Goal: Communication & Community: Answer question/provide support

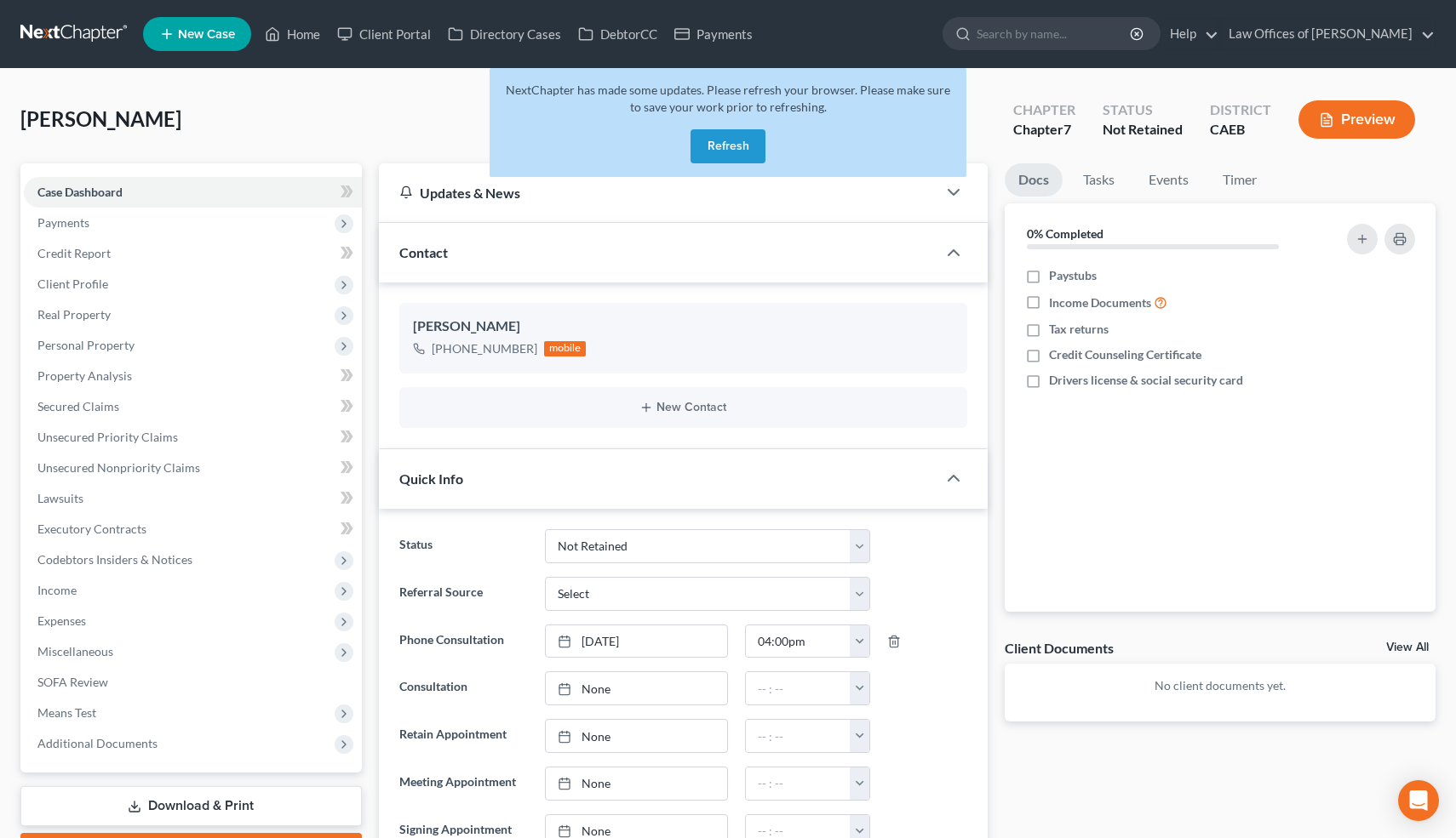
select select "10"
select select "0"
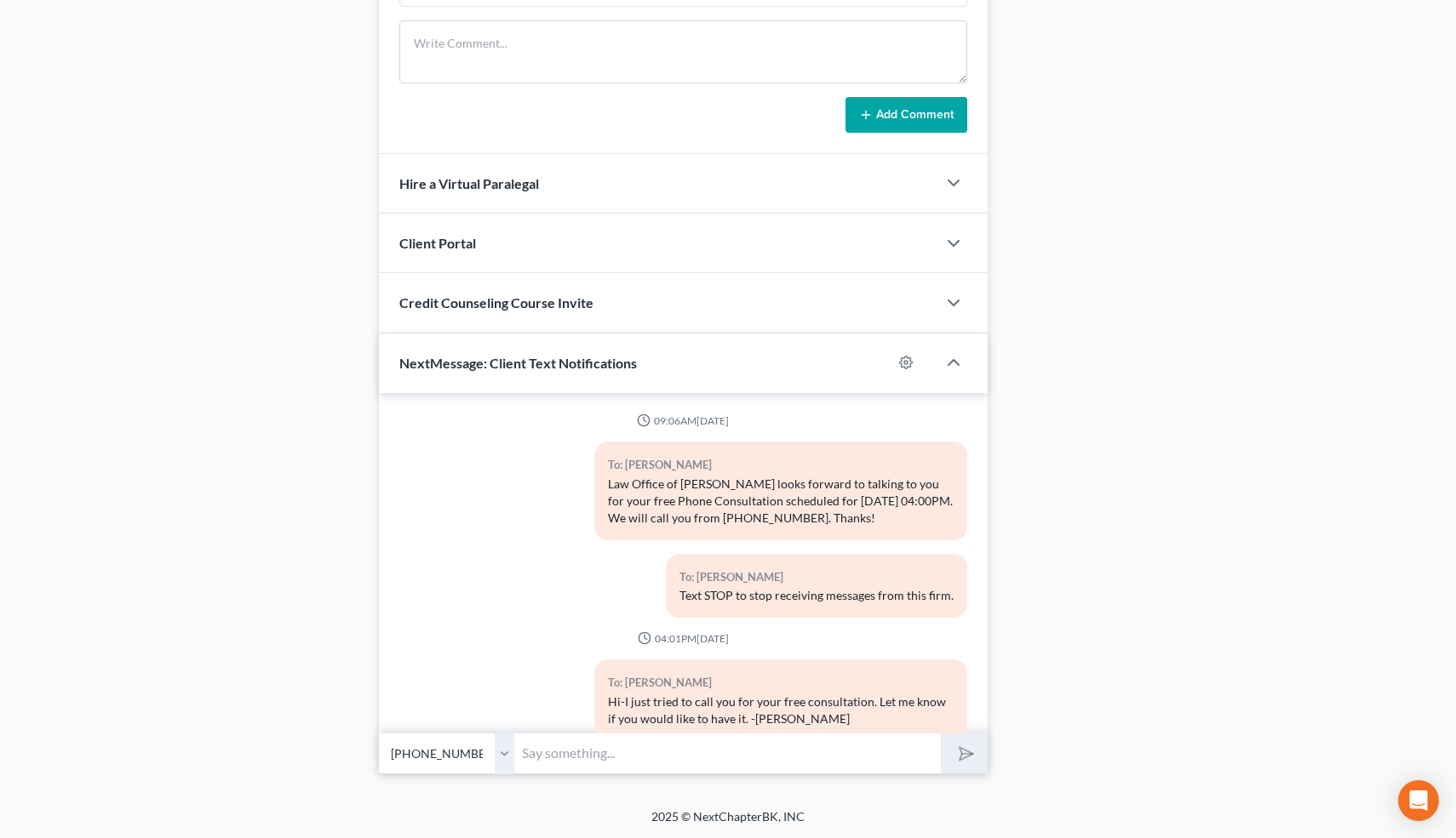
scroll to position [348, 0]
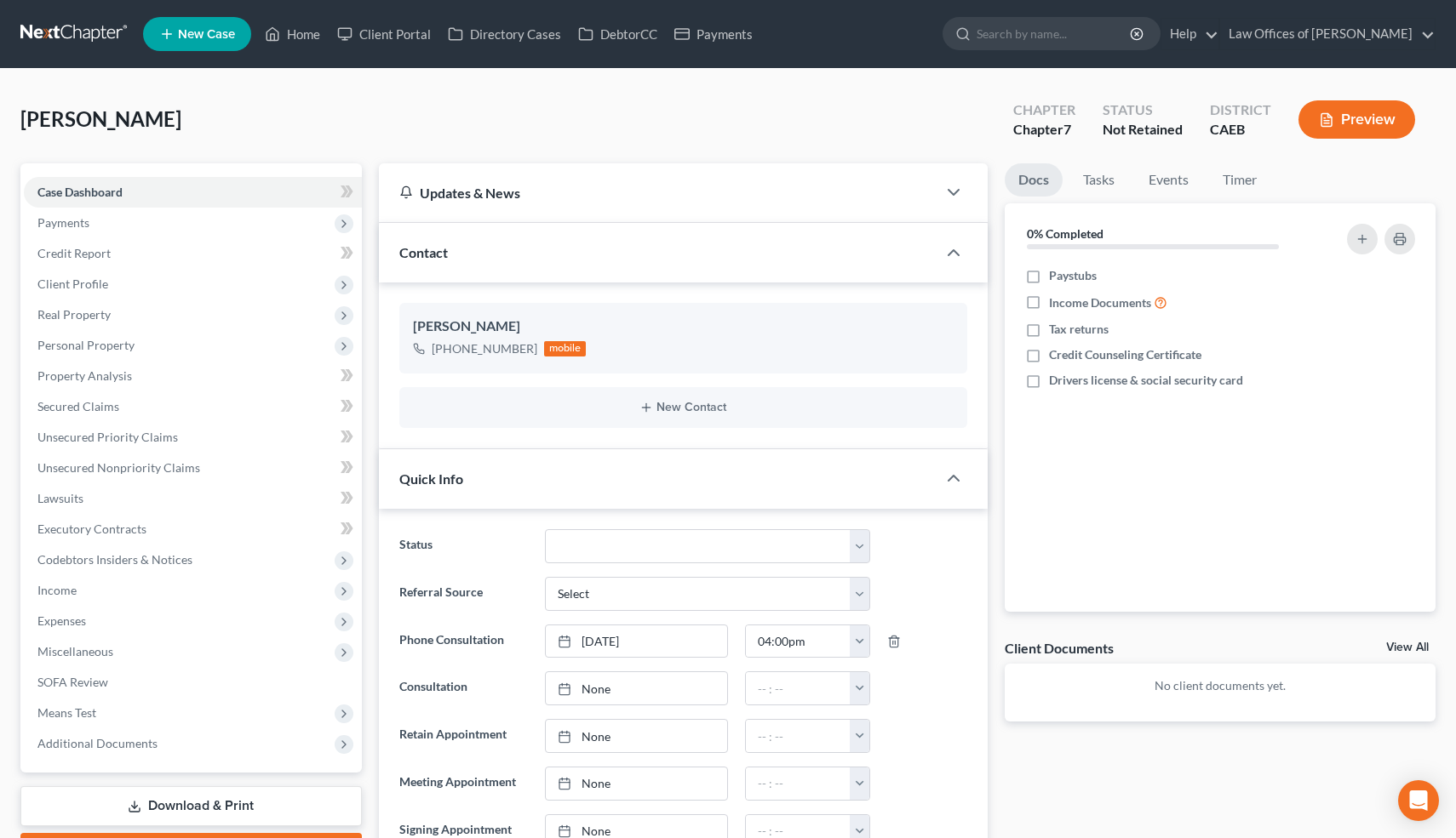
scroll to position [348, 0]
click at [294, 32] on link "Home" at bounding box center [292, 33] width 73 height 30
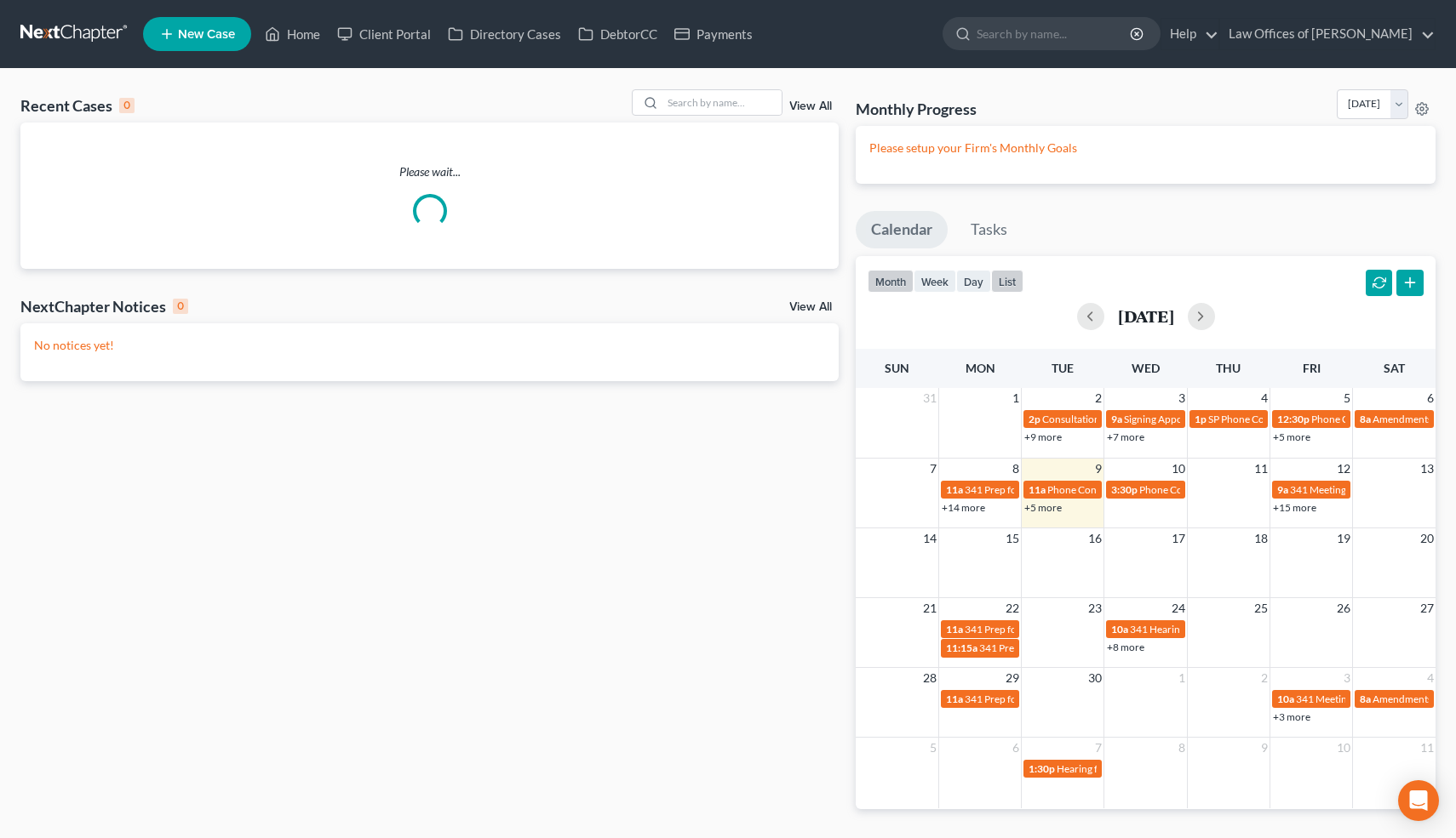
click at [1008, 283] on button "list" at bounding box center [1007, 281] width 32 height 23
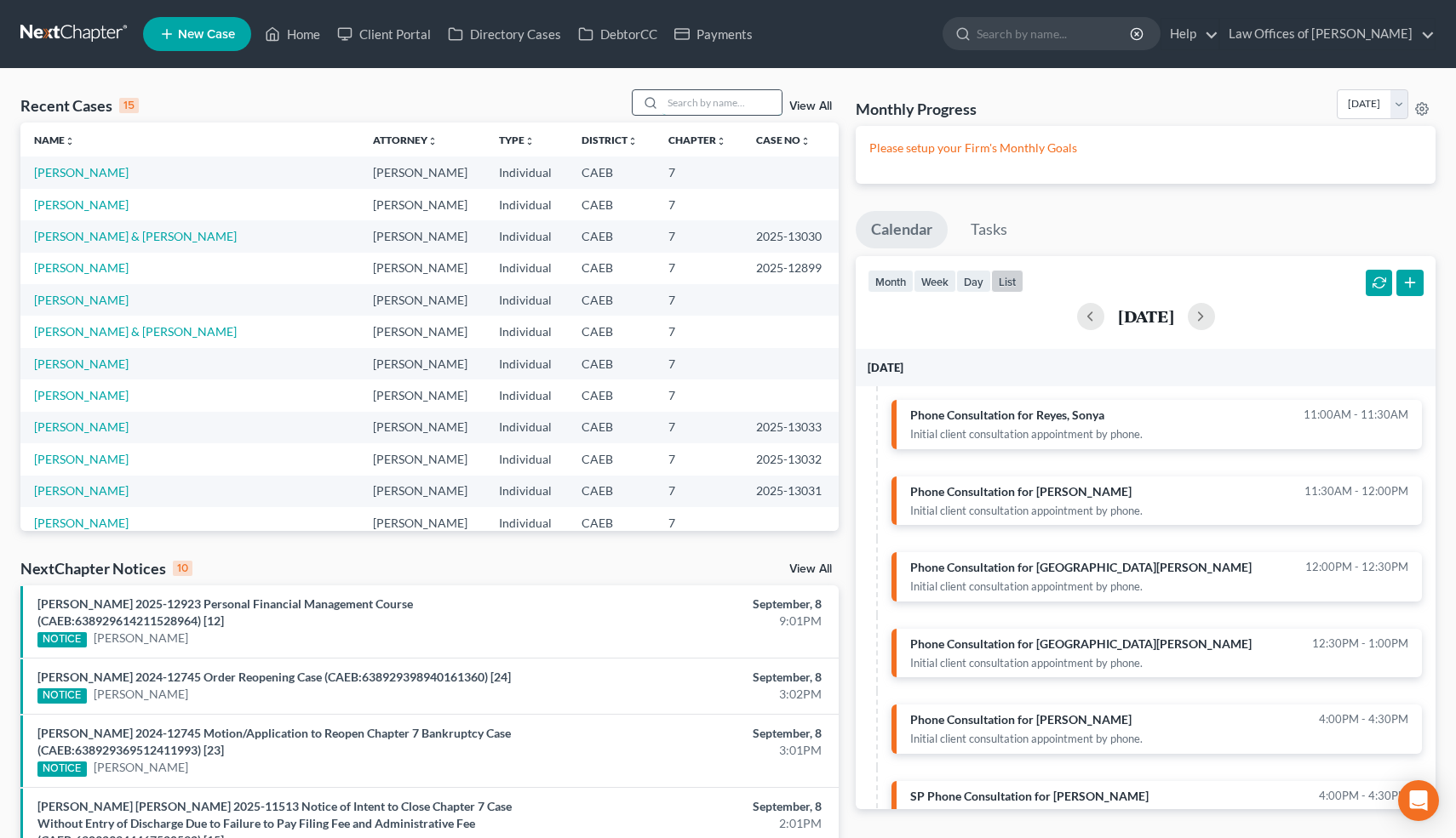
click at [718, 98] on input "search" at bounding box center [722, 102] width 120 height 25
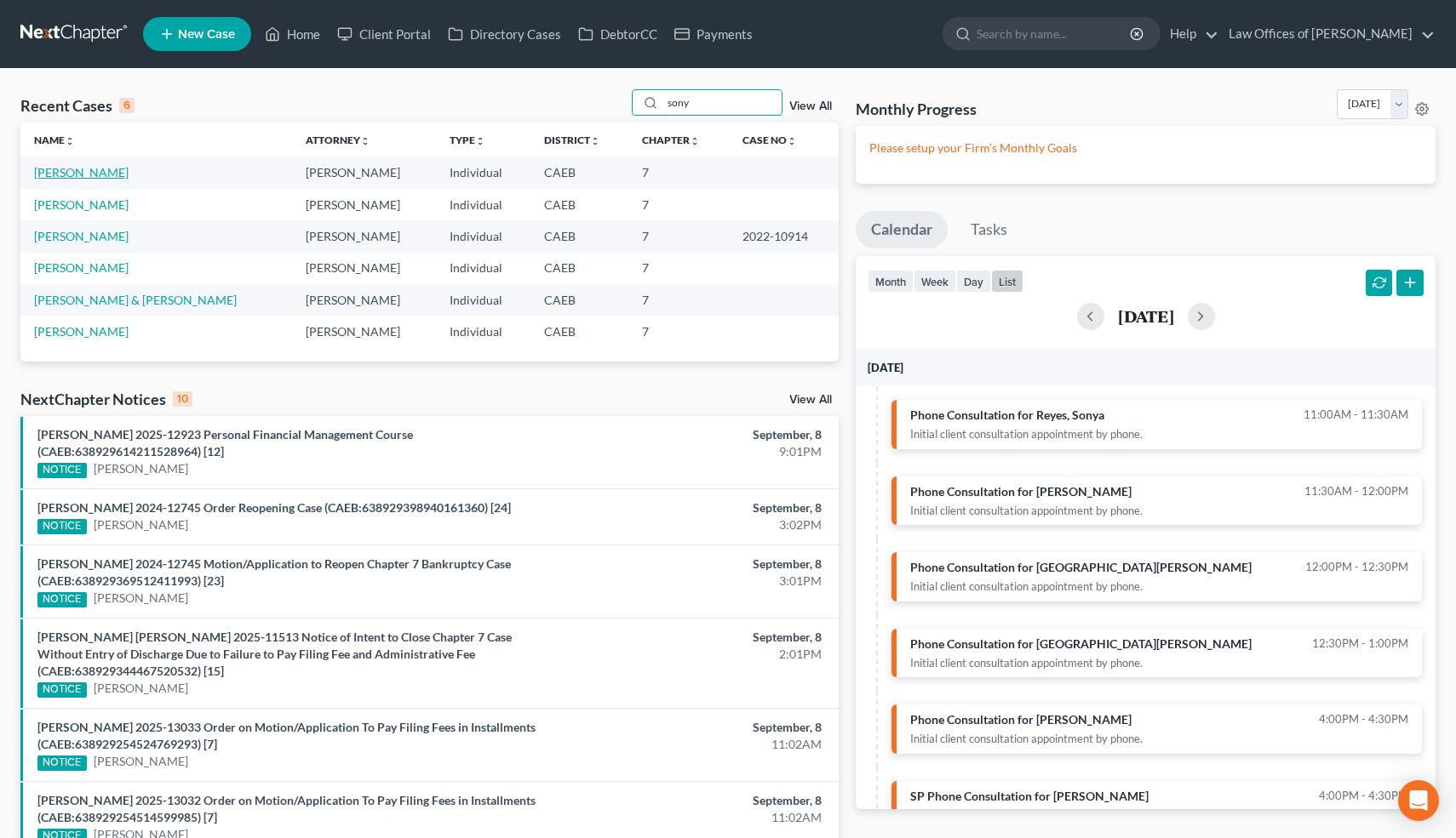
type input "sony"
click at [82, 172] on link "[PERSON_NAME]" at bounding box center [81, 172] width 95 height 15
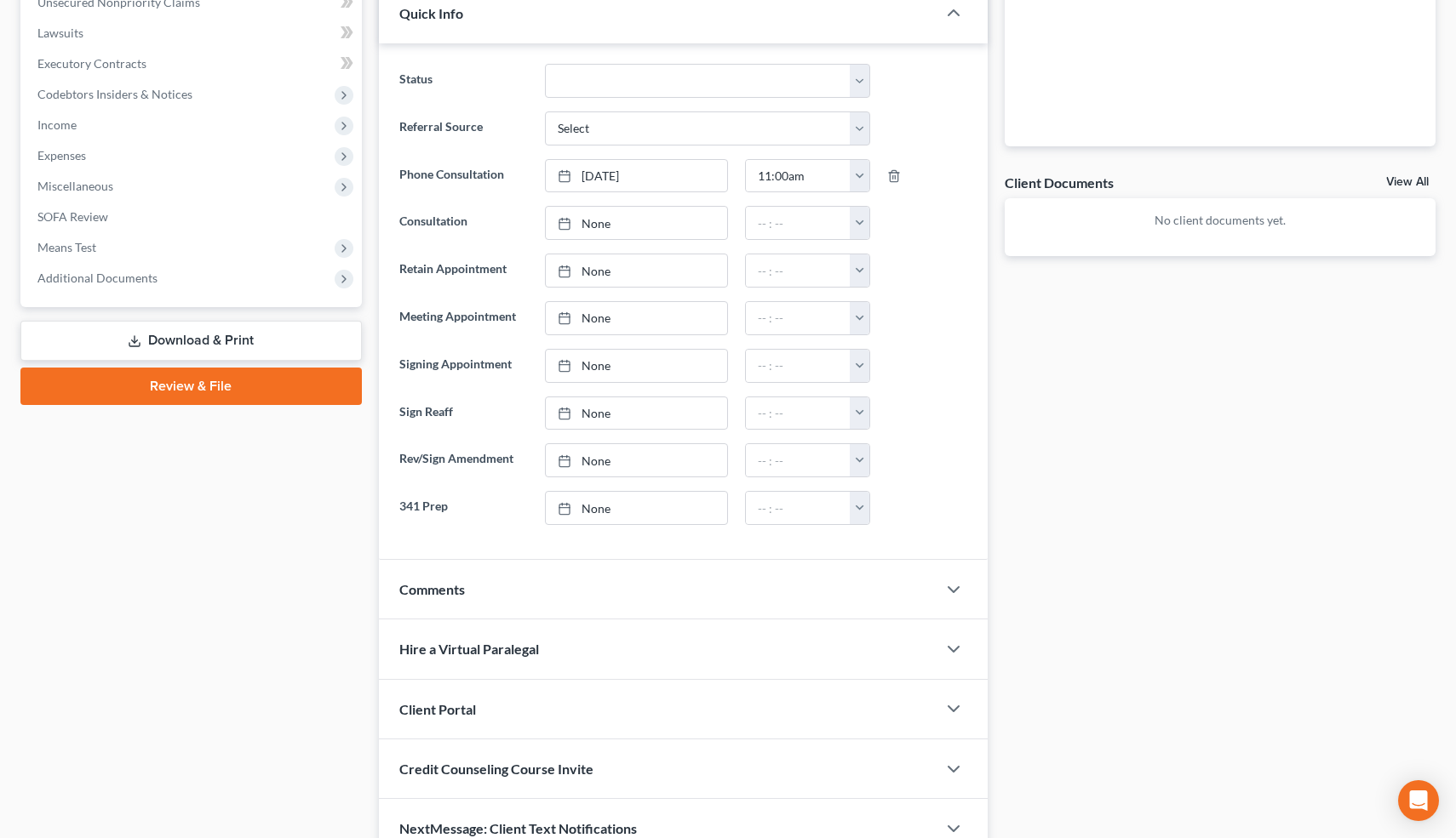
scroll to position [466, 0]
click at [951, 587] on polyline "button" at bounding box center [953, 589] width 10 height 6
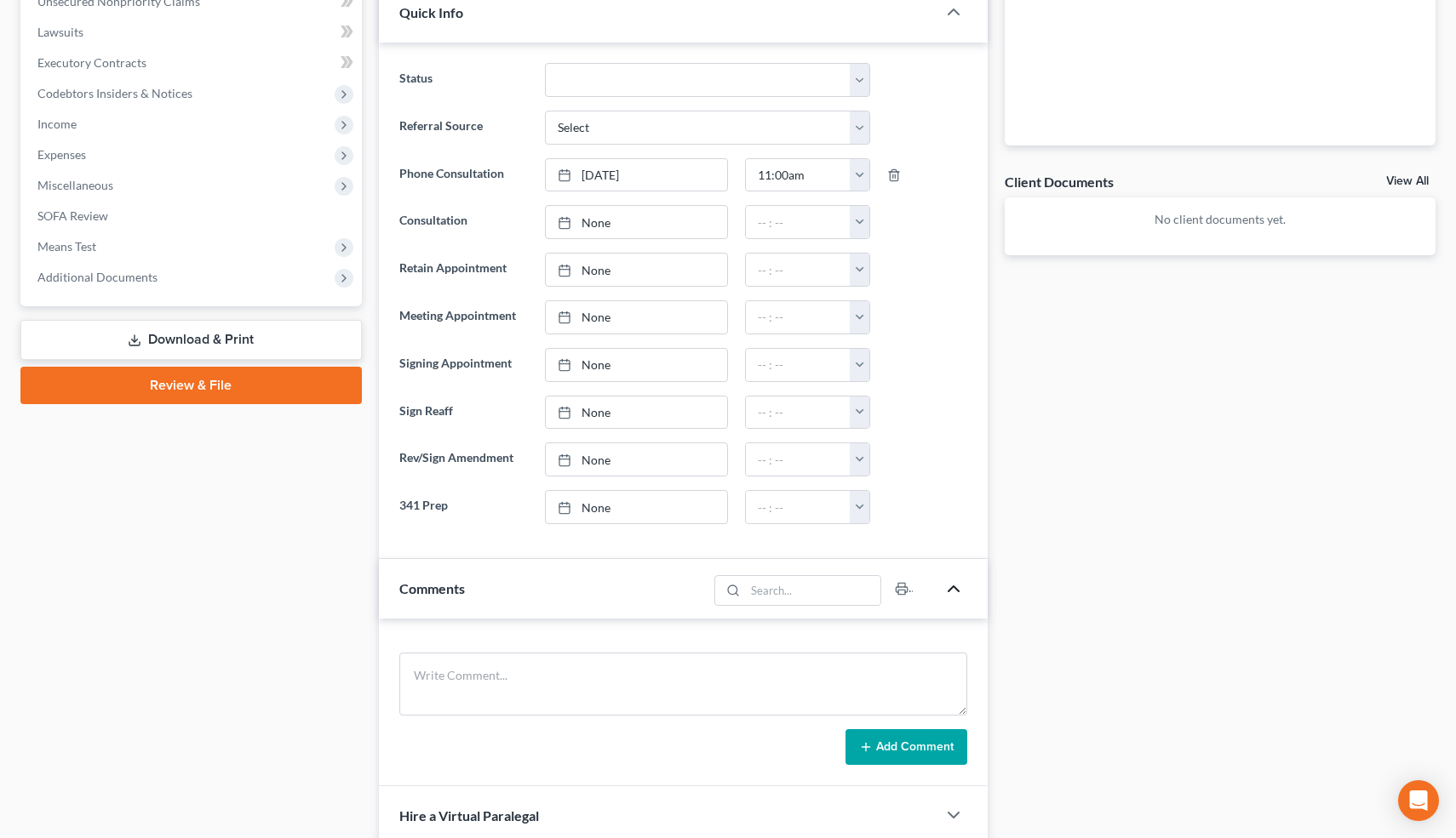
scroll to position [717, 0]
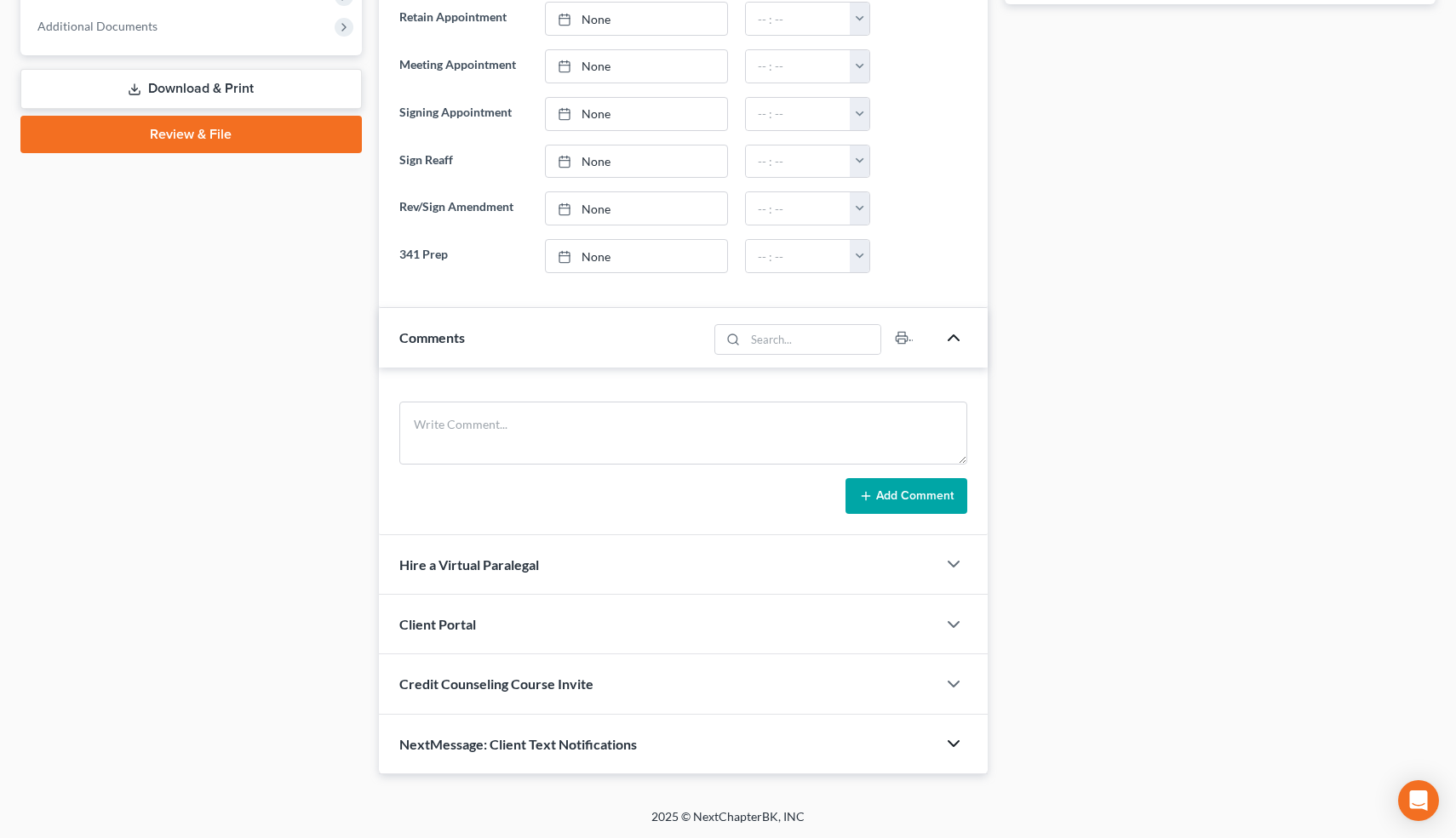
click at [954, 744] on polyline "button" at bounding box center [953, 744] width 10 height 6
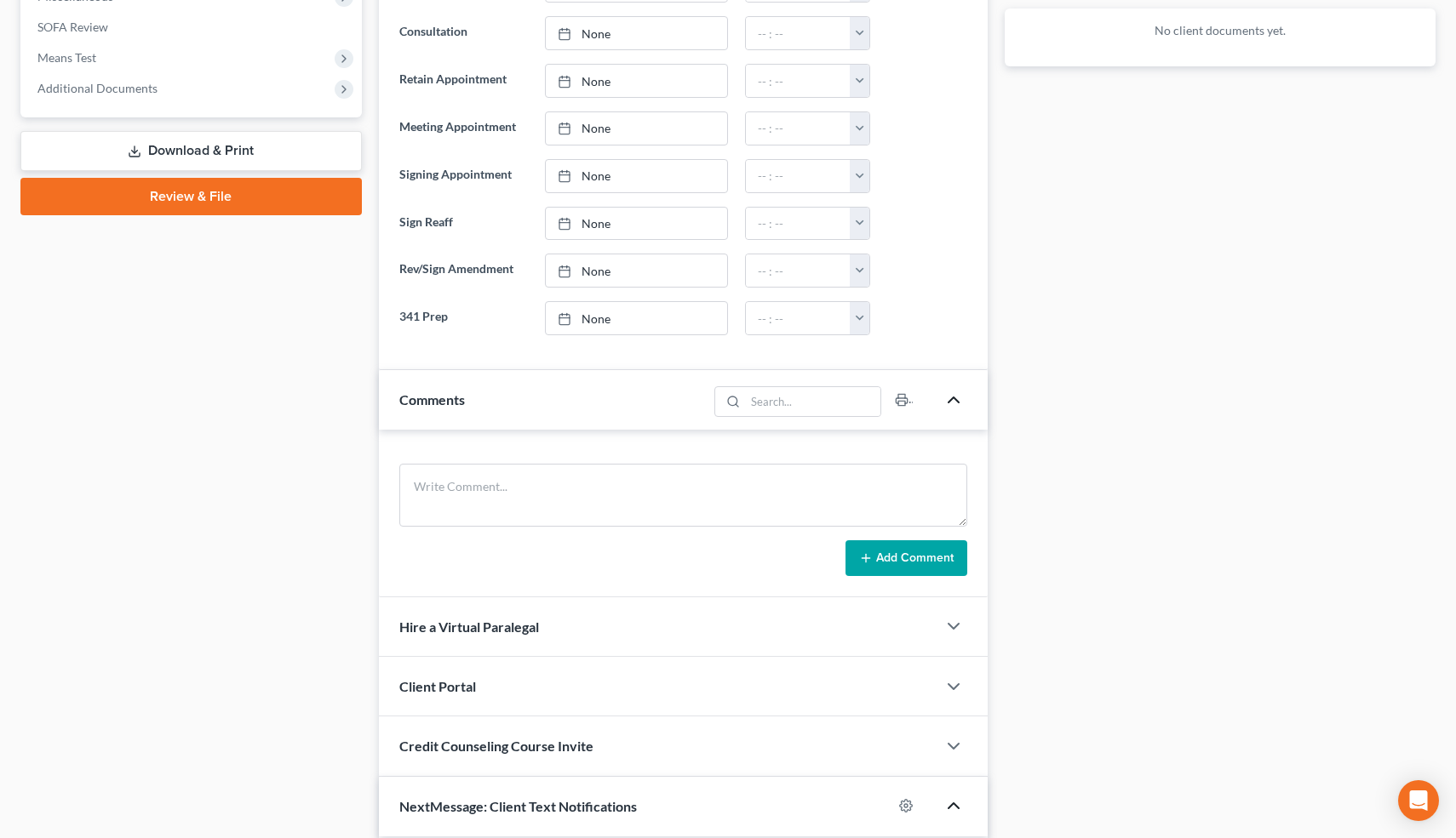
scroll to position [657, 0]
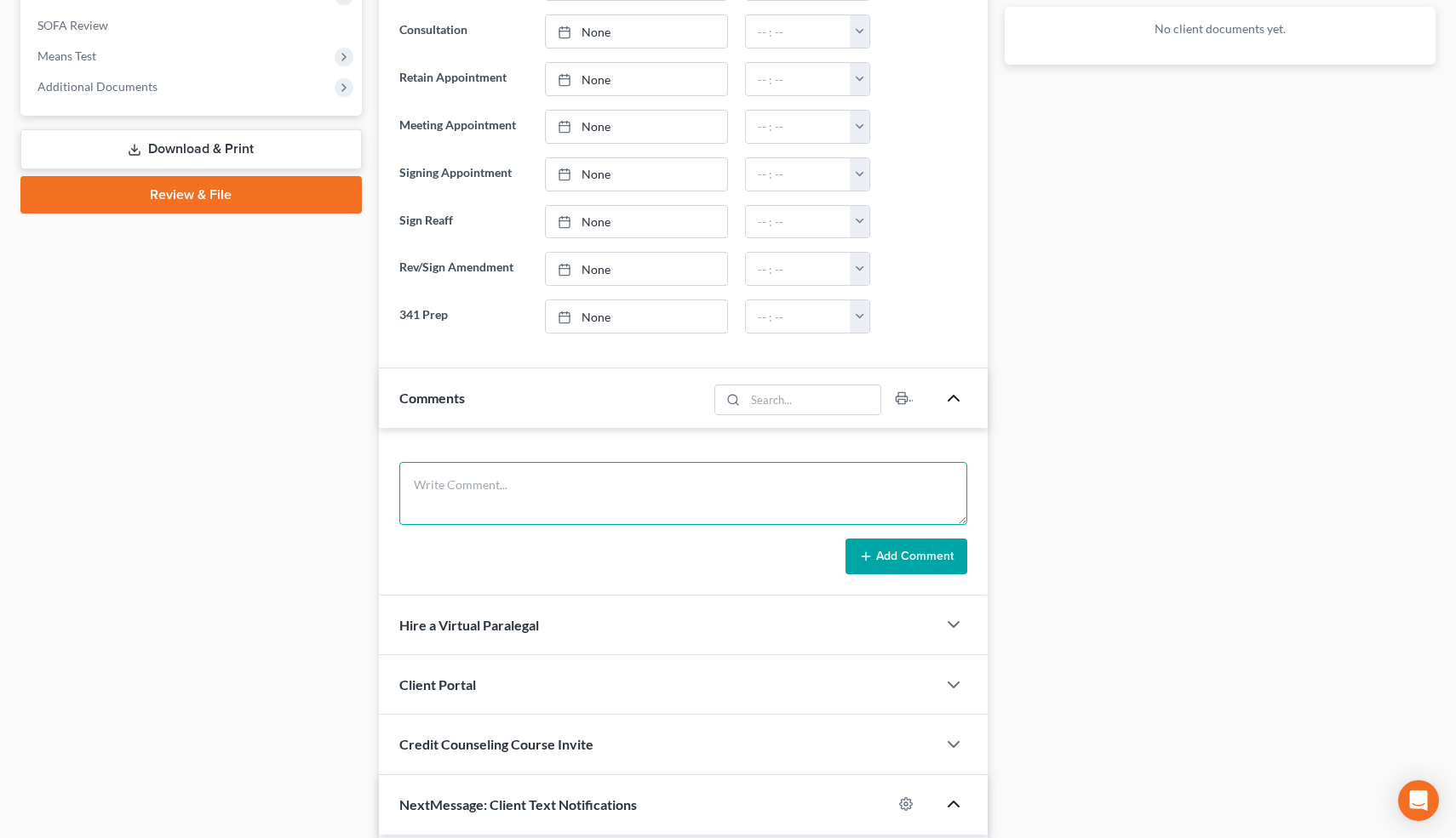
click at [651, 482] on textarea at bounding box center [684, 493] width 569 height 63
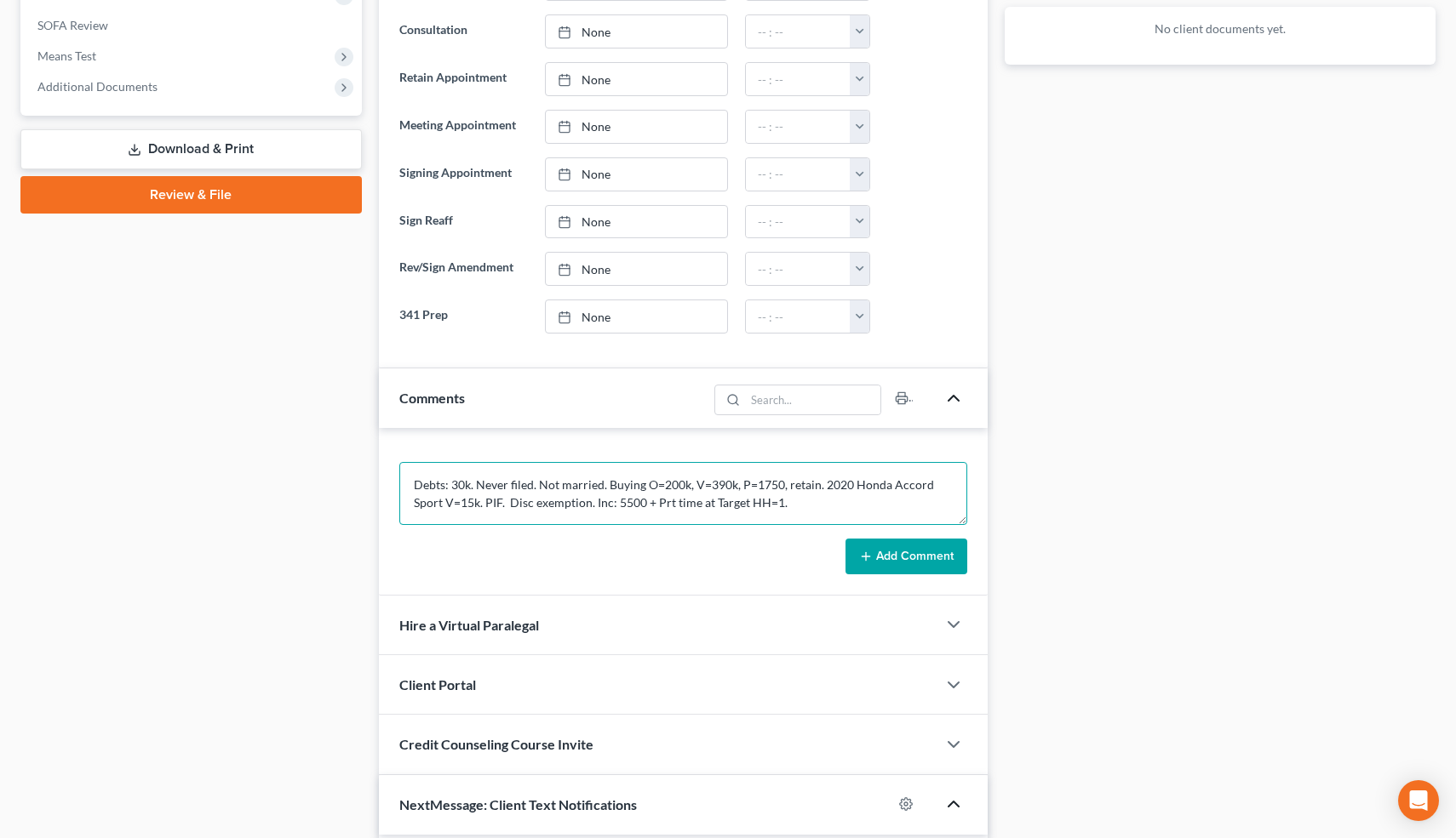
click at [473, 502] on textarea "Debts: 30k. Never filed. Not married. Buying O=200k, V=390k, P=1750, retain. 20…" at bounding box center [684, 493] width 569 height 63
click at [475, 485] on textarea "Debts: 30k. Never filed. Not married. Buying O=200k, V=390k, P=1750, retain. 20…" at bounding box center [684, 493] width 569 height 63
click at [903, 504] on textarea "Debts: 30k. Last used last week, Never filed. Not married. Buying O=200k, V=390…" at bounding box center [684, 493] width 569 height 63
type textarea "Debts: 30k. Last used last week, Never filed. Not married. Buying O=200k, V=390…"
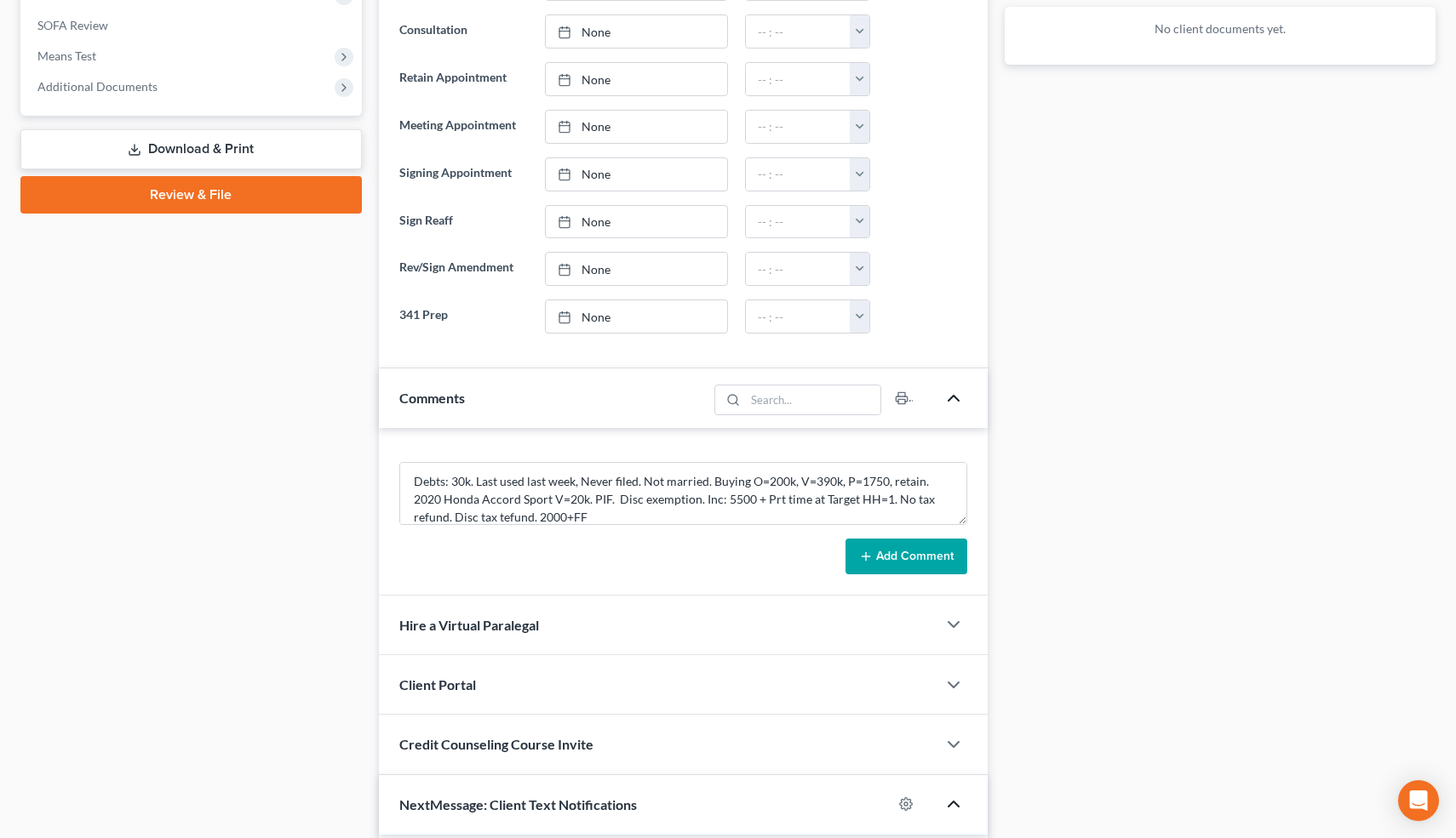
click at [959, 556] on button "Add Comment" at bounding box center [907, 557] width 121 height 36
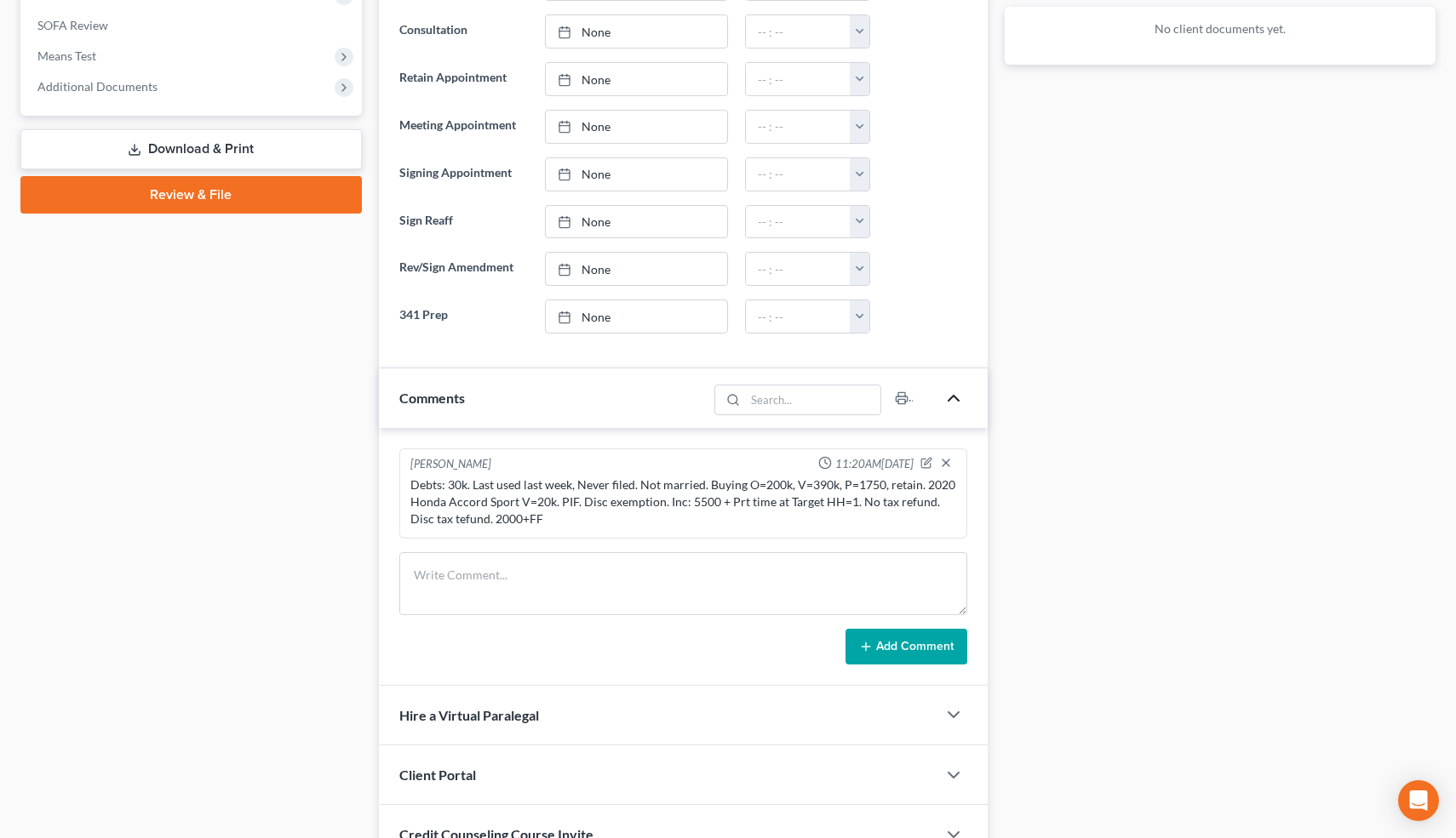
scroll to position [1108, 0]
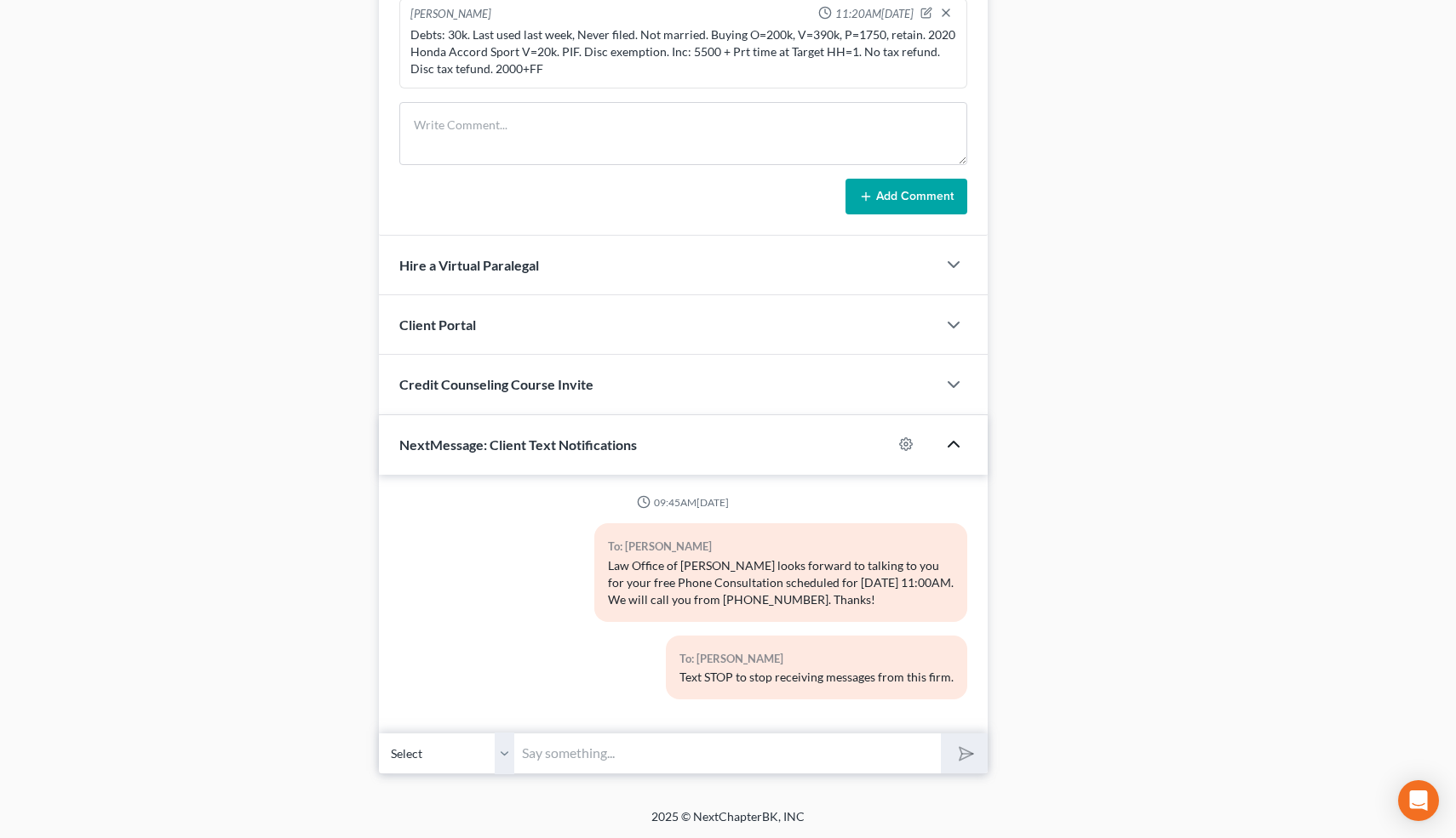
click at [711, 747] on input "text" at bounding box center [729, 753] width 427 height 41
type input "Nice talking to you! Like I said, just reply here if you have any questions or …"
click at [966, 757] on icon "submit" at bounding box center [963, 753] width 24 height 24
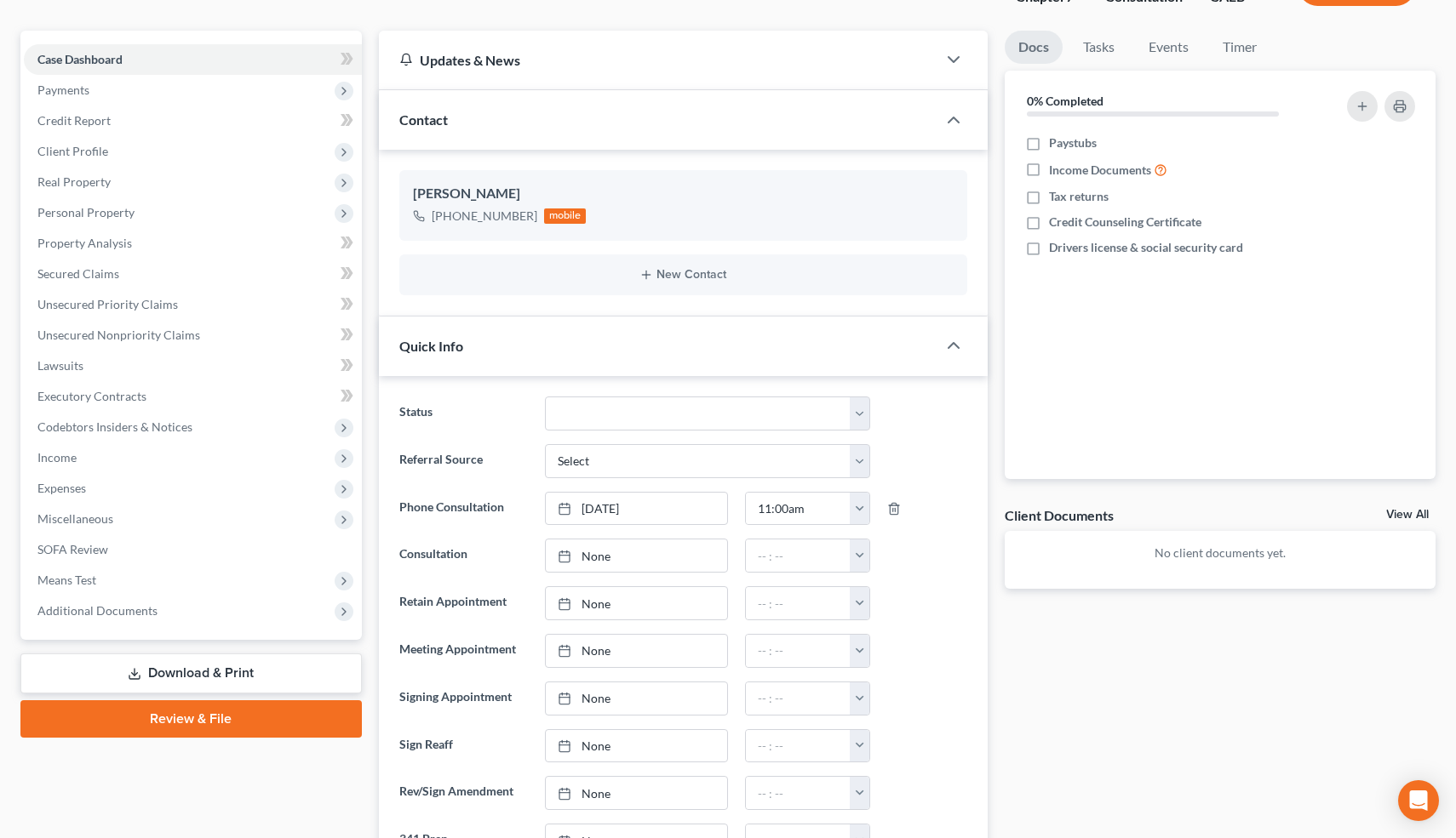
scroll to position [0, 0]
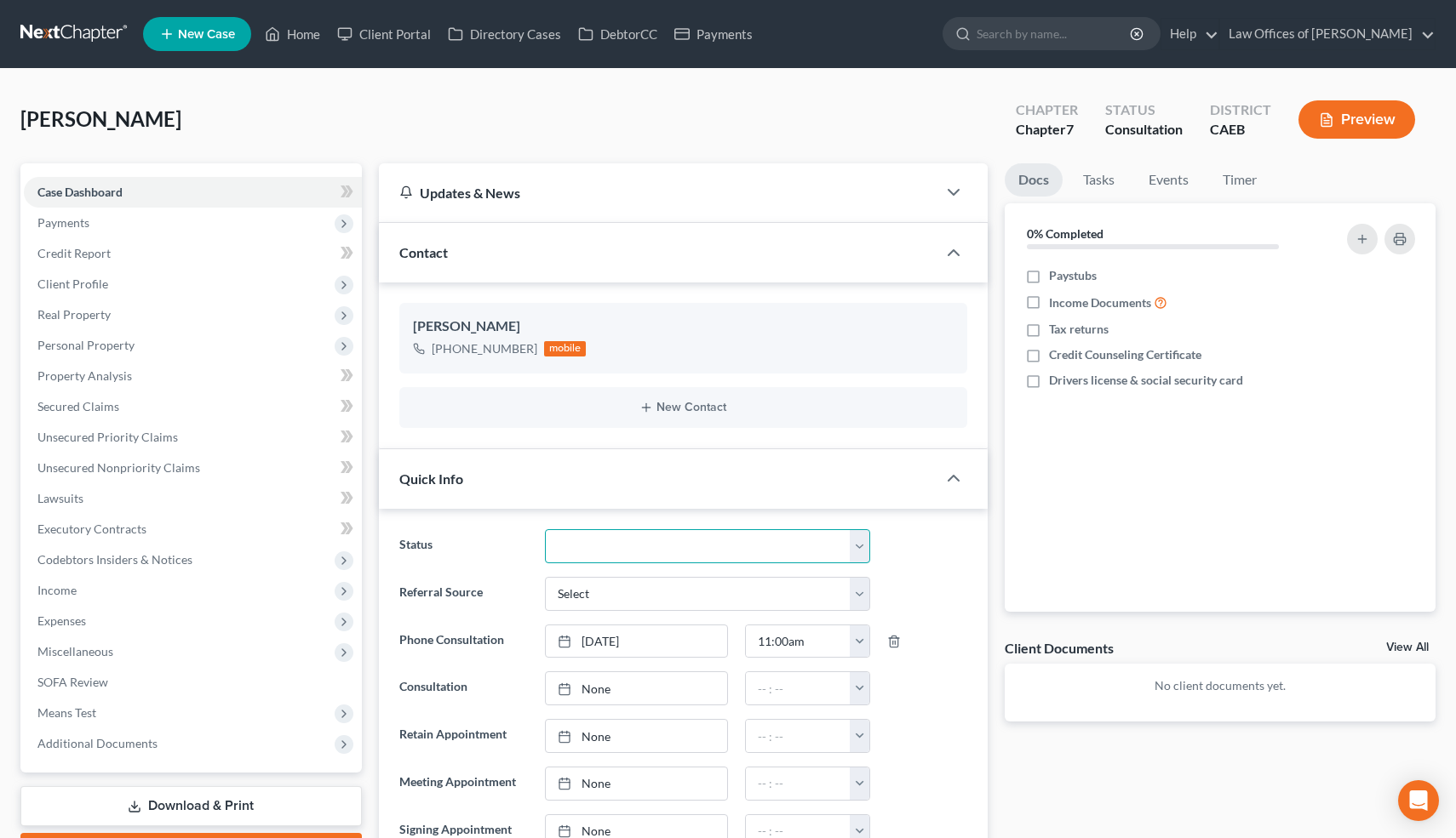
click at [816, 541] on select "Cancelled/Refund Closed Consultation Declined Discharged Filed Income Check In …" at bounding box center [707, 545] width 325 height 34
select select "10"
click at [545, 529] on select "Cancelled/Refund Closed Consultation Declined Discharged Filed Income Check In …" at bounding box center [707, 545] width 325 height 34
click at [306, 33] on link "Home" at bounding box center [292, 33] width 73 height 30
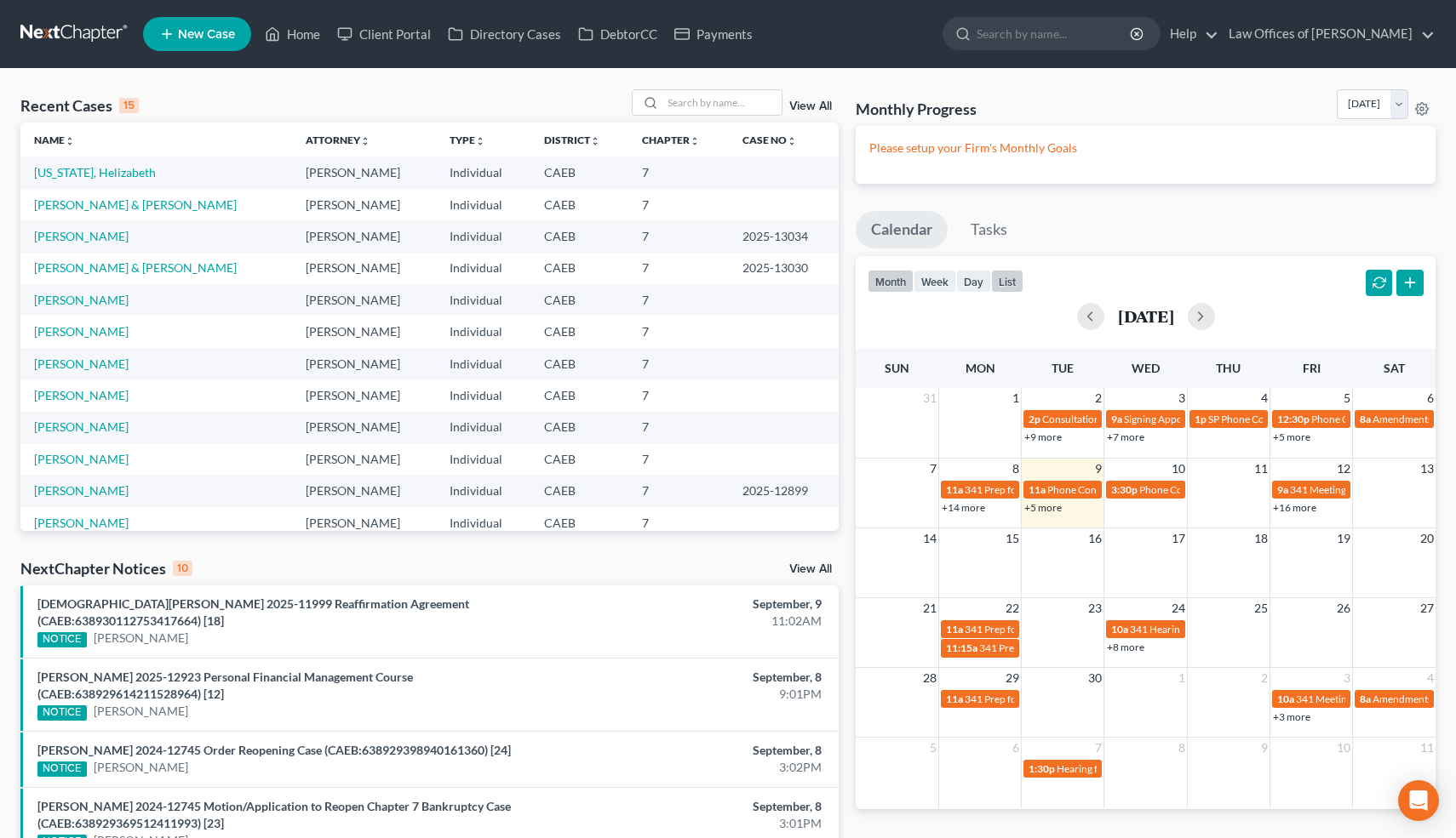
click at [1011, 278] on button "list" at bounding box center [1007, 281] width 32 height 23
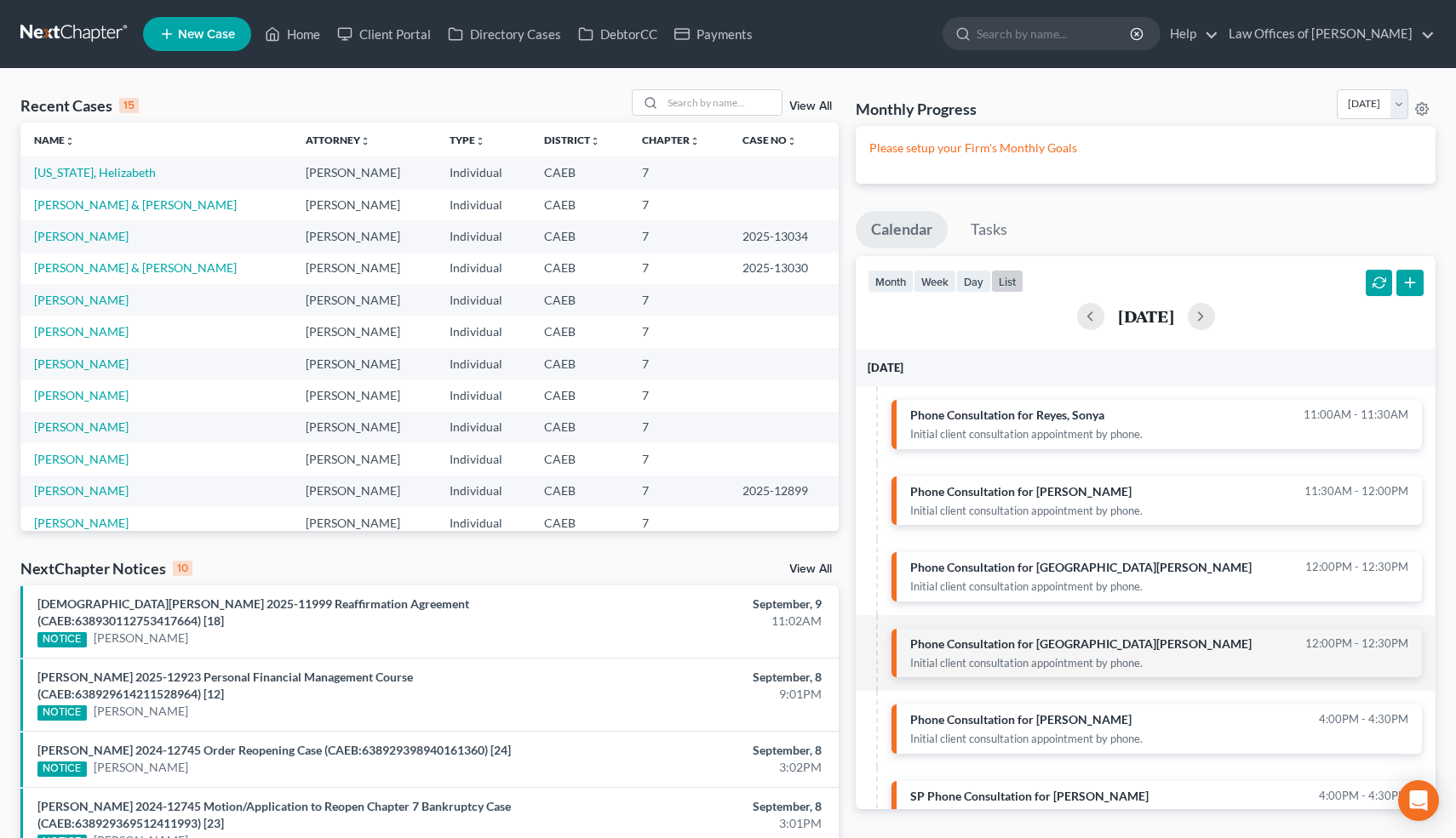
scroll to position [35, 0]
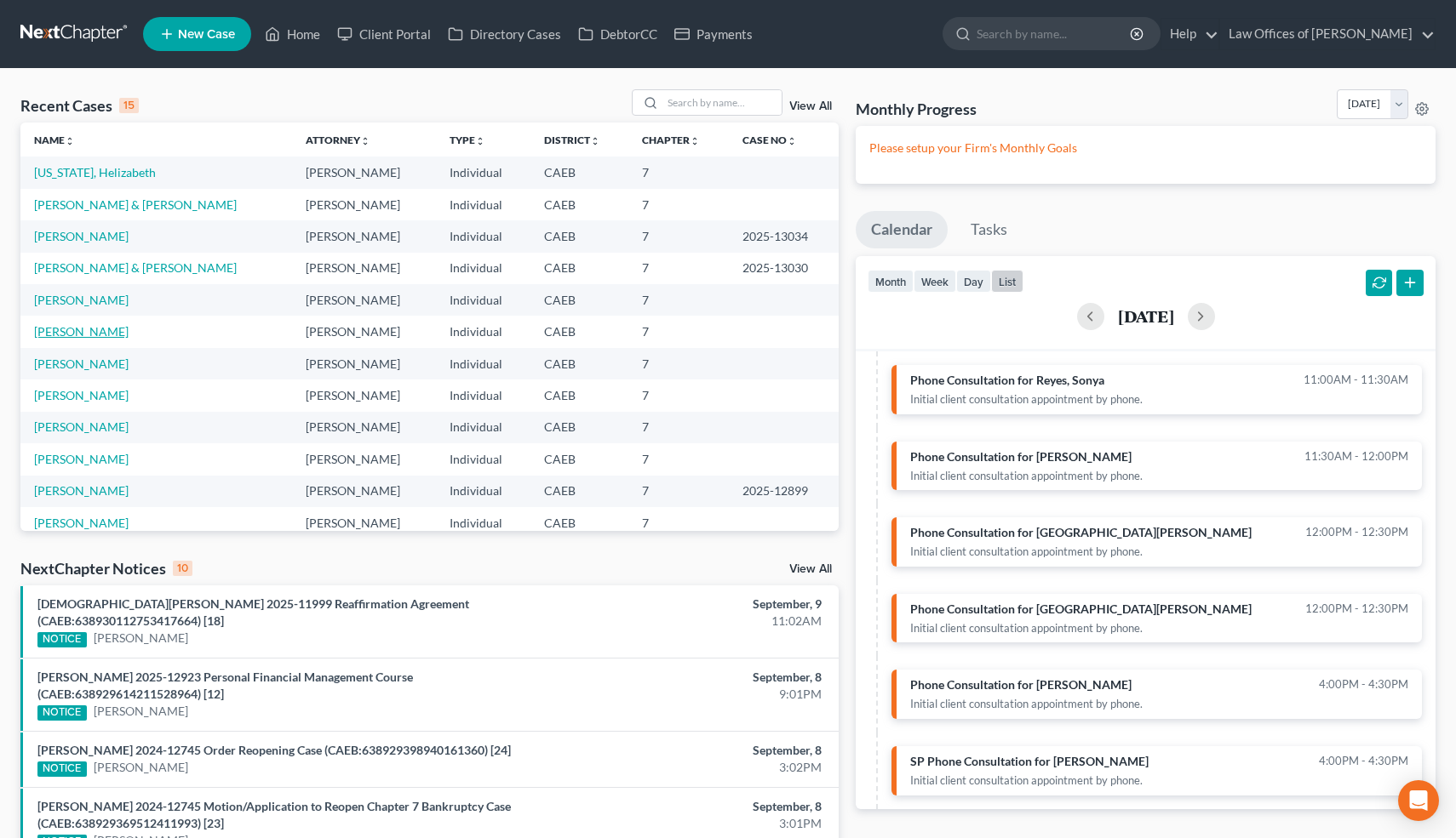
click at [93, 336] on link "[PERSON_NAME]" at bounding box center [81, 332] width 95 height 15
select select "0"
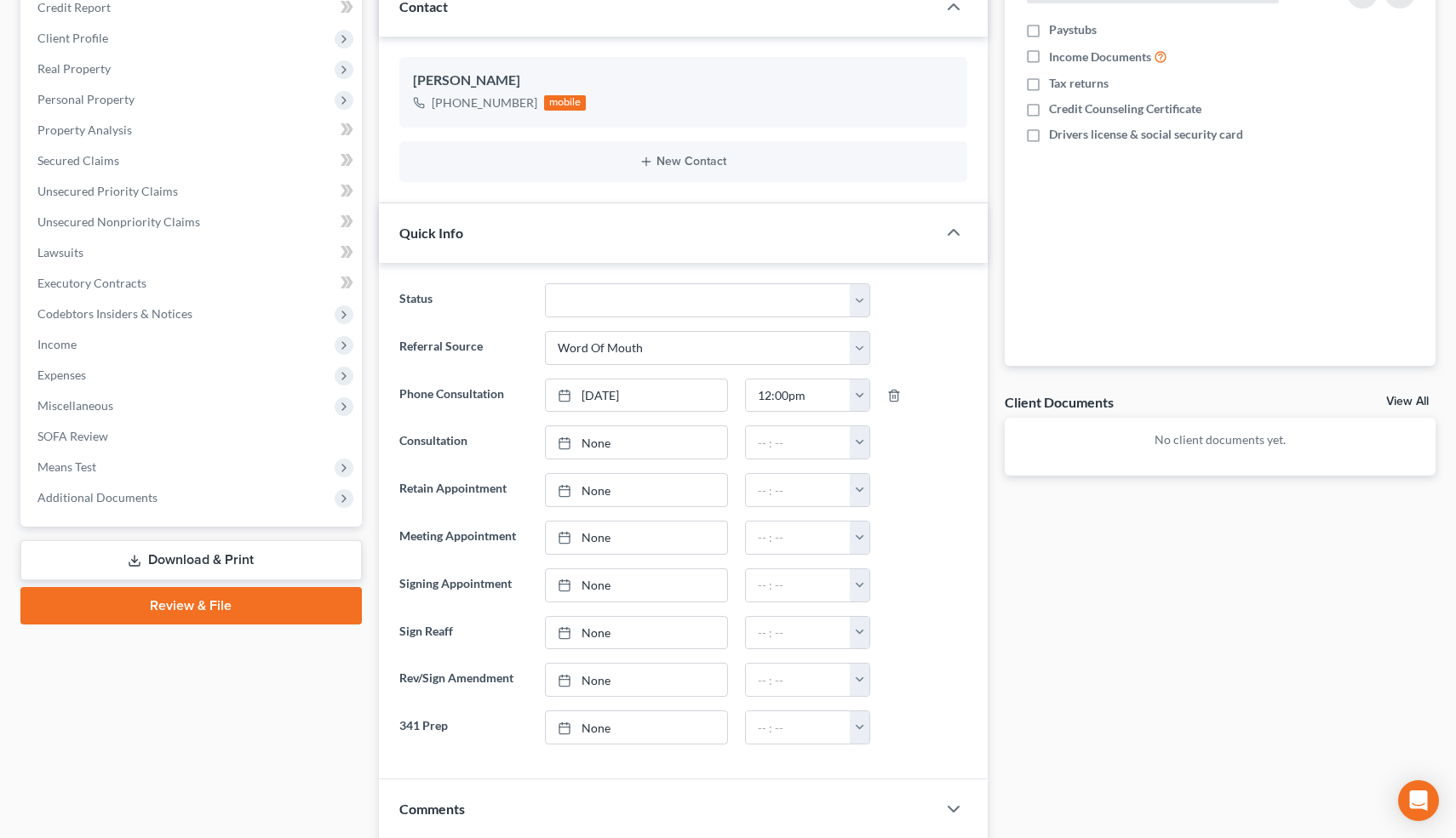
scroll to position [245, 0]
click at [895, 398] on line "button" at bounding box center [895, 398] width 0 height 4
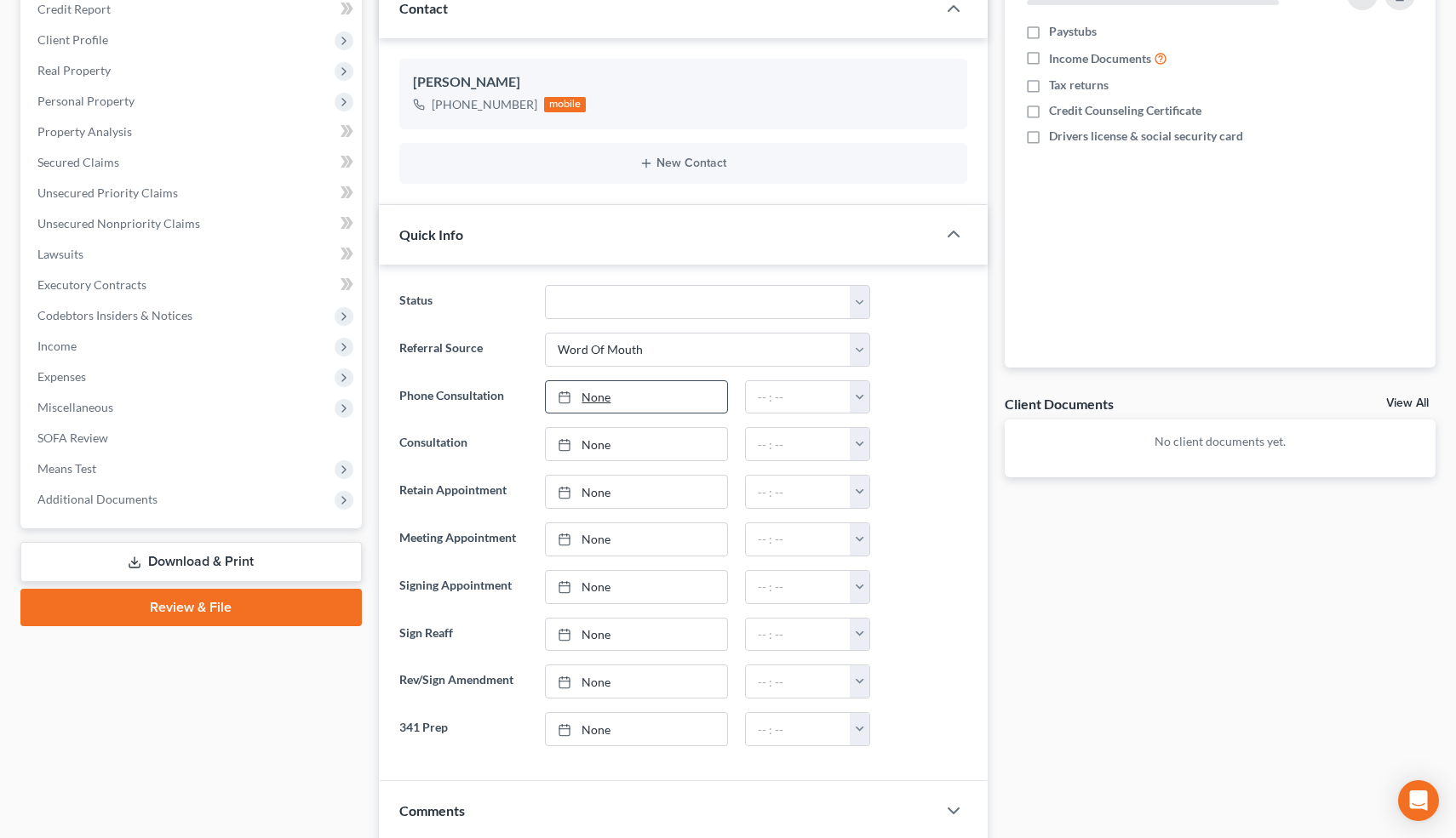
click at [605, 396] on link "None" at bounding box center [636, 396] width 180 height 32
type input "[DATE]"
click at [861, 394] on button "button" at bounding box center [859, 396] width 19 height 32
click at [900, 488] on link "12:30pm" at bounding box center [897, 494] width 96 height 29
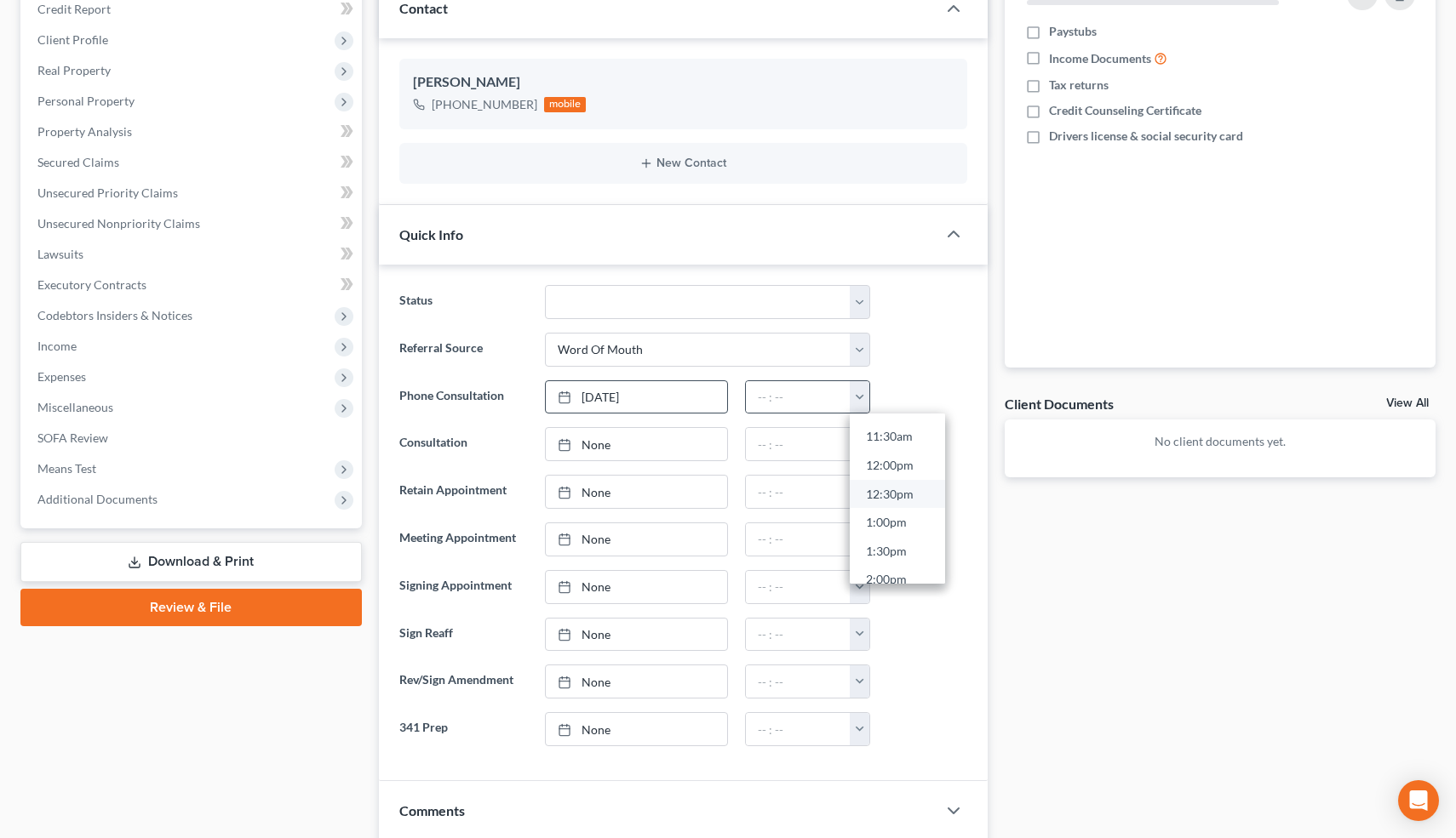
type input "12:30pm"
click at [969, 501] on div at bounding box center [928, 491] width 98 height 34
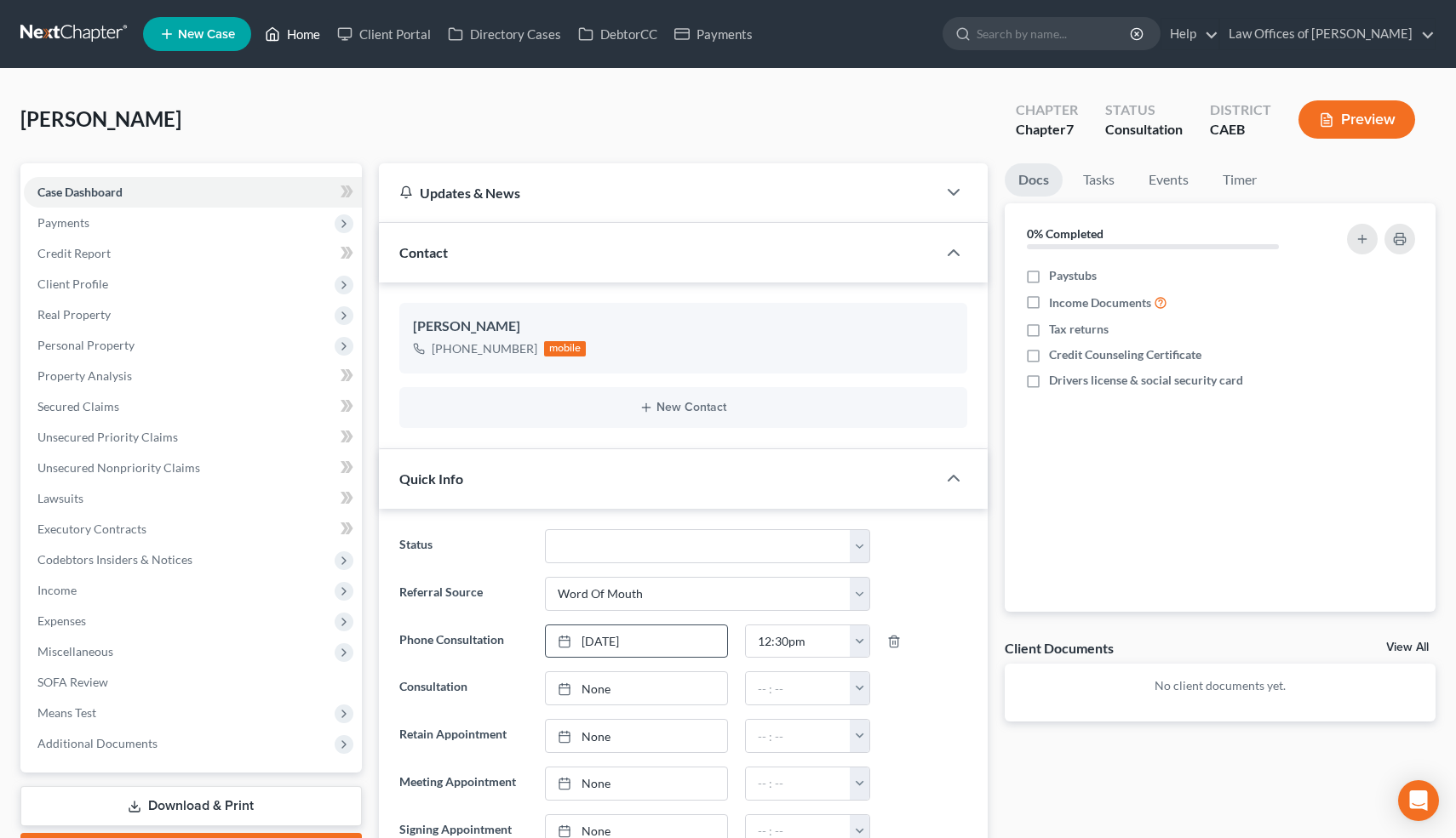
click at [296, 40] on link "Home" at bounding box center [292, 33] width 73 height 30
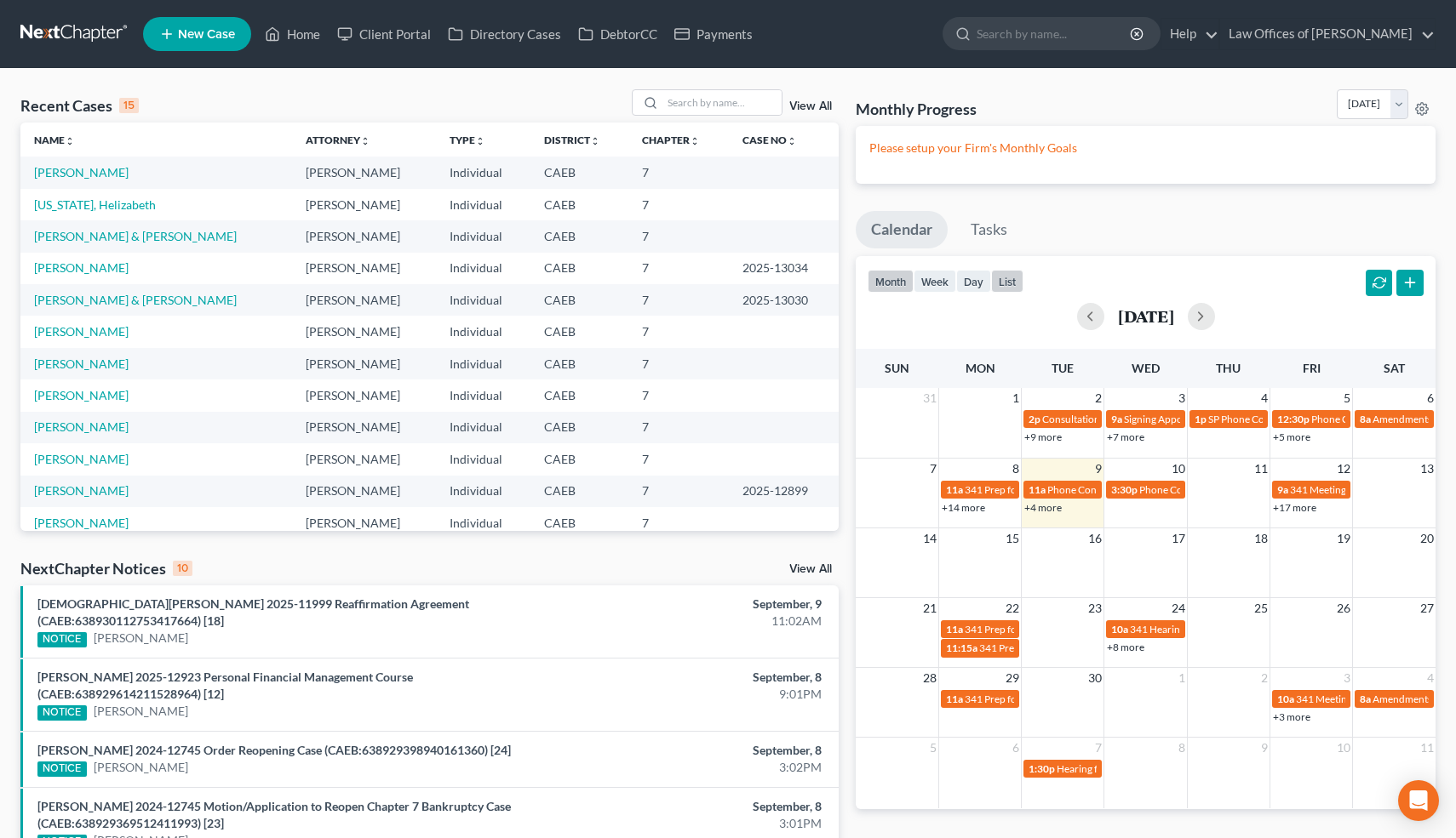
click at [1016, 283] on button "list" at bounding box center [1007, 281] width 32 height 23
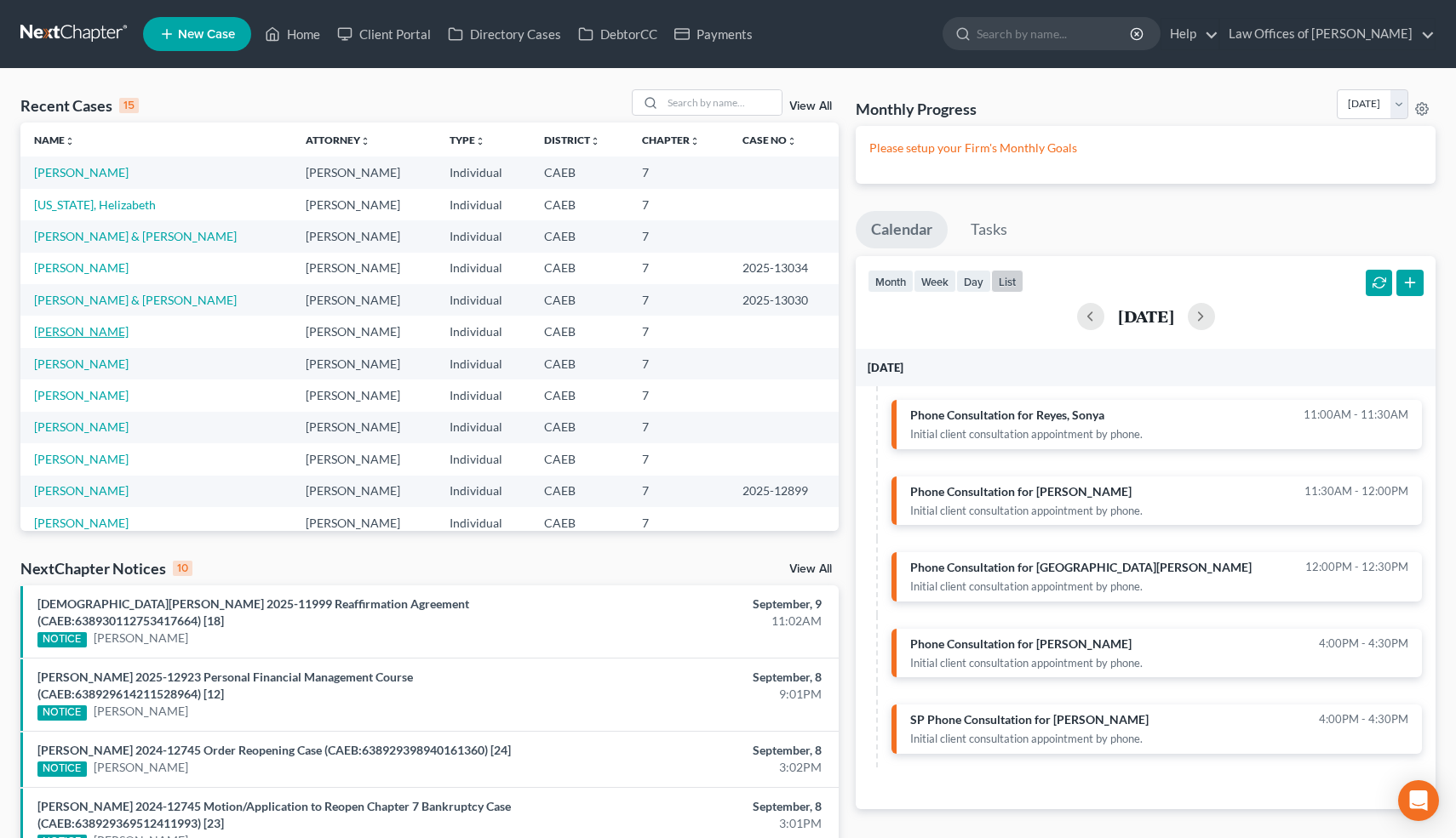
click at [103, 335] on link "[PERSON_NAME]" at bounding box center [81, 332] width 95 height 15
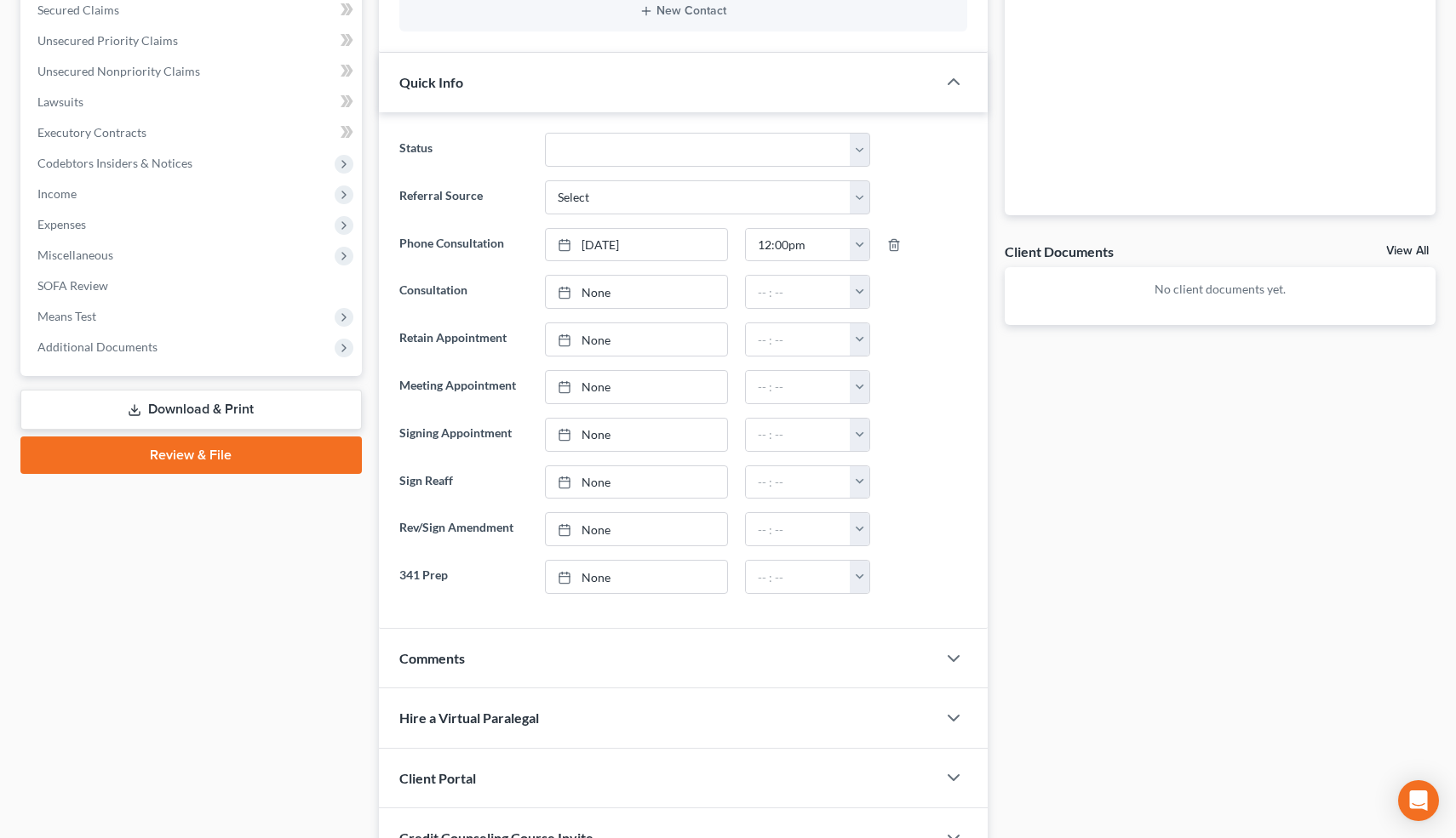
scroll to position [550, 0]
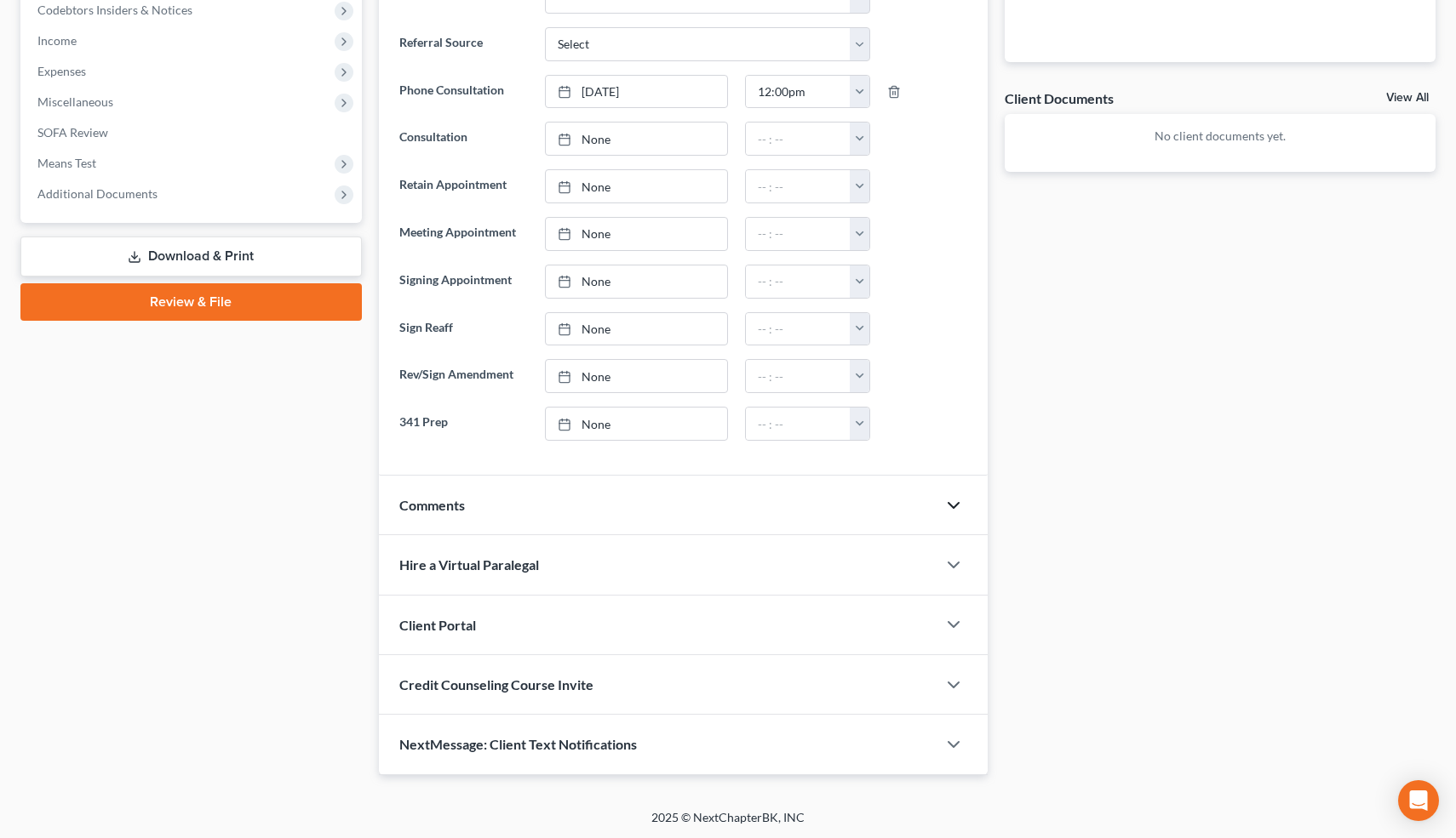
click at [955, 504] on icon "button" at bounding box center [953, 505] width 20 height 20
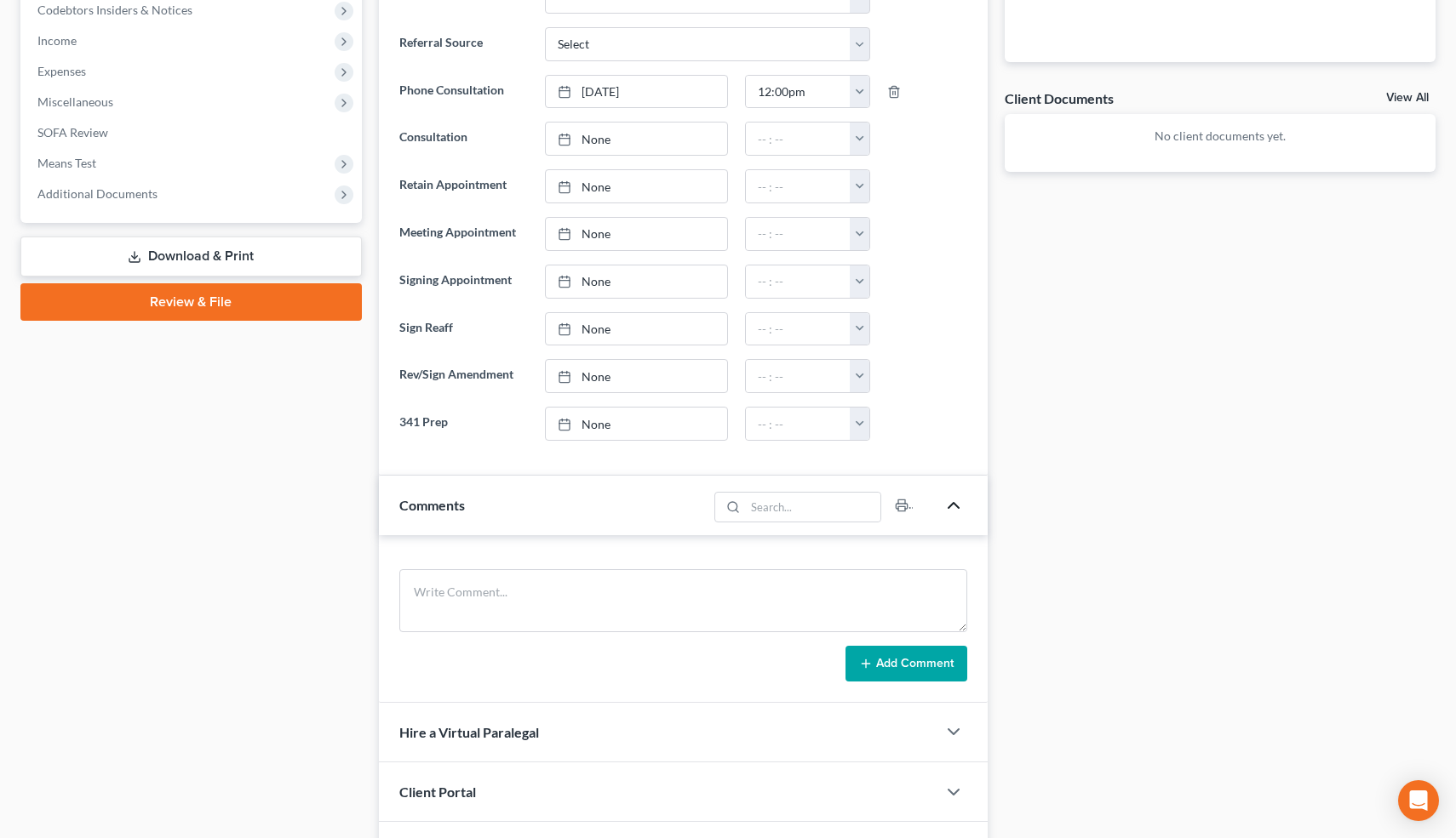
scroll to position [717, 0]
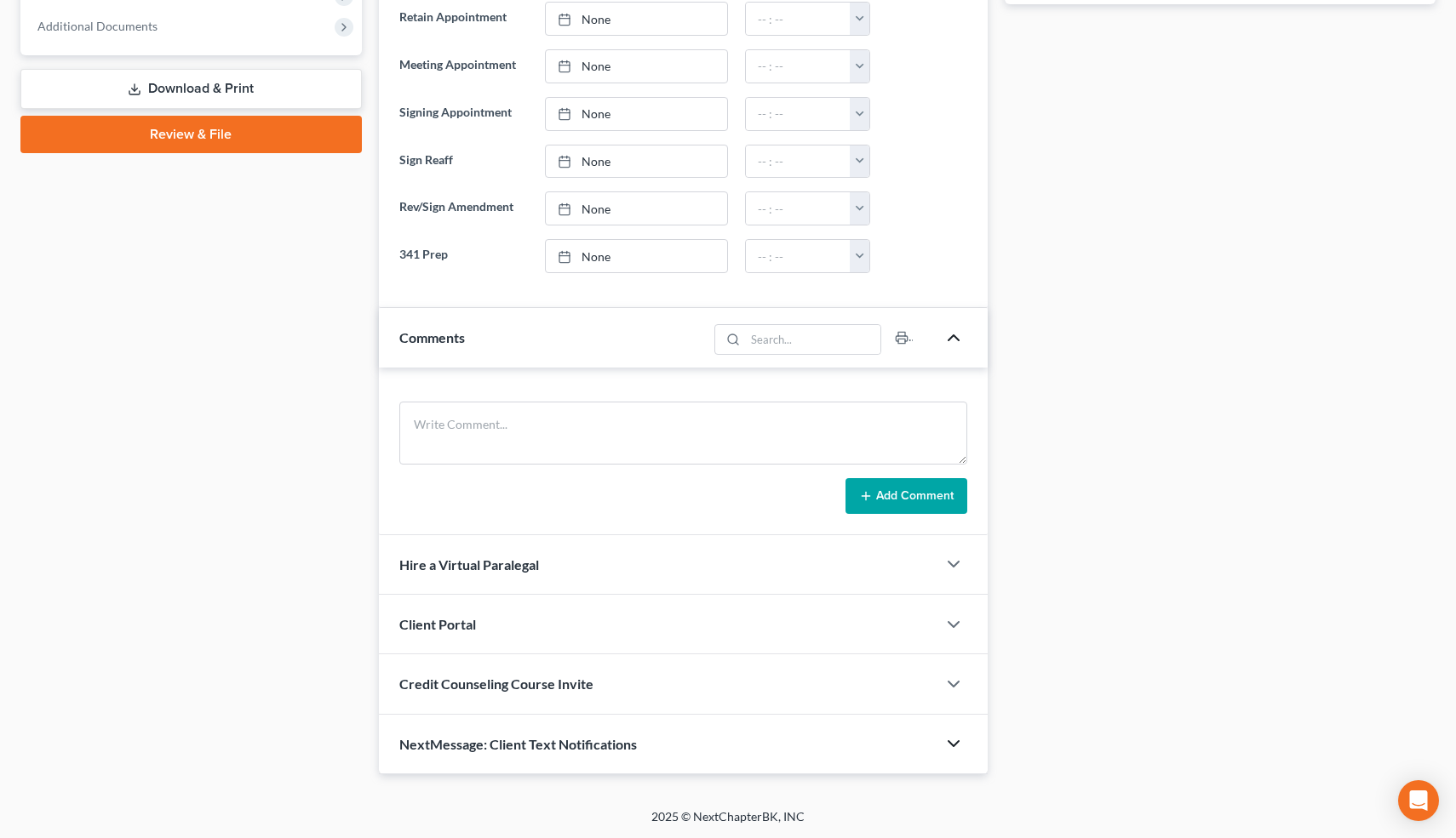
click at [955, 743] on polyline "button" at bounding box center [953, 744] width 10 height 6
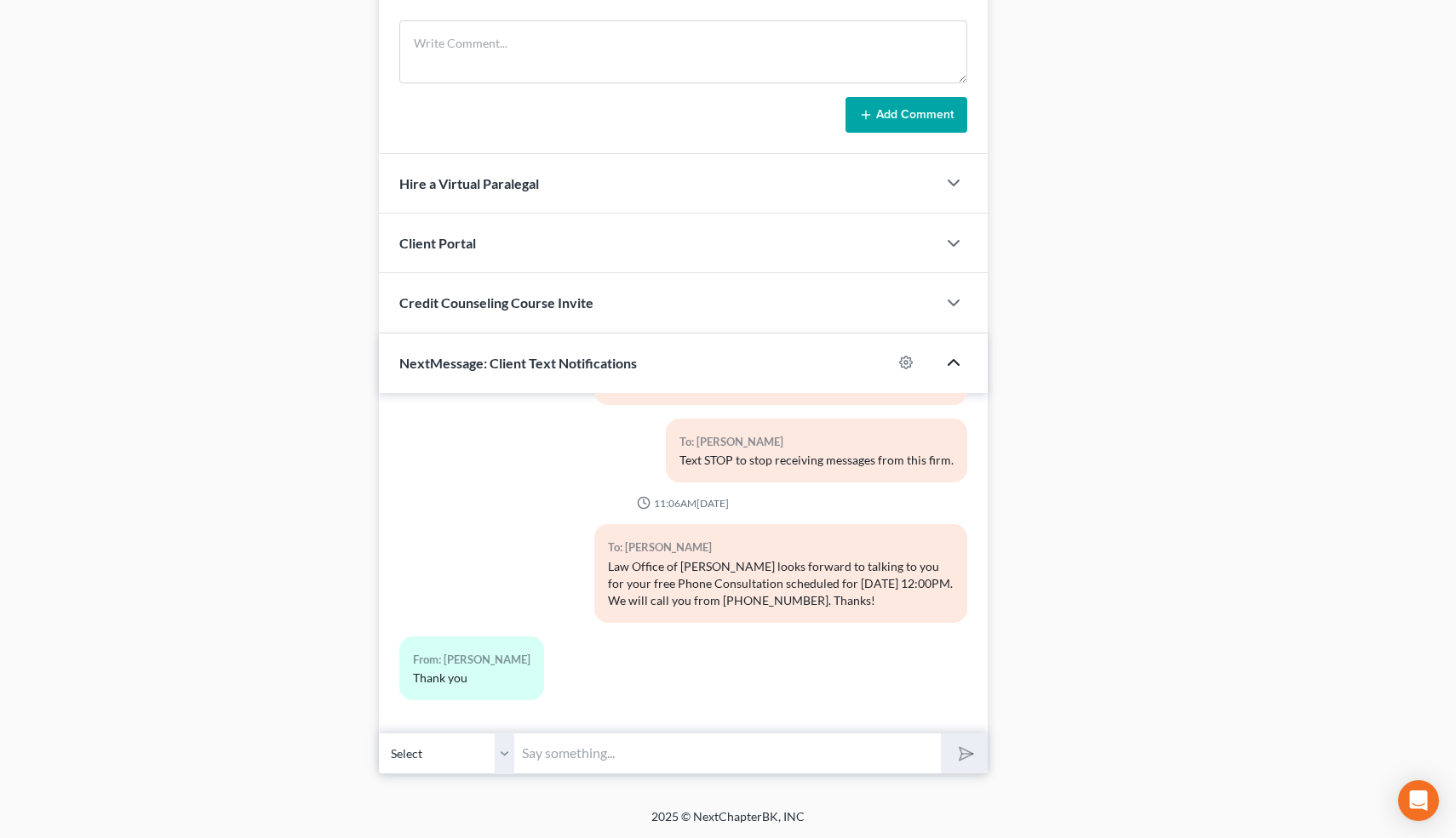
scroll to position [0, 0]
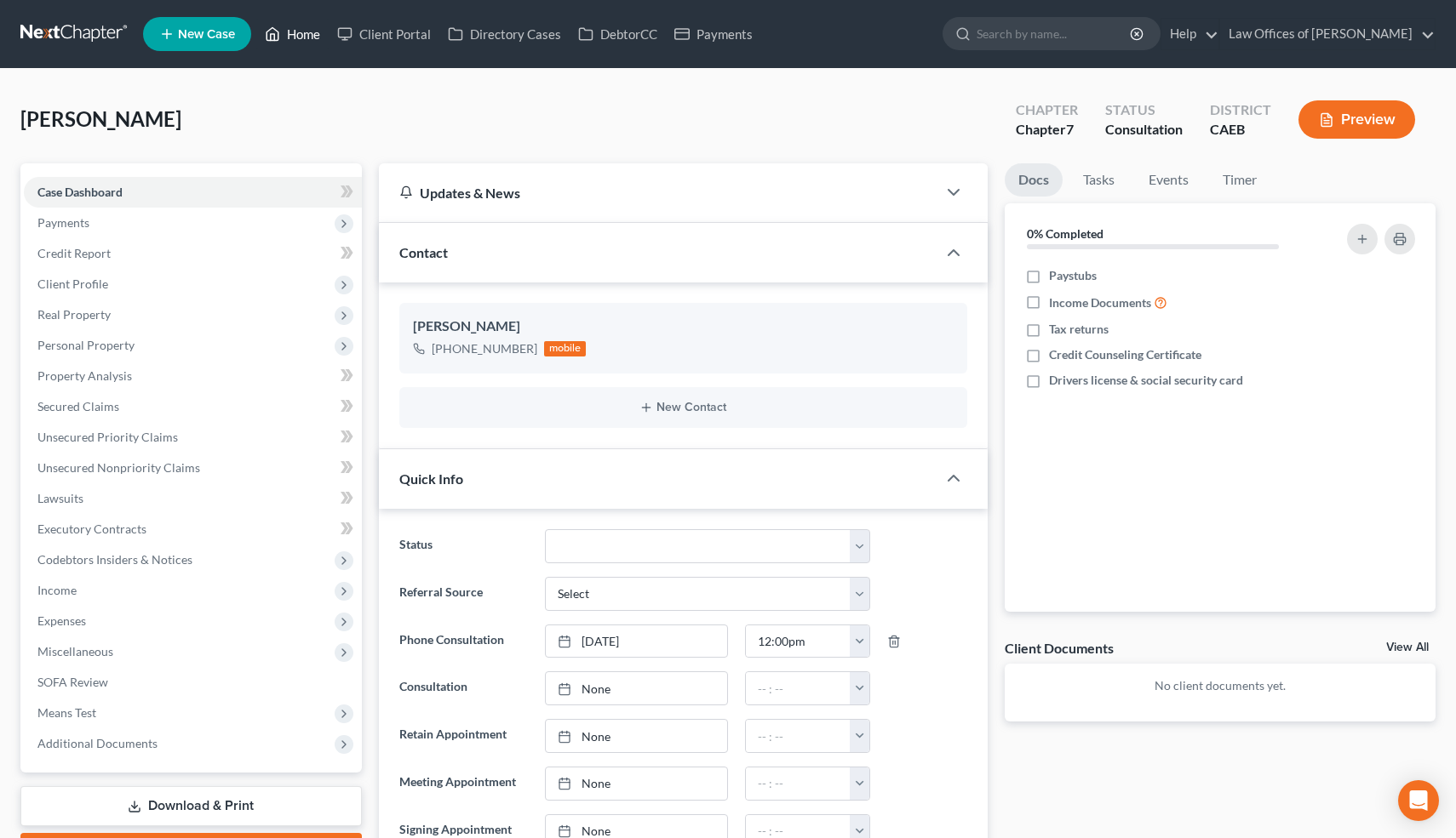
click at [306, 40] on link "Home" at bounding box center [292, 33] width 73 height 30
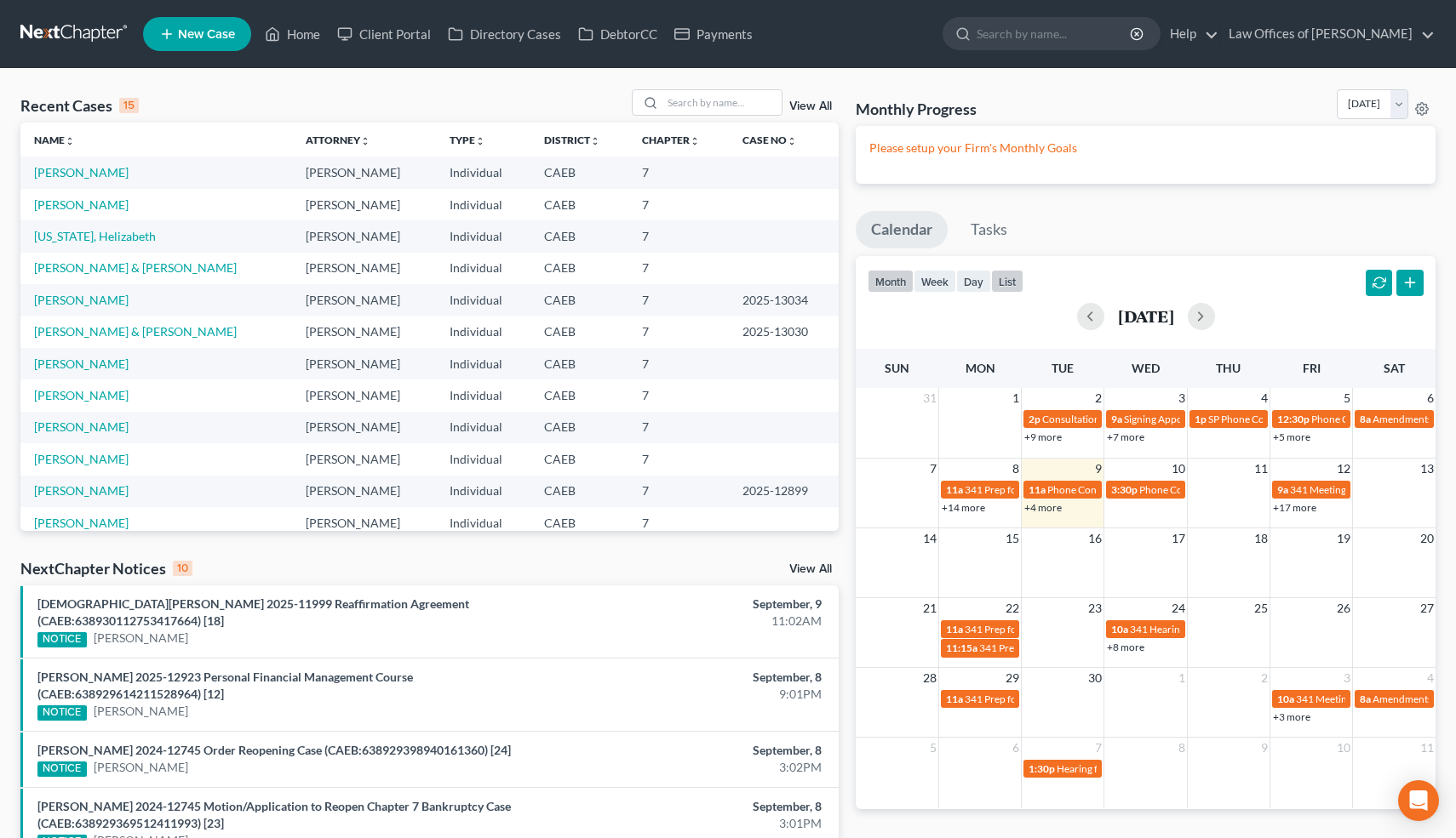
click at [1008, 282] on button "list" at bounding box center [1007, 281] width 32 height 23
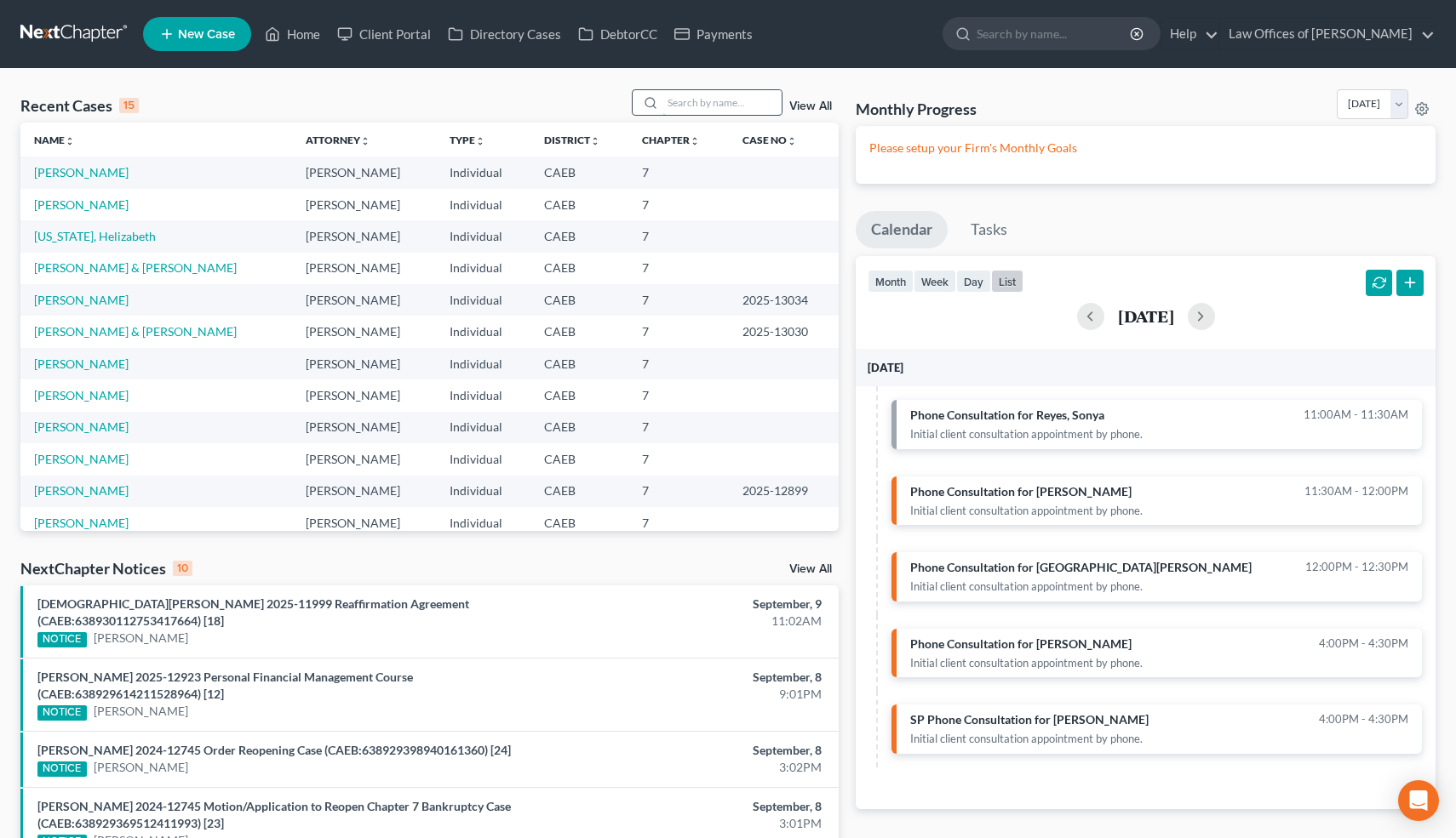
click at [734, 99] on input "search" at bounding box center [722, 102] width 120 height 25
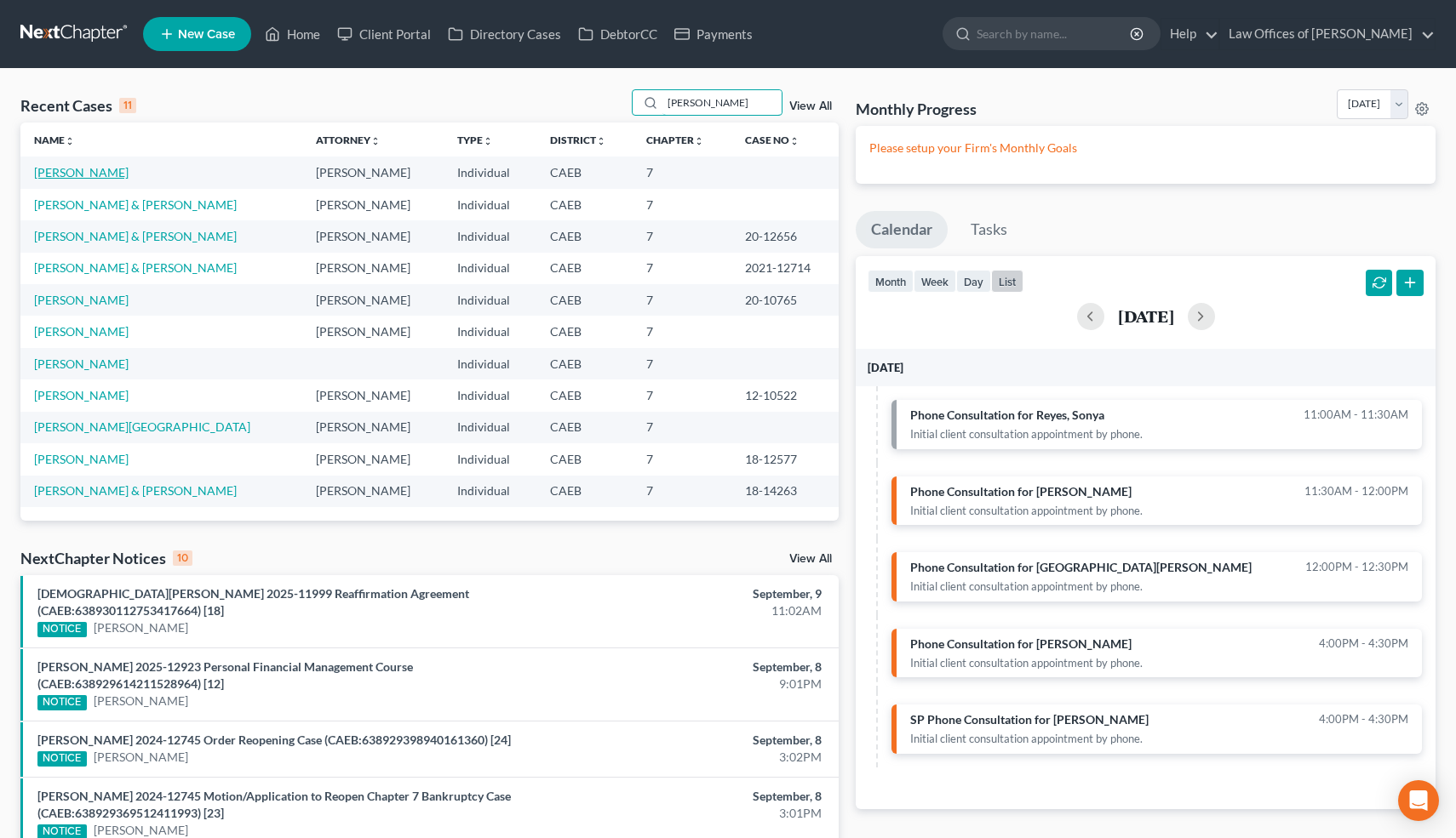
type input "[PERSON_NAME]"
click at [93, 172] on link "[PERSON_NAME]" at bounding box center [81, 172] width 95 height 15
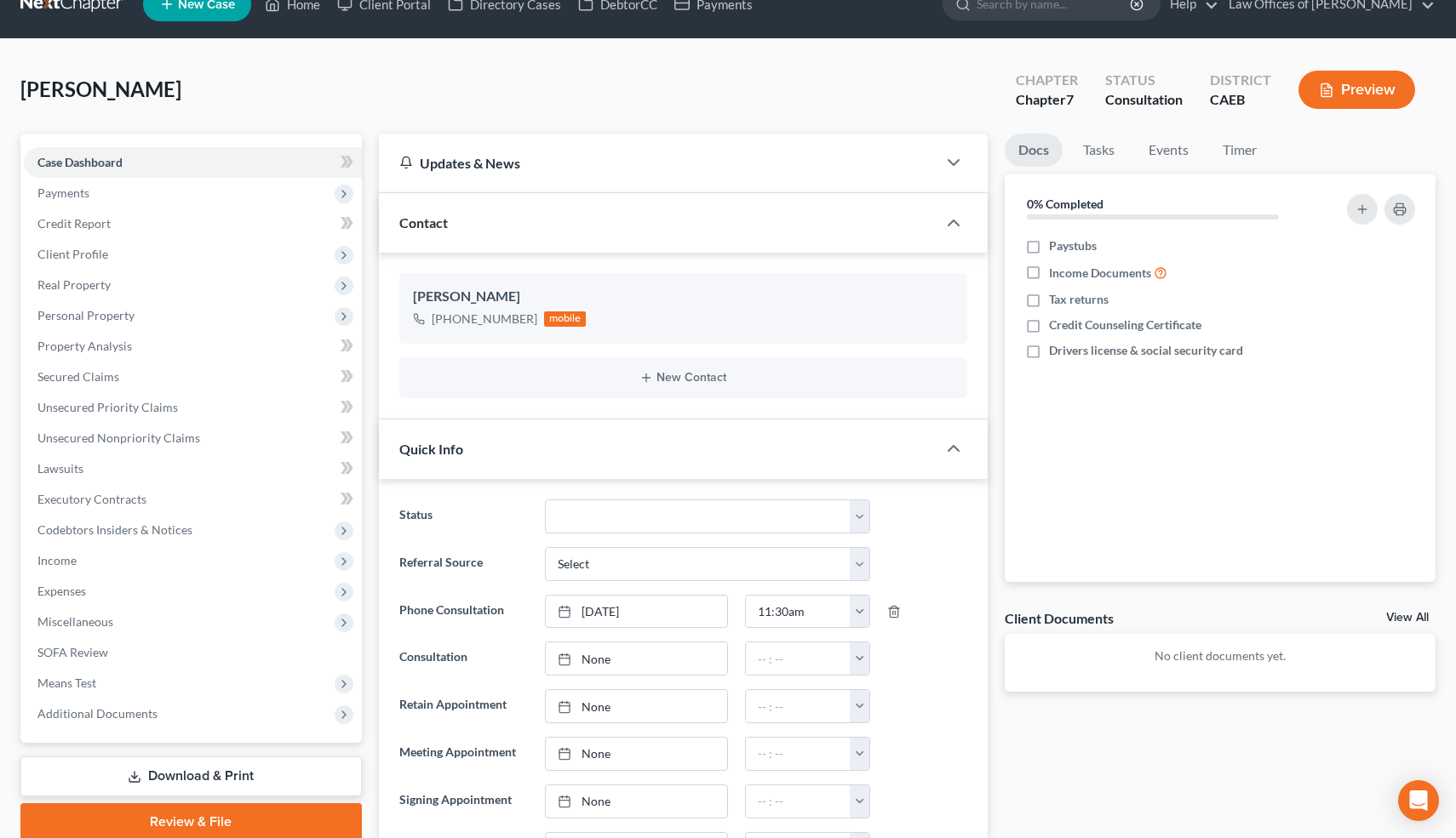
scroll to position [550, 0]
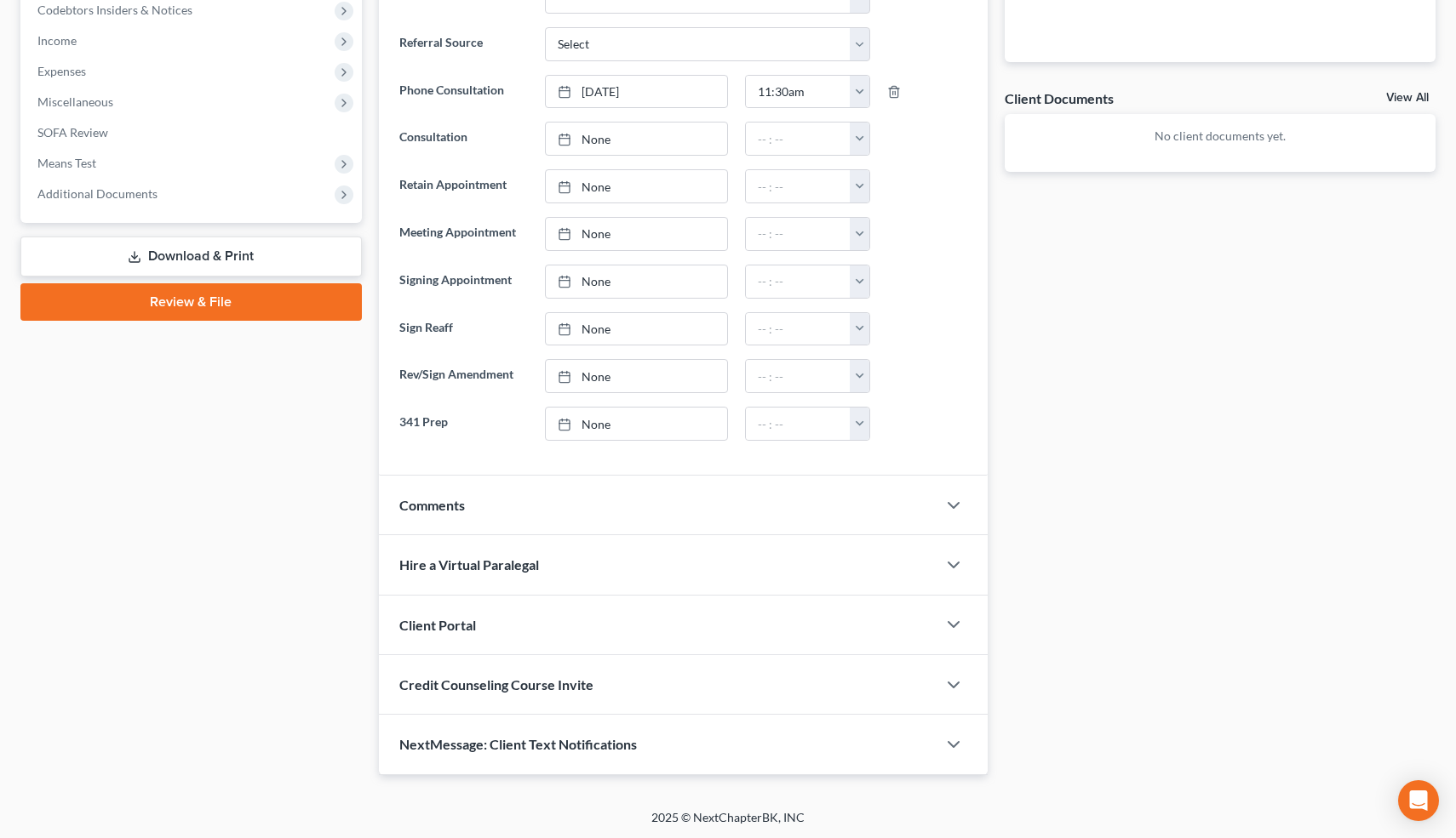
click at [711, 488] on div "Comments" at bounding box center [658, 505] width 559 height 59
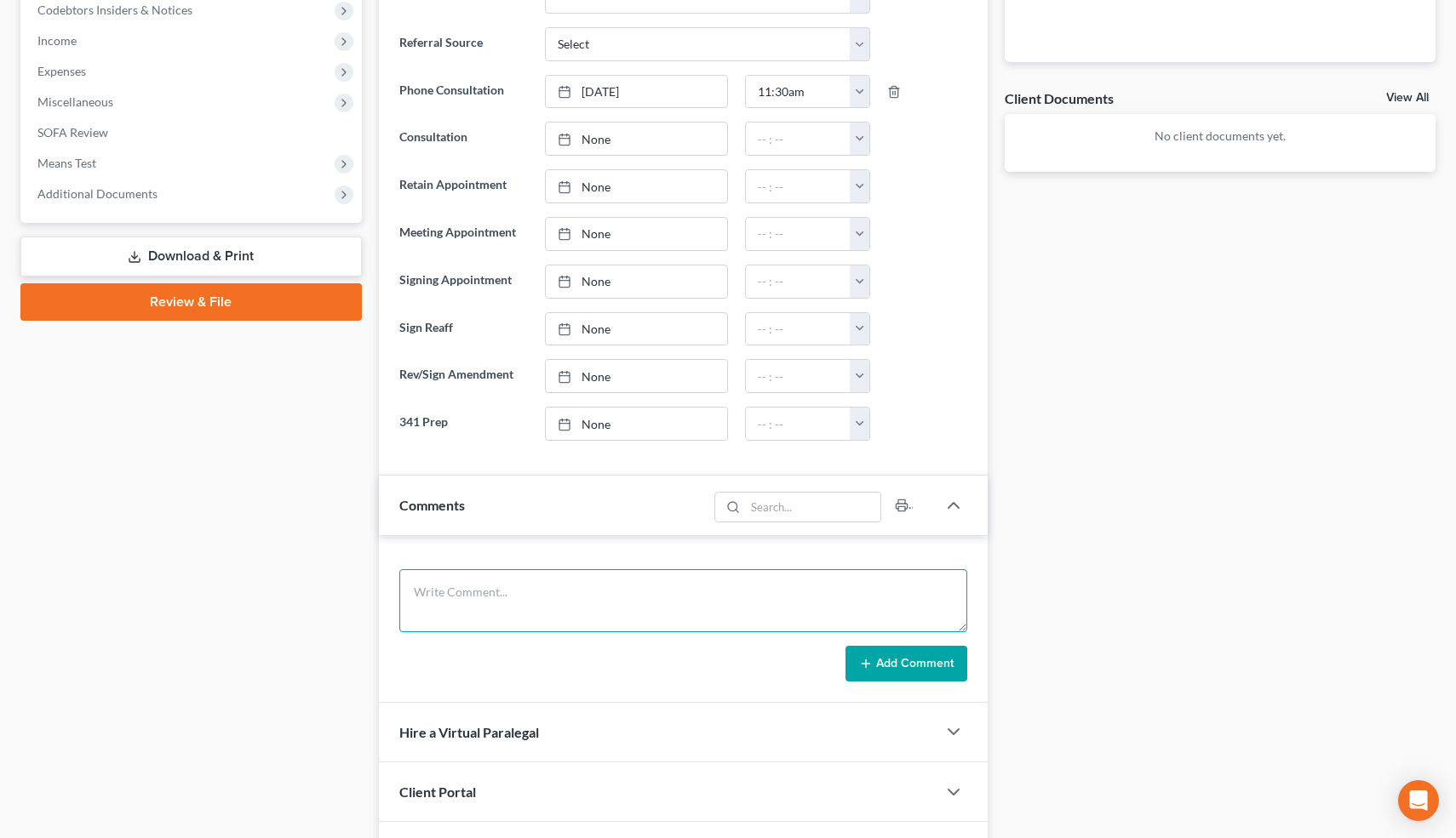
click at [499, 614] on textarea at bounding box center [684, 601] width 569 height 63
click at [587, 593] on textarea "Widower. Onre Main loan. Sunrun, Goodleap." at bounding box center [684, 601] width 569 height 63
click at [489, 594] on textarea "Widower. Onre Main loan. Sunrun-lease, Goodleap." at bounding box center [684, 601] width 569 height 63
click at [720, 585] on textarea "Widower. One Main loan. Sunrun-lease, Goodleap." at bounding box center [684, 601] width 569 height 63
click at [542, 590] on textarea "Widower. One Main loan. Sunrun-lease, Goodleap." at bounding box center [684, 601] width 569 height 63
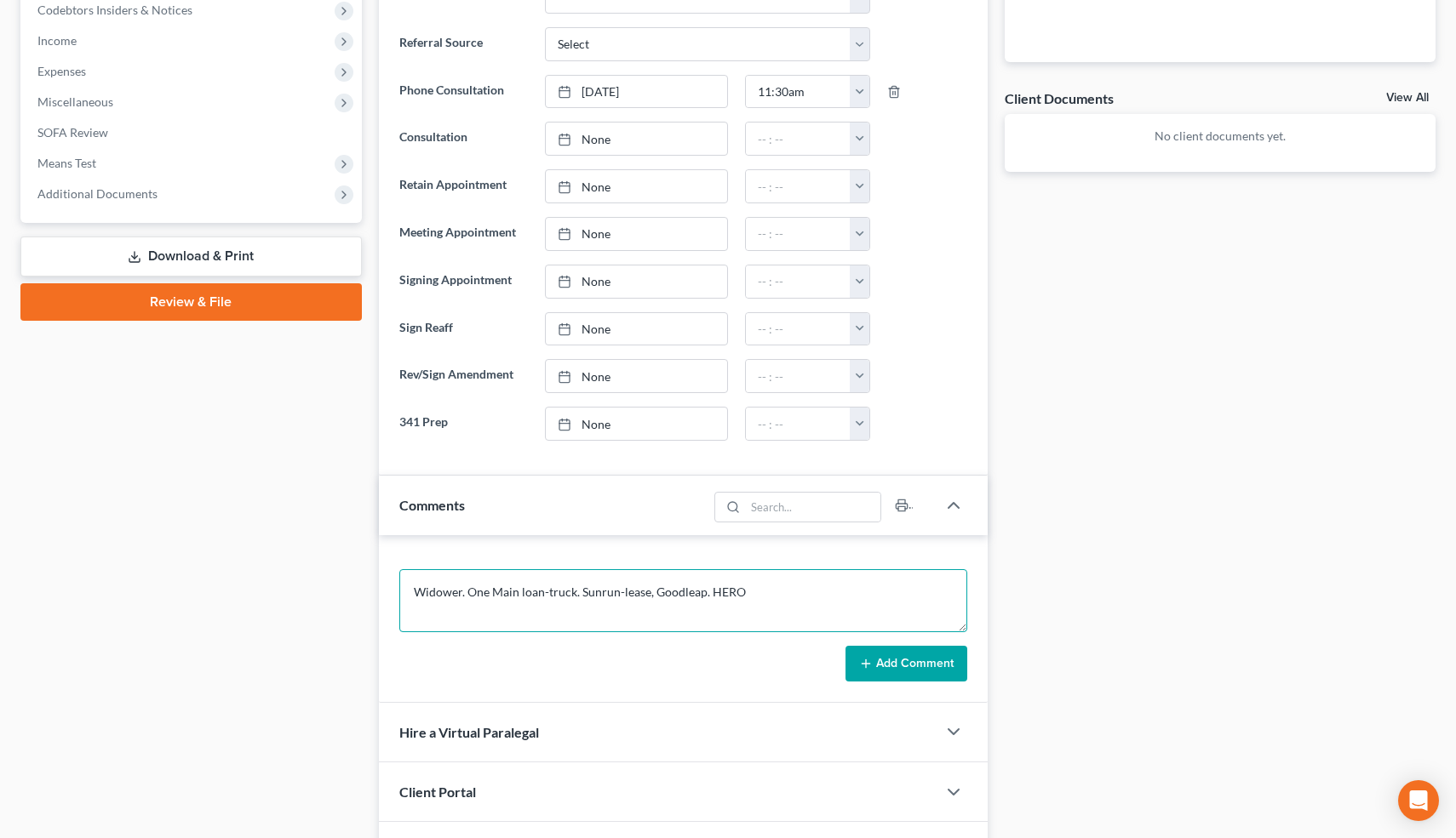
click at [547, 591] on textarea "Widower. One Main loan-truck. Sunrun-lease, Goodleap. HERO" at bounding box center [684, 601] width 569 height 63
click at [645, 591] on textarea "Widower. One Main loan-truck. Sunrun-lease, Goodleap. HERO" at bounding box center [684, 601] width 569 height 63
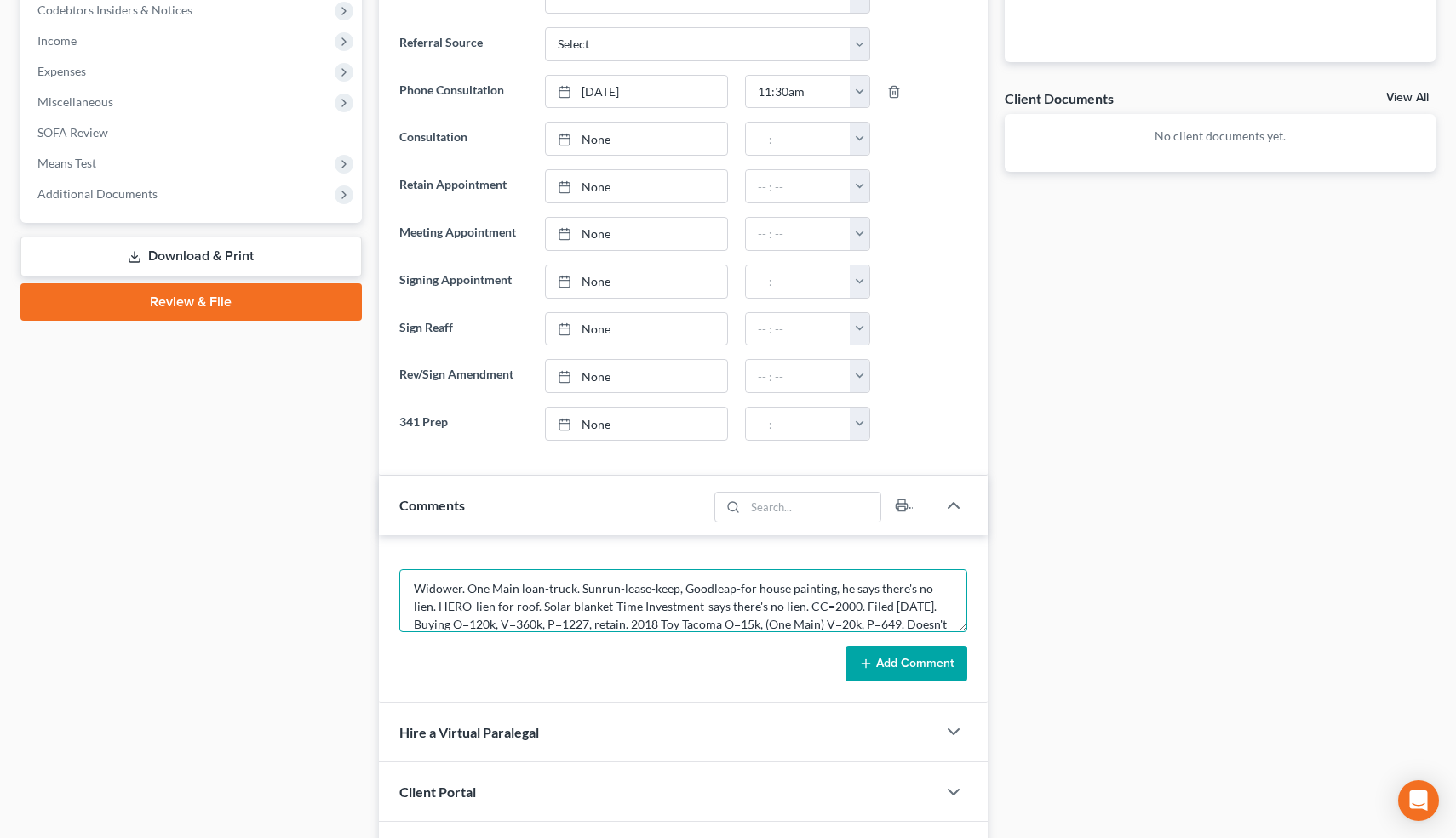
scroll to position [21, 0]
type textarea "Widower. One Main loan-truck. Sunrun-lease-keep, Goodleap-for house painting, h…"
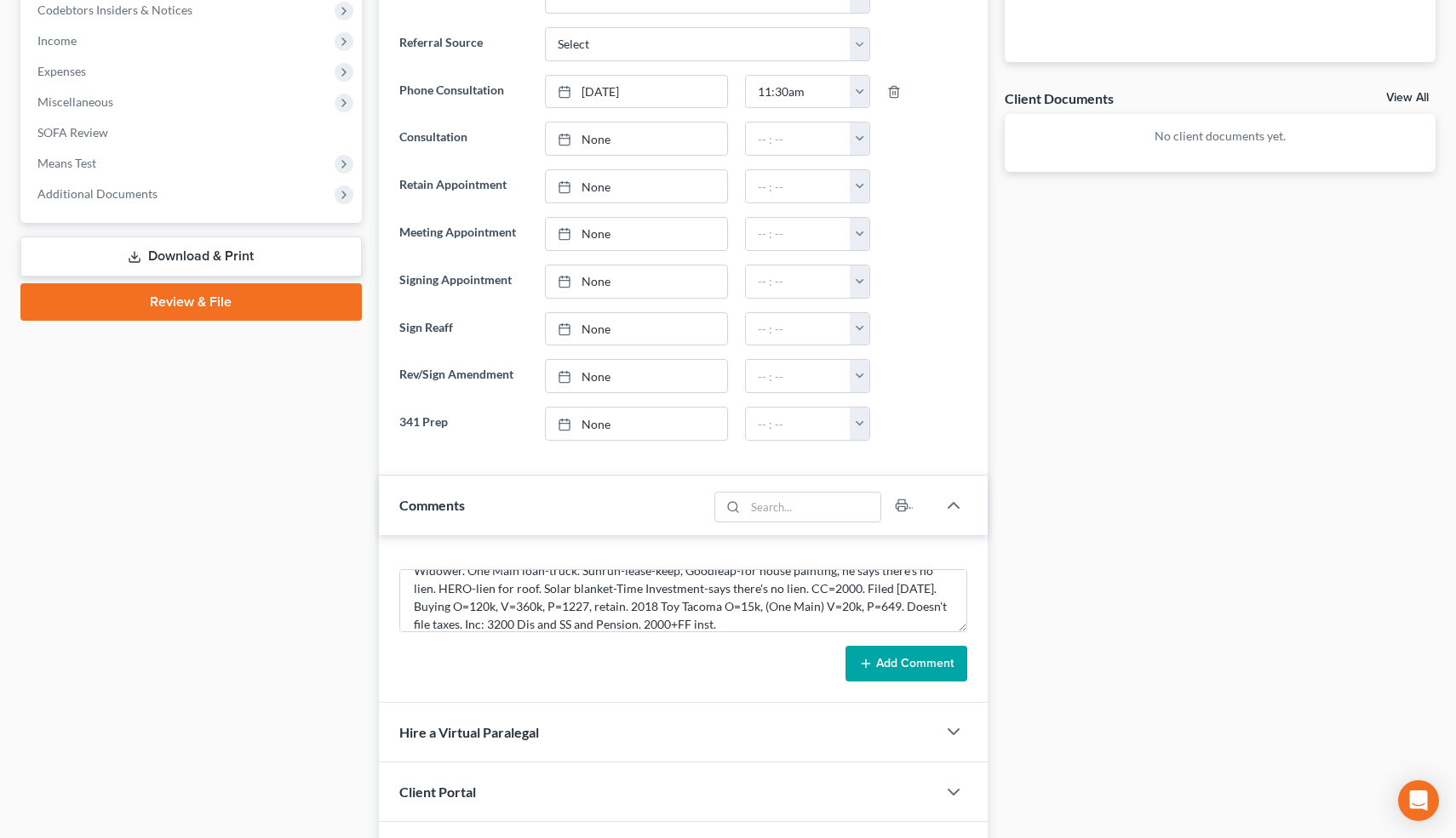
click at [883, 665] on button "Add Comment" at bounding box center [907, 663] width 121 height 36
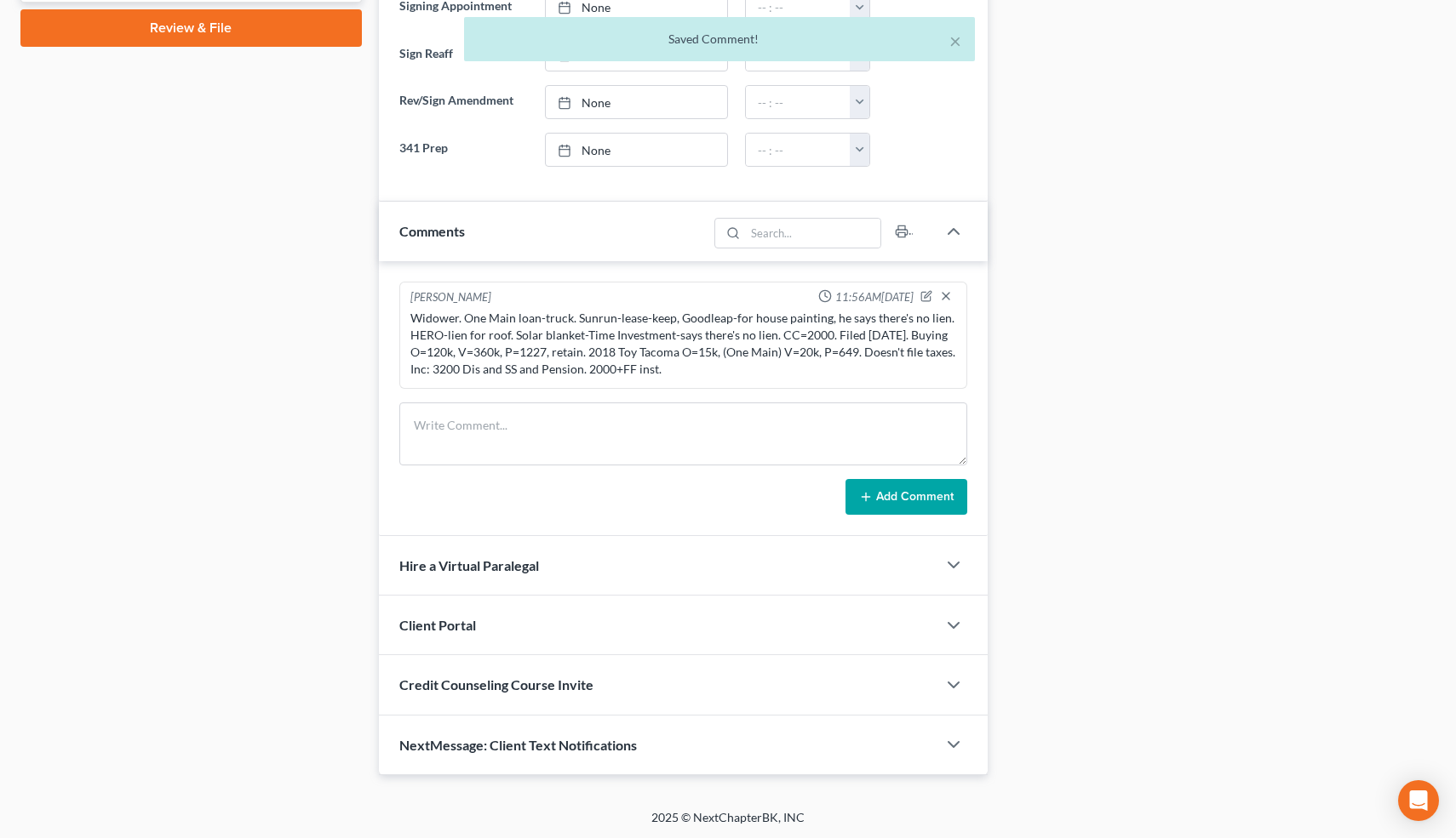
scroll to position [825, 0]
click at [951, 745] on icon "button" at bounding box center [953, 744] width 20 height 20
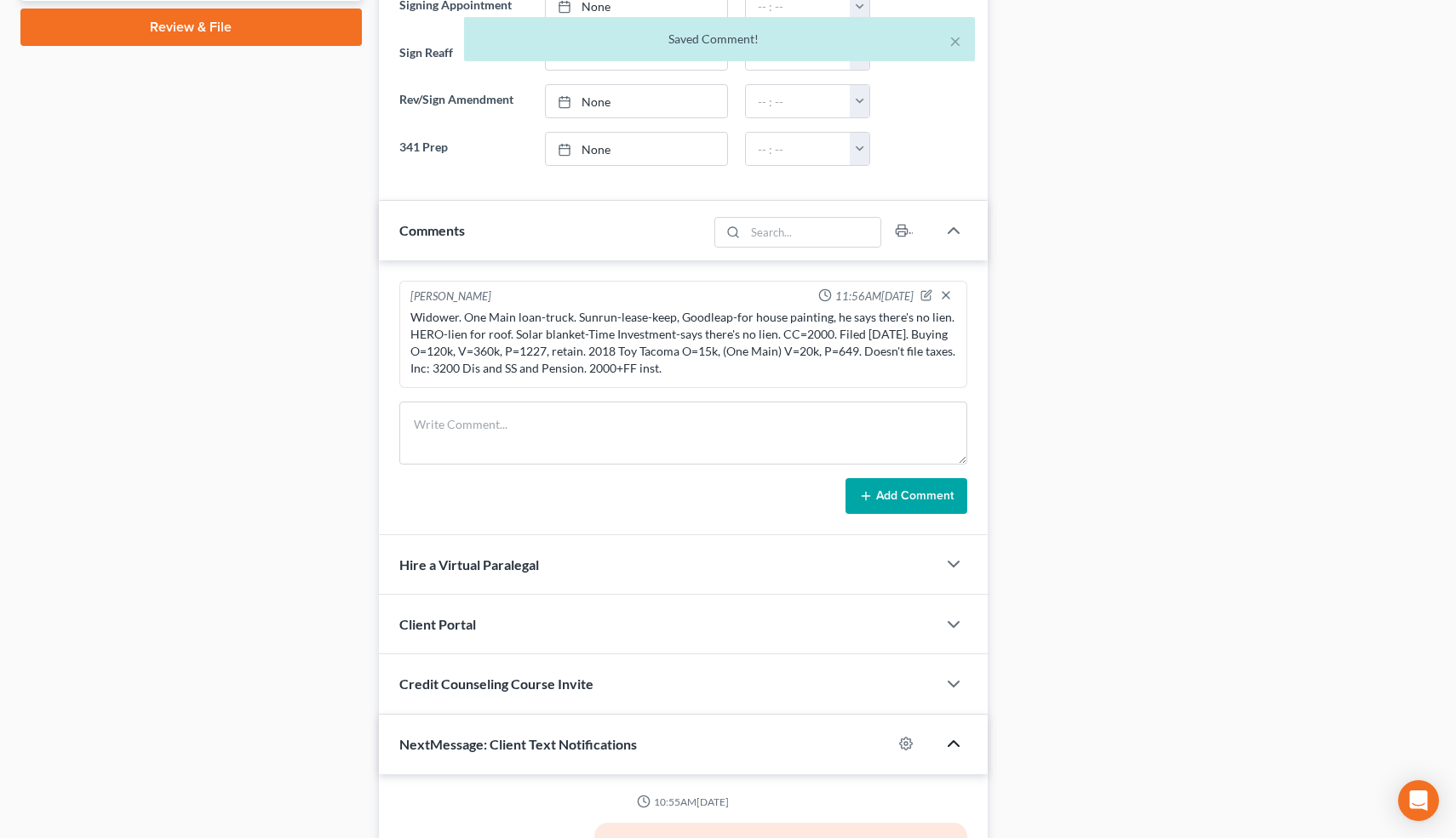
scroll to position [1124, 0]
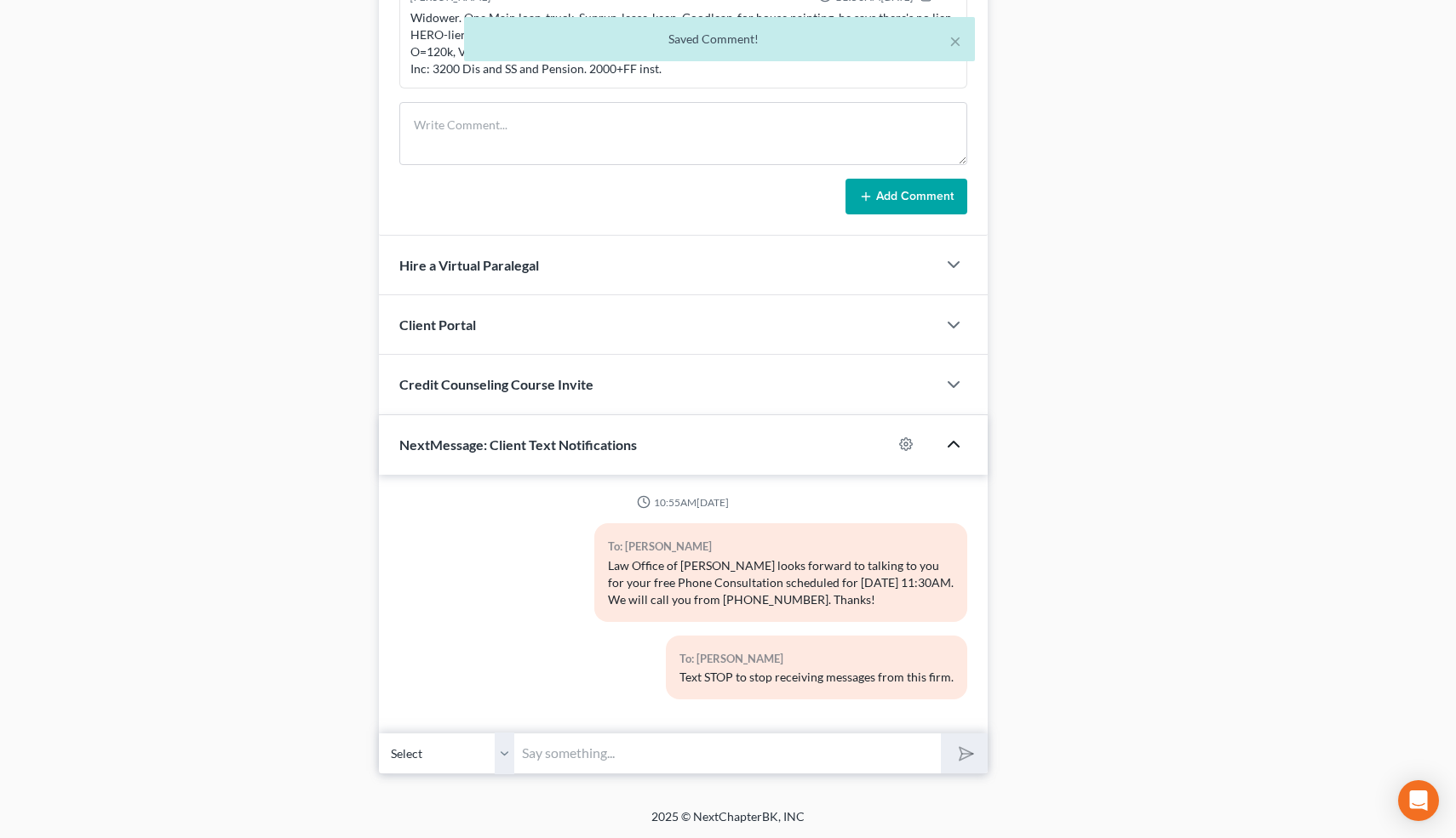
click at [629, 749] on input "text" at bounding box center [729, 753] width 427 height 41
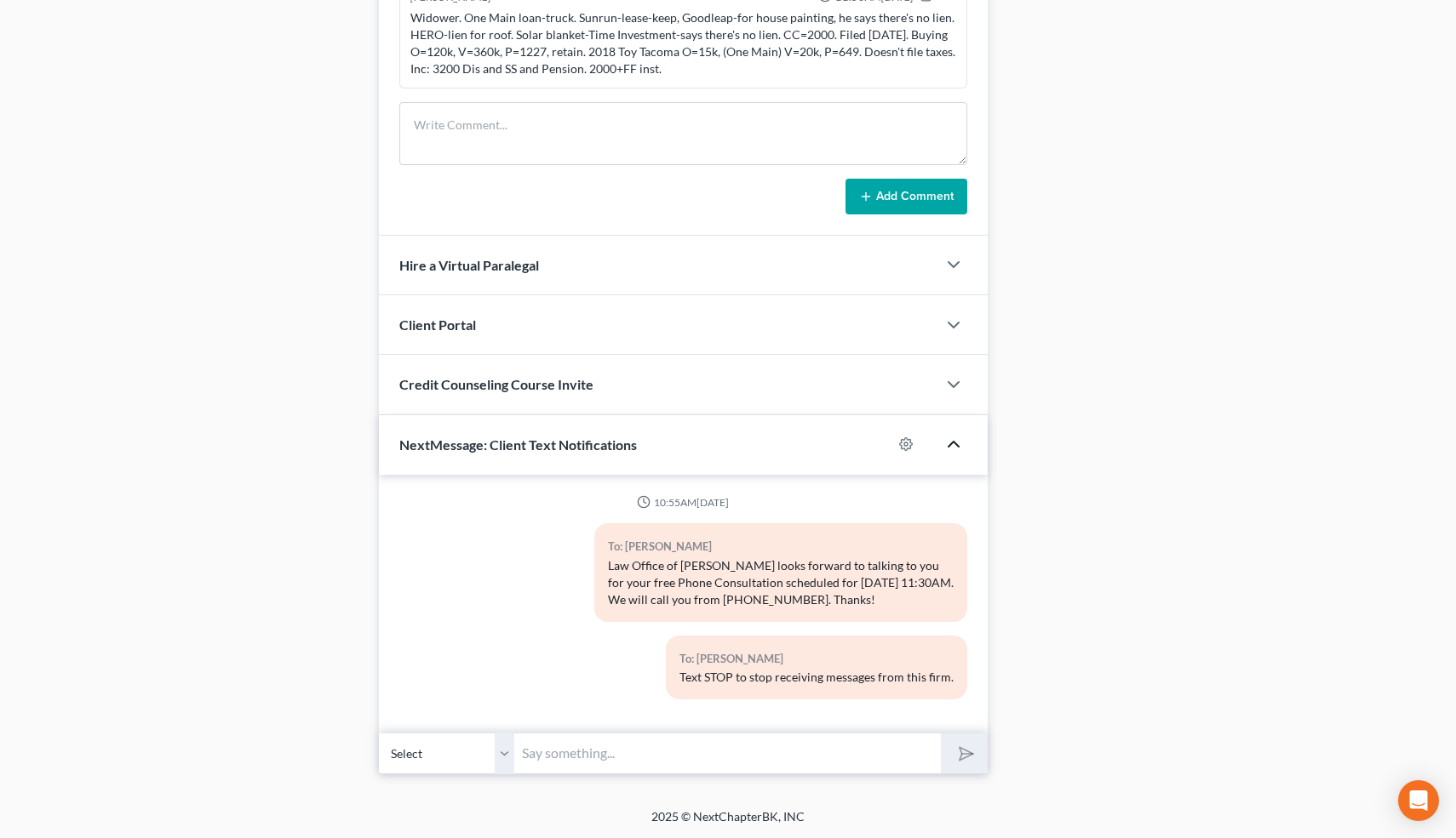
type input "Nice talking to you! Like I said, just reply here if you have any questions or …"
click at [966, 751] on icon "submit" at bounding box center [963, 753] width 24 height 24
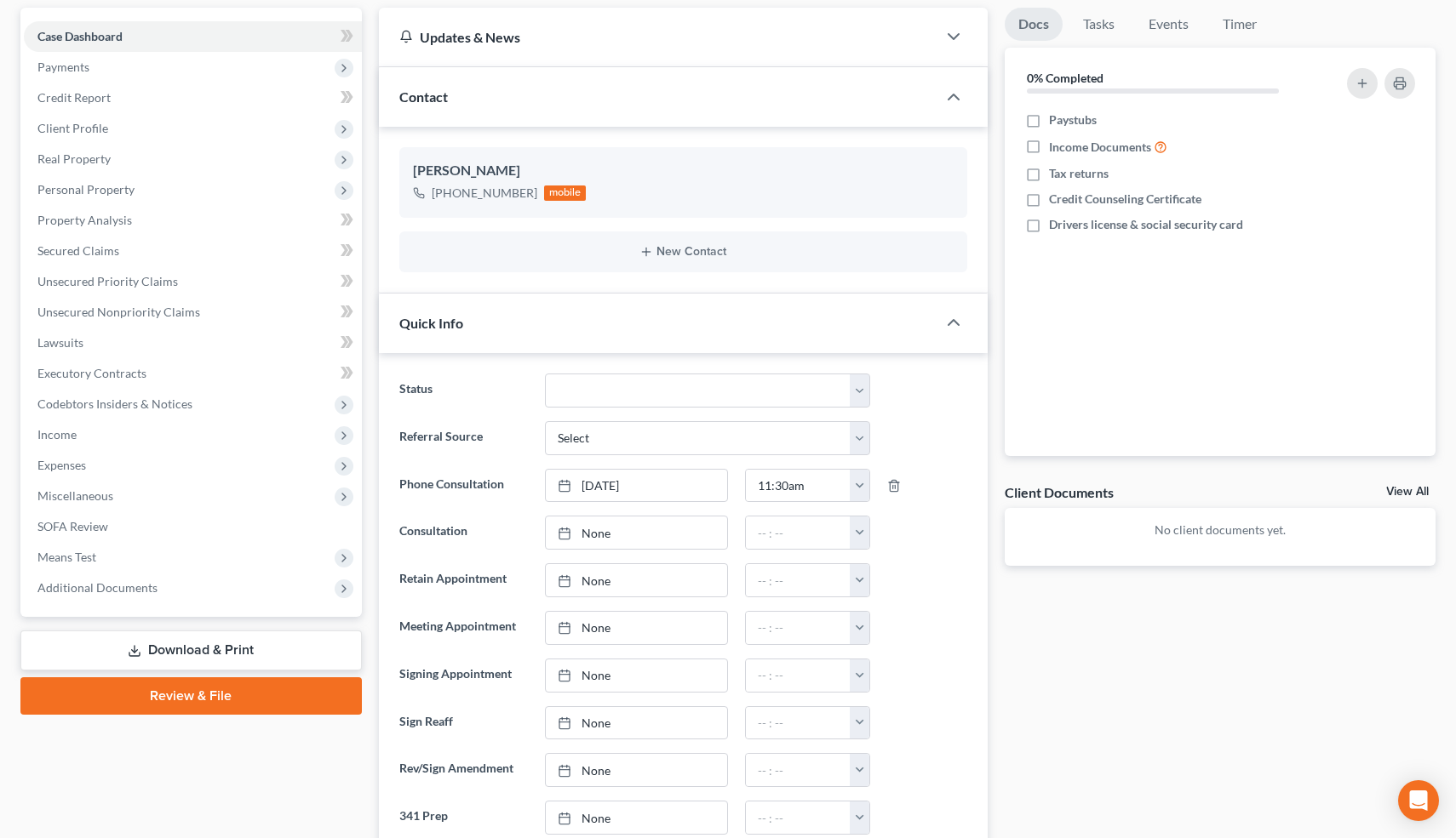
scroll to position [0, 0]
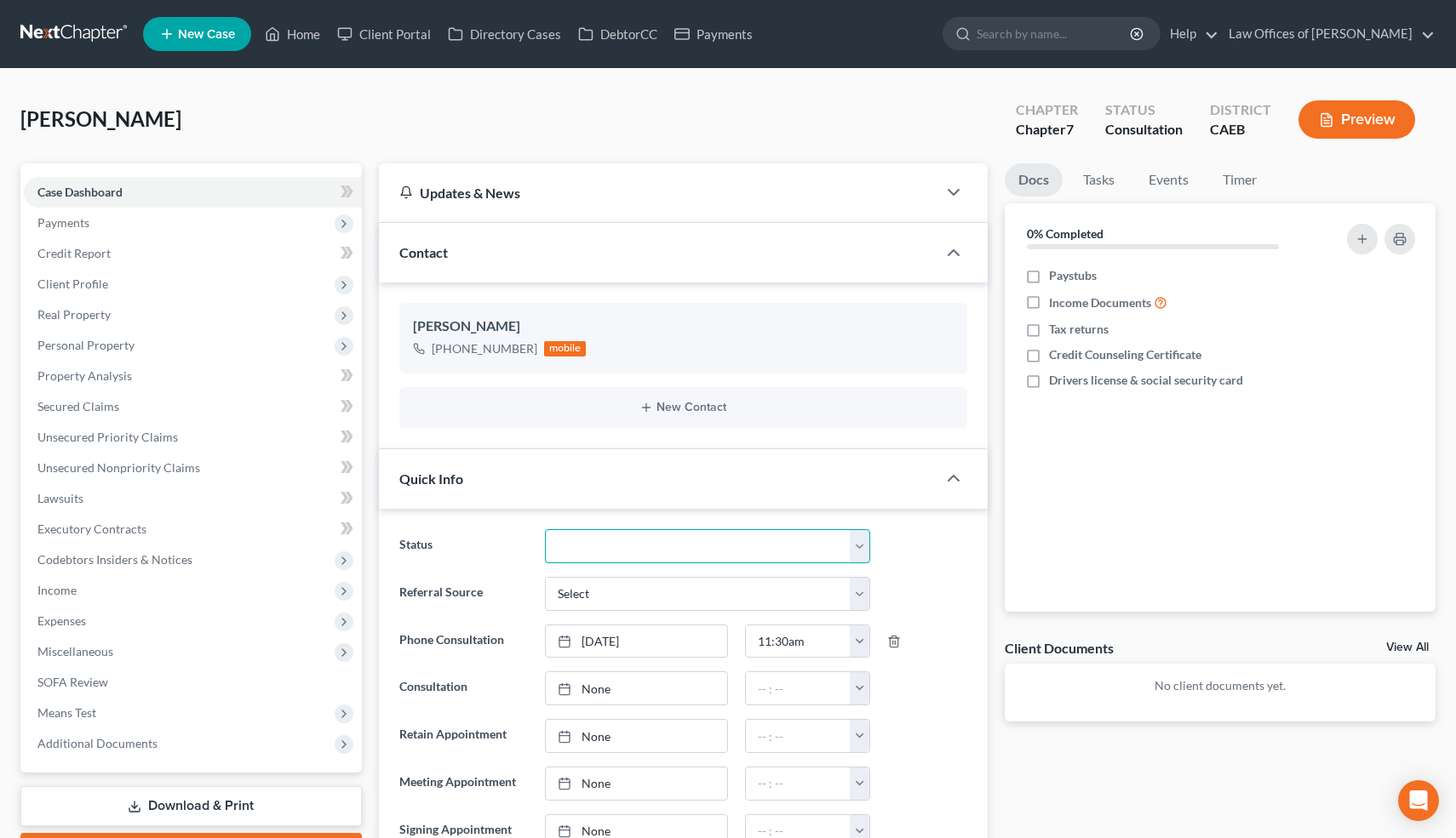
click at [611, 536] on select "Cancelled/Refund Closed Consultation Declined Discharged Filed Income Check In …" at bounding box center [707, 545] width 325 height 34
select select "10"
click at [545, 529] on select "Cancelled/Refund Closed Consultation Declined Discharged Filed Income Check In …" at bounding box center [707, 545] width 325 height 34
click at [302, 31] on link "Home" at bounding box center [292, 33] width 73 height 30
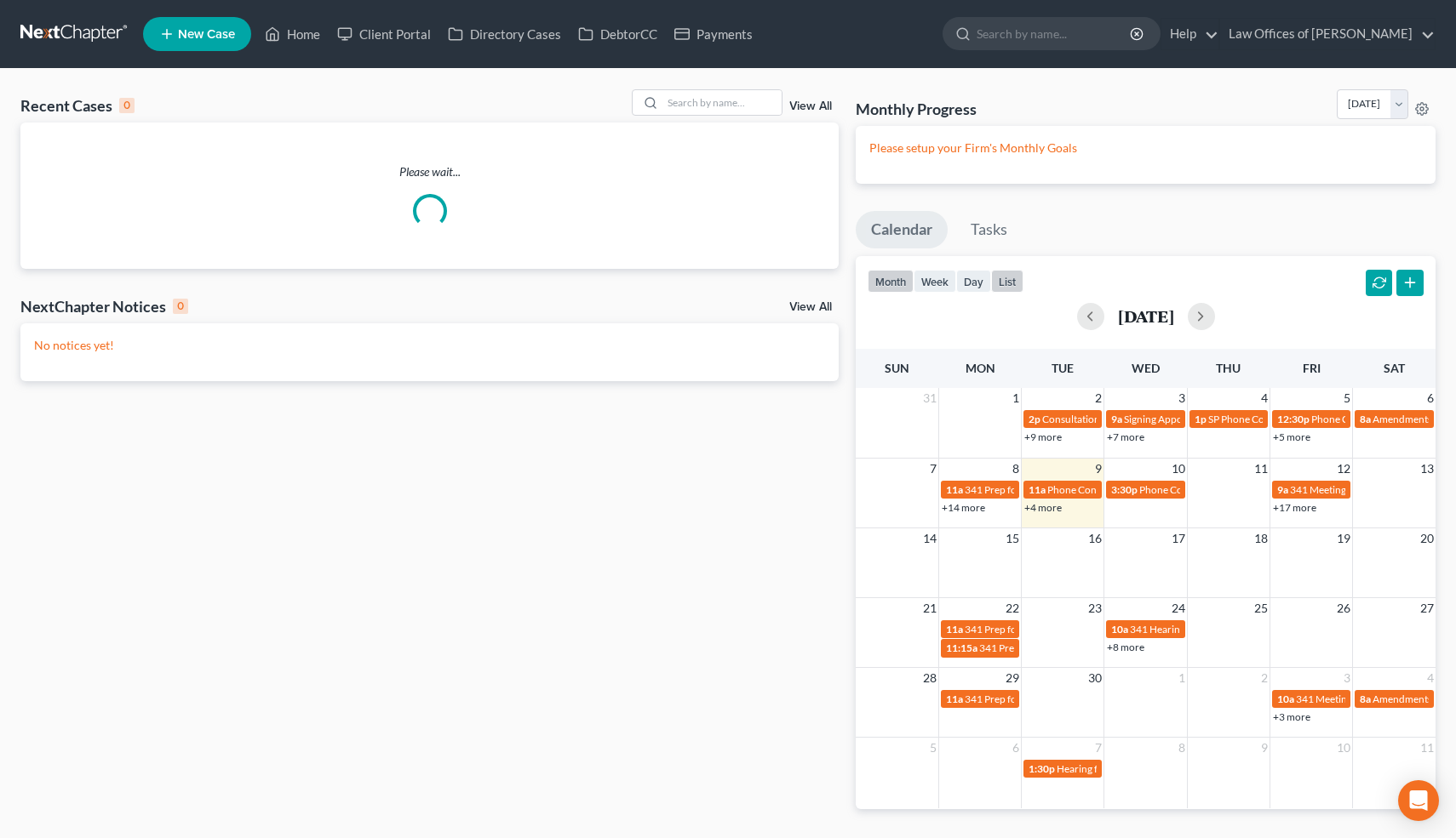
click at [1008, 279] on button "list" at bounding box center [1007, 281] width 32 height 23
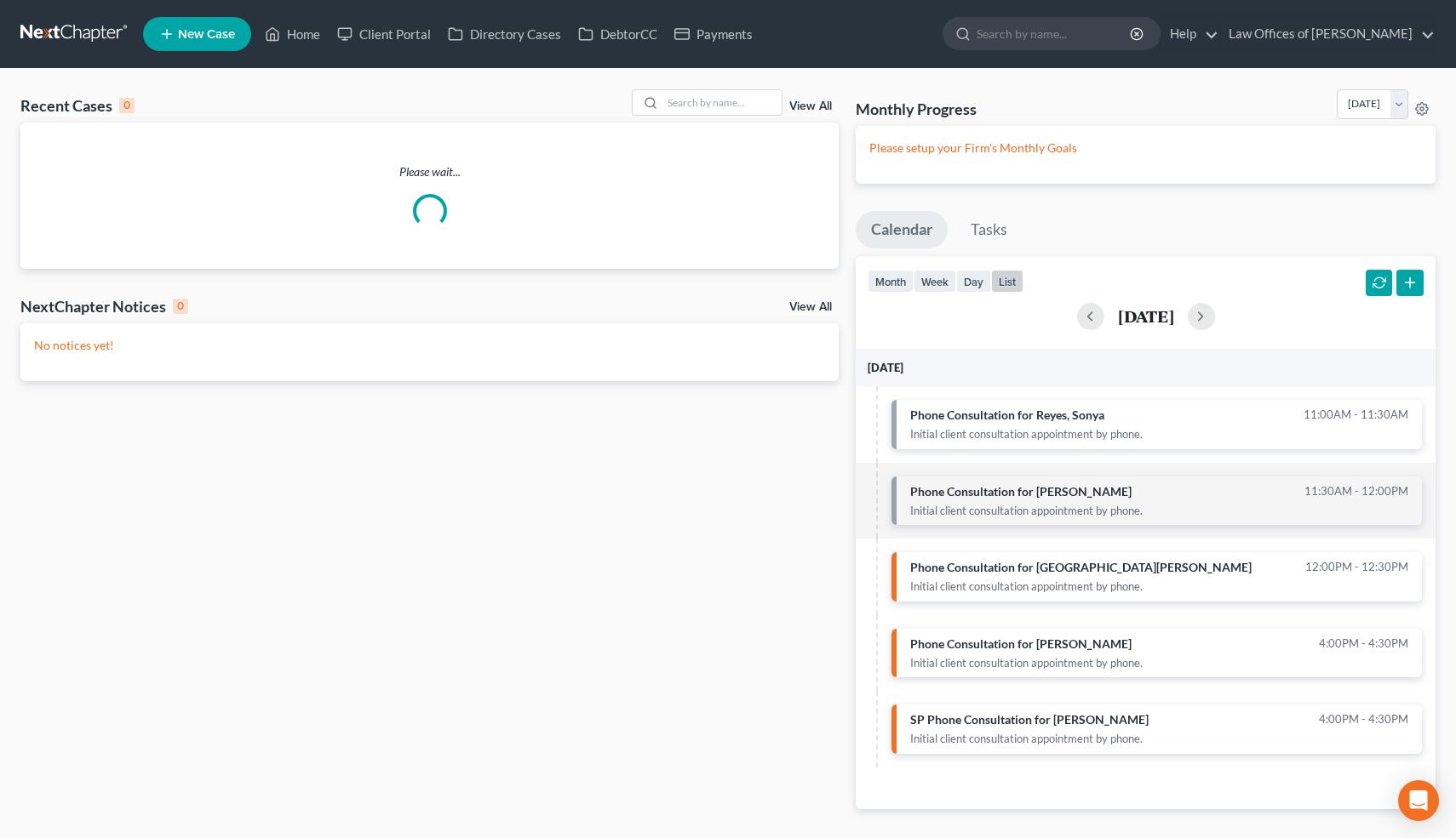
scroll to position [12, 0]
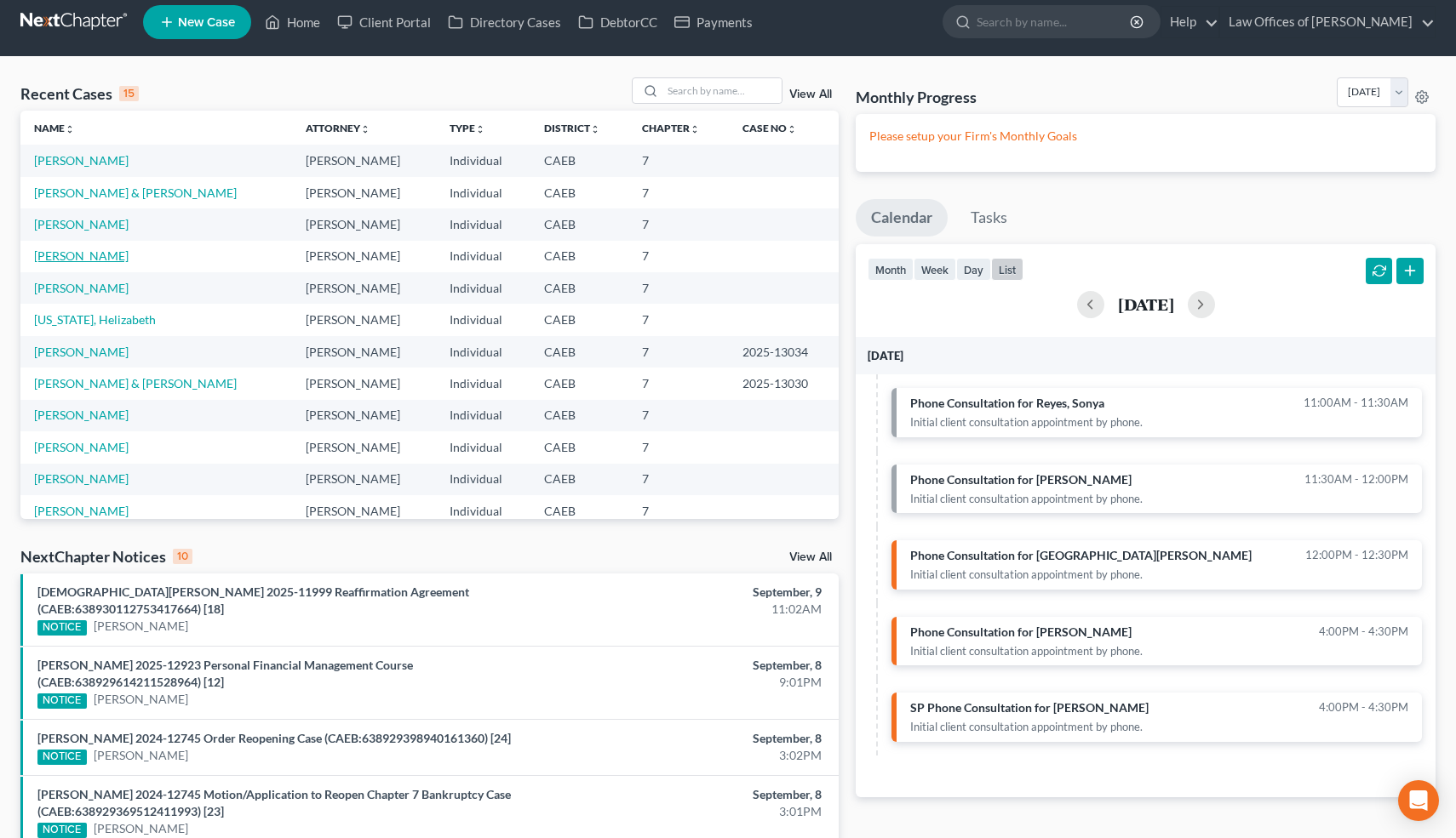
click at [92, 258] on link "[PERSON_NAME]" at bounding box center [81, 256] width 95 height 15
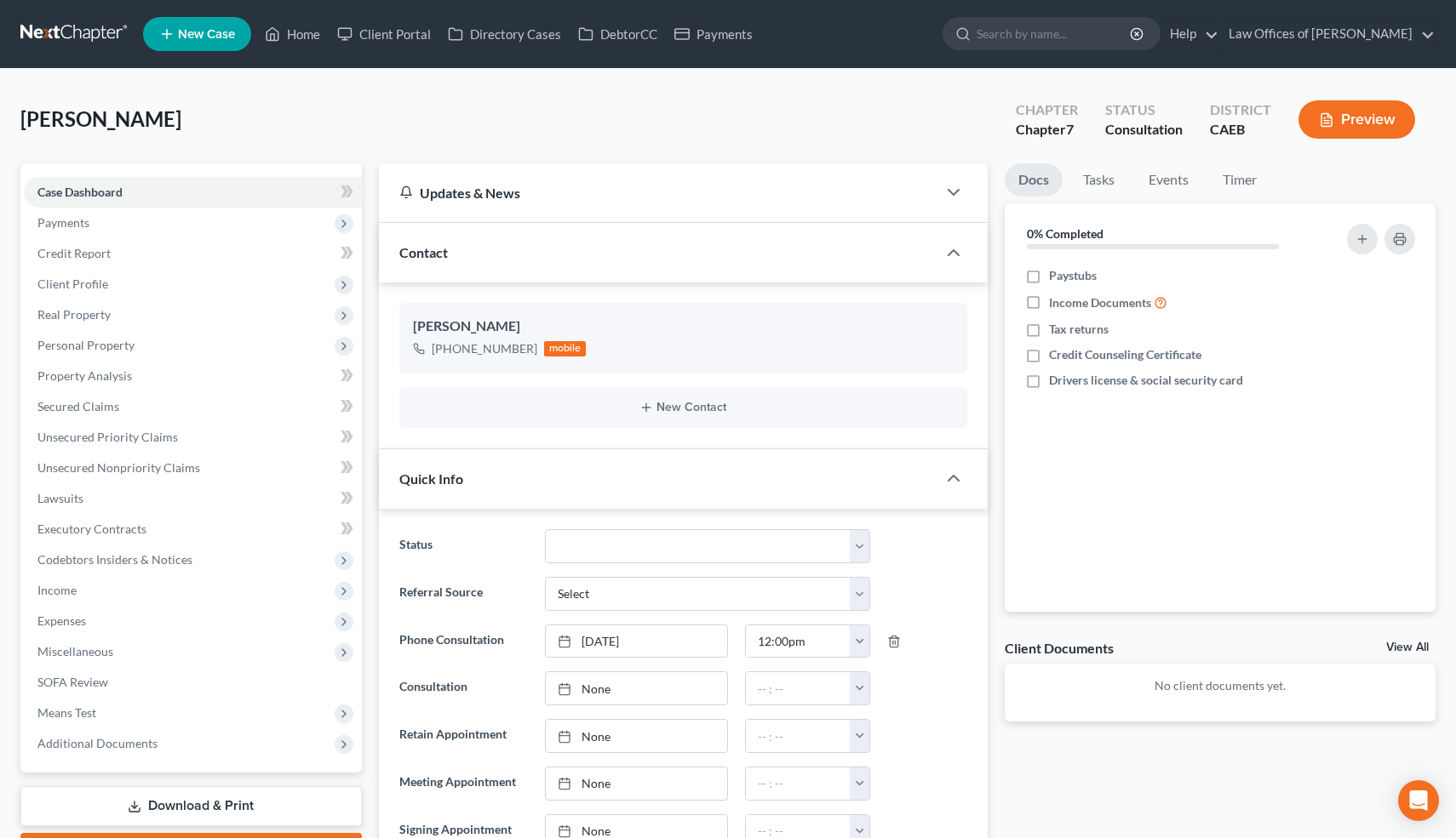
scroll to position [573, 0]
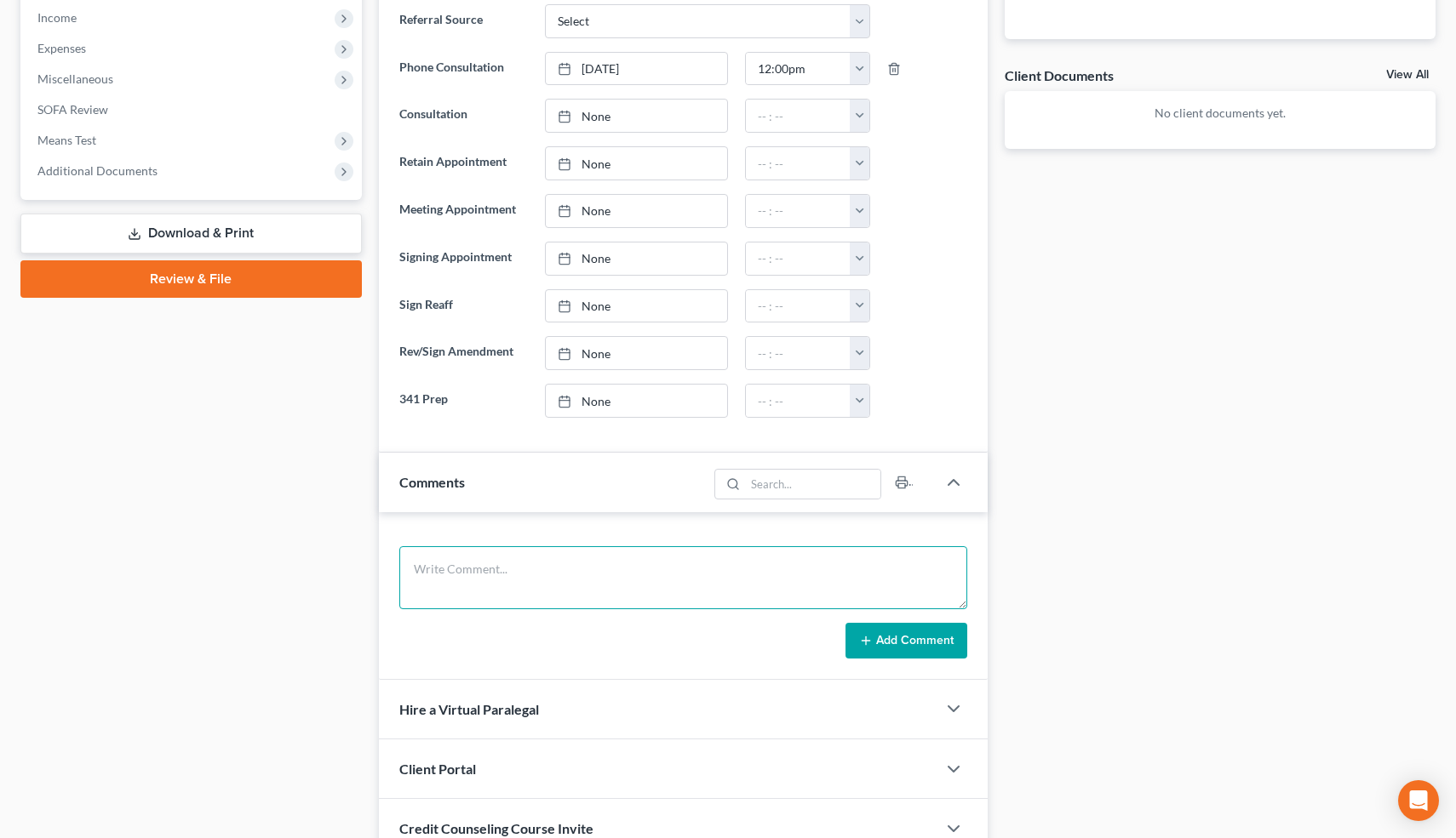
click at [436, 590] on textarea at bounding box center [684, 578] width 569 height 63
click at [658, 571] on textarea "Filed [DATE]. Not married. Rent. 2022 Ho nda Civic" at bounding box center [684, 578] width 569 height 63
click at [705, 568] on textarea "Filed [DATE]. Not married. Rent. 2022 Honda Civic 2008 Honda CRV" at bounding box center [684, 578] width 569 height 63
type textarea "Filed [DATE]. Not married. Rent. 2022 Honda Civic O=30k, P=566, retain. 2008 Ho…"
click at [909, 636] on button "Add Comment" at bounding box center [907, 640] width 121 height 36
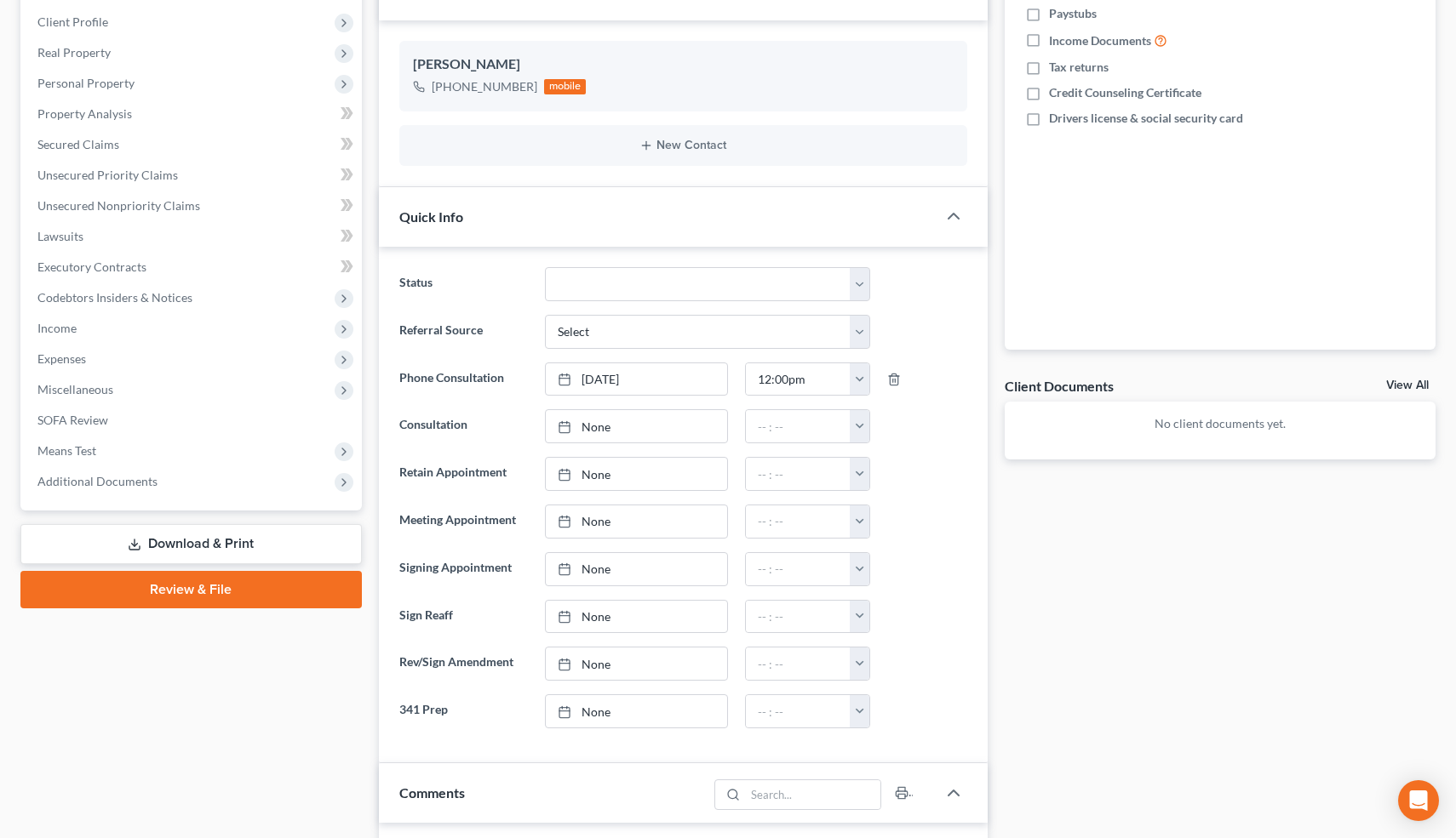
scroll to position [0, 0]
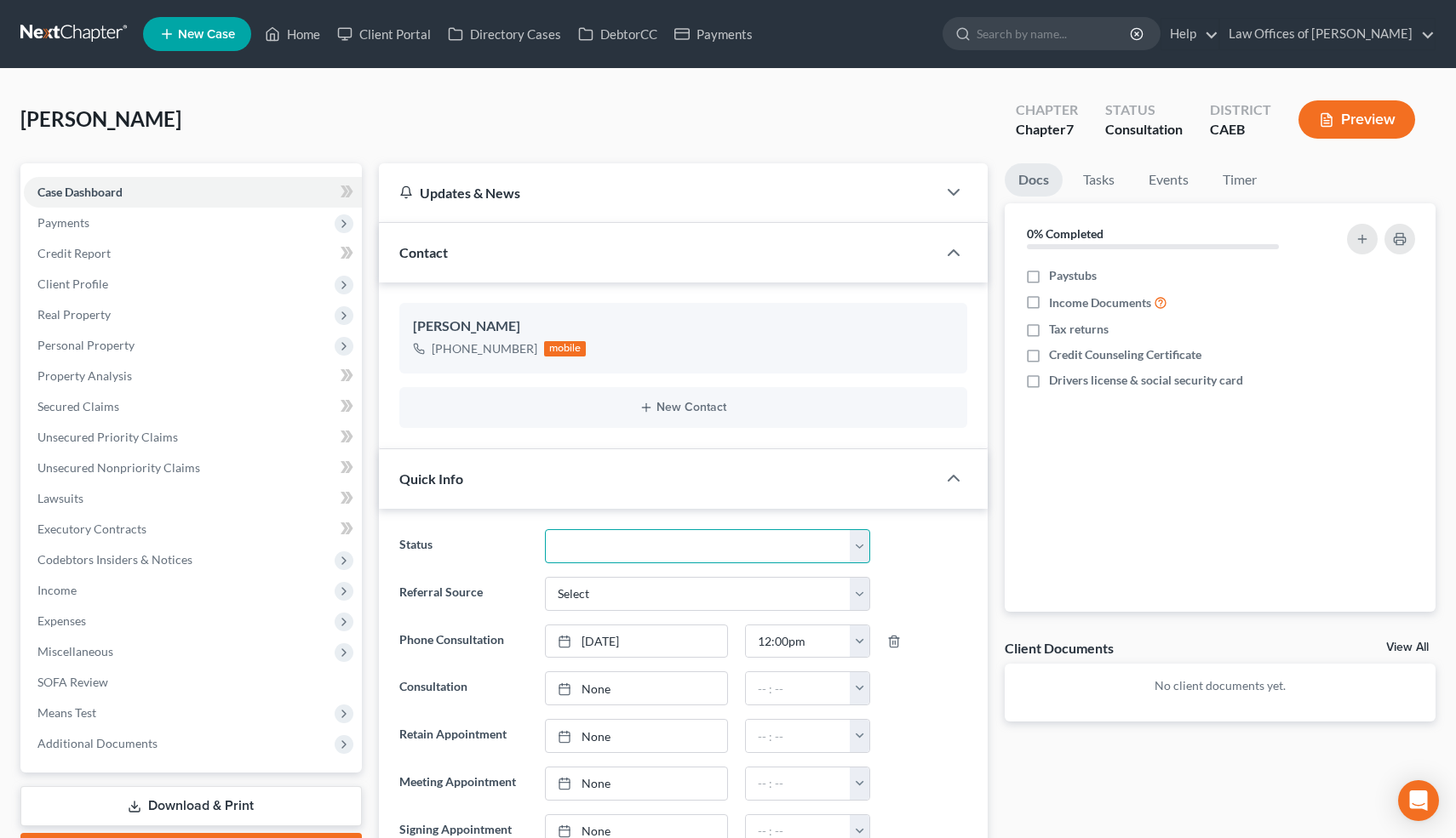
click at [792, 557] on select "Cancelled/Refund Closed Consultation Declined Discharged Filed Income Check In …" at bounding box center [707, 545] width 325 height 34
select select "10"
click at [545, 529] on select "Cancelled/Refund Closed Consultation Declined Discharged Filed Income Check In …" at bounding box center [707, 545] width 325 height 34
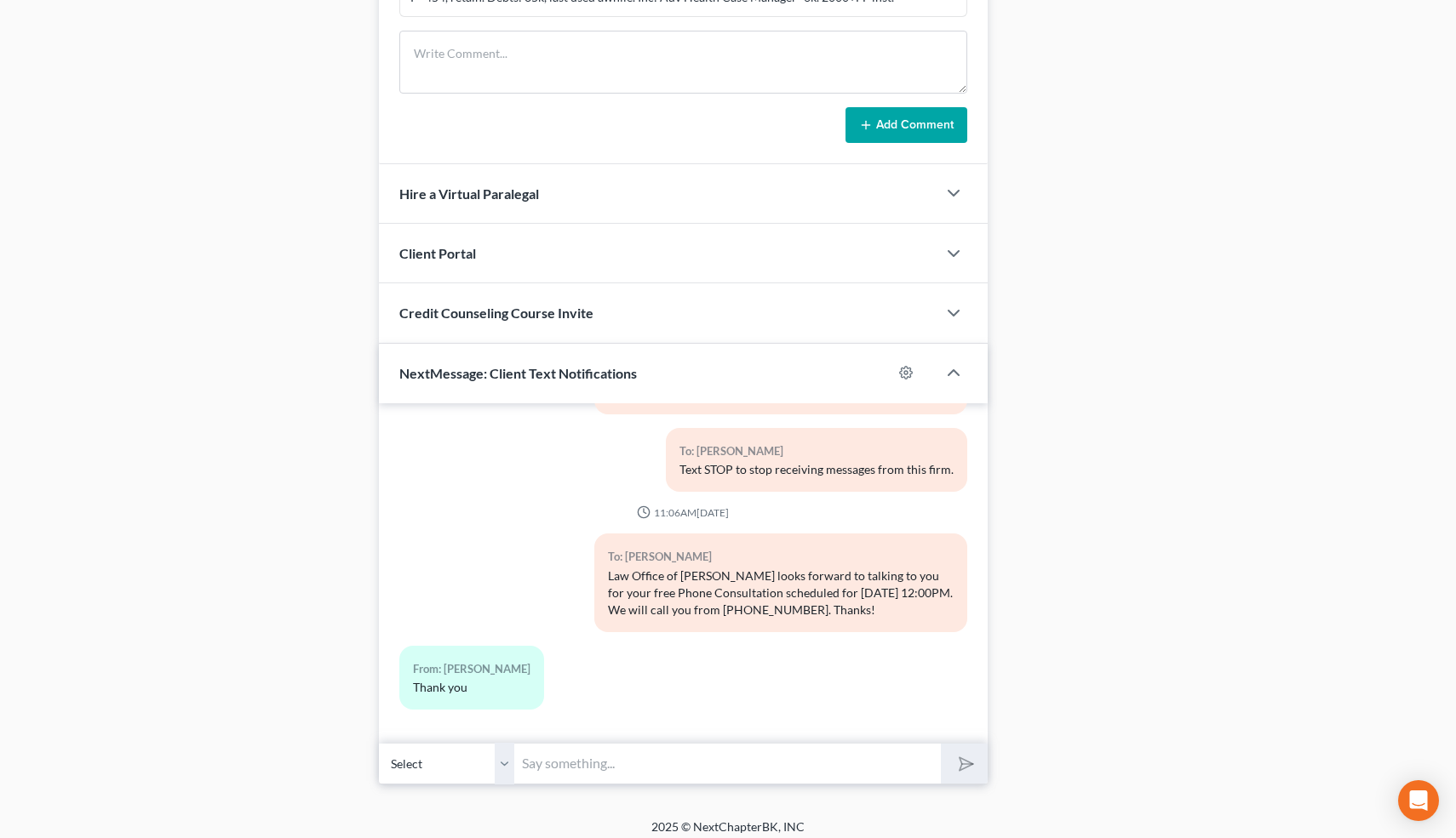
scroll to position [1172, 0]
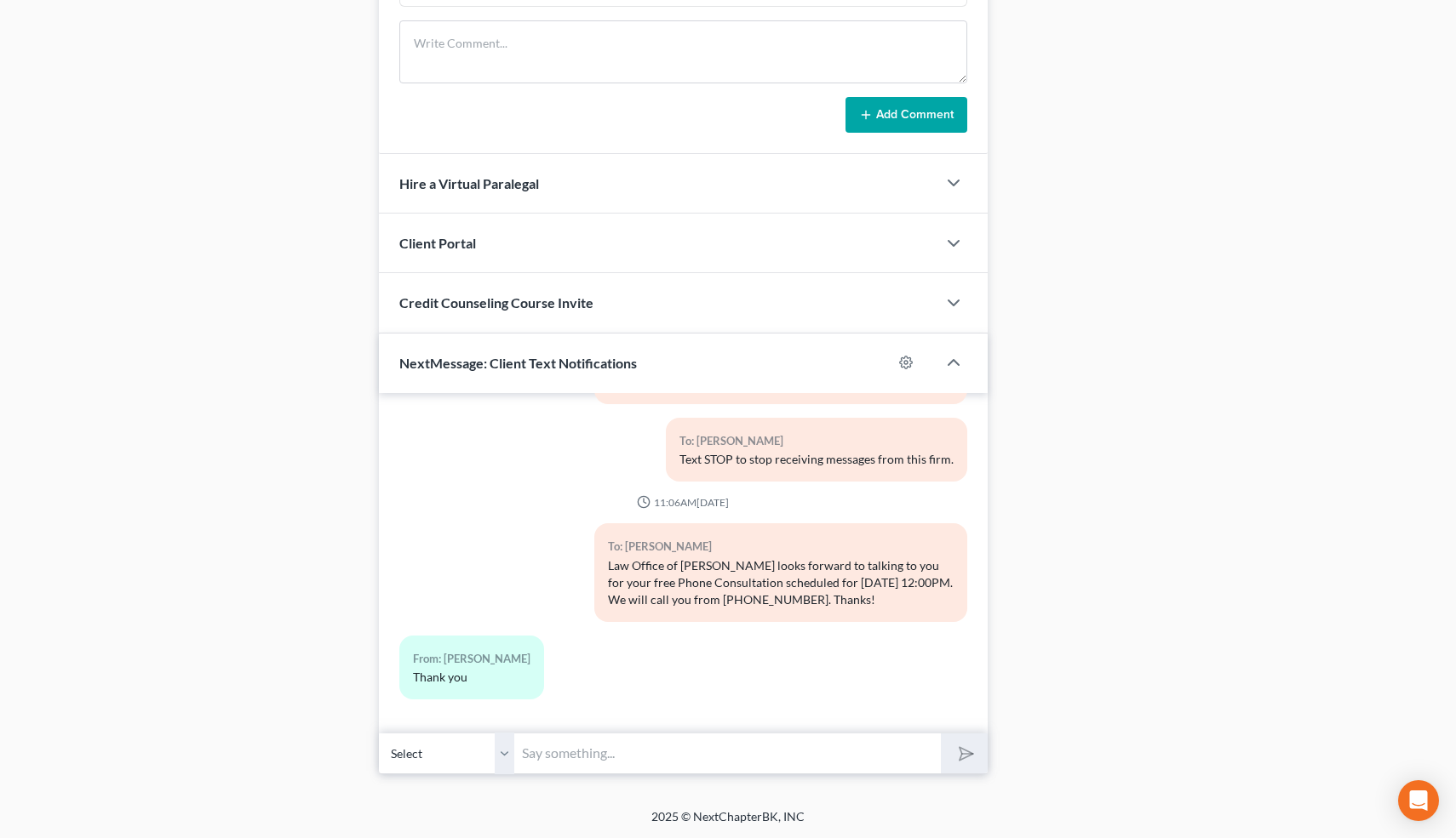
click at [708, 752] on input "text" at bounding box center [729, 753] width 427 height 41
type input "Nice talking to you! Like I said, just reply here if you have any questions or …"
click at [962, 741] on icon "submit" at bounding box center [963, 753] width 24 height 24
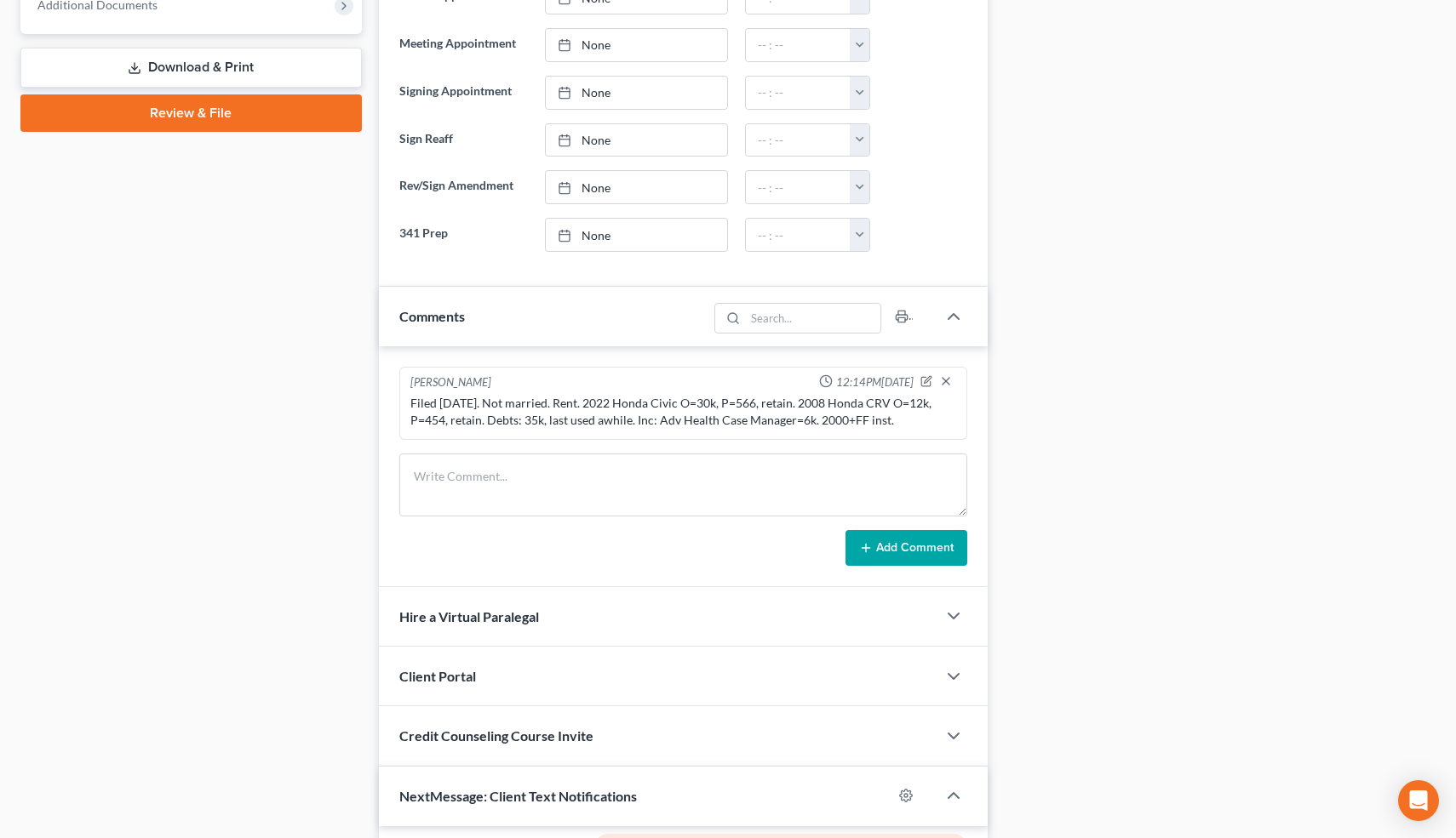
scroll to position [0, 0]
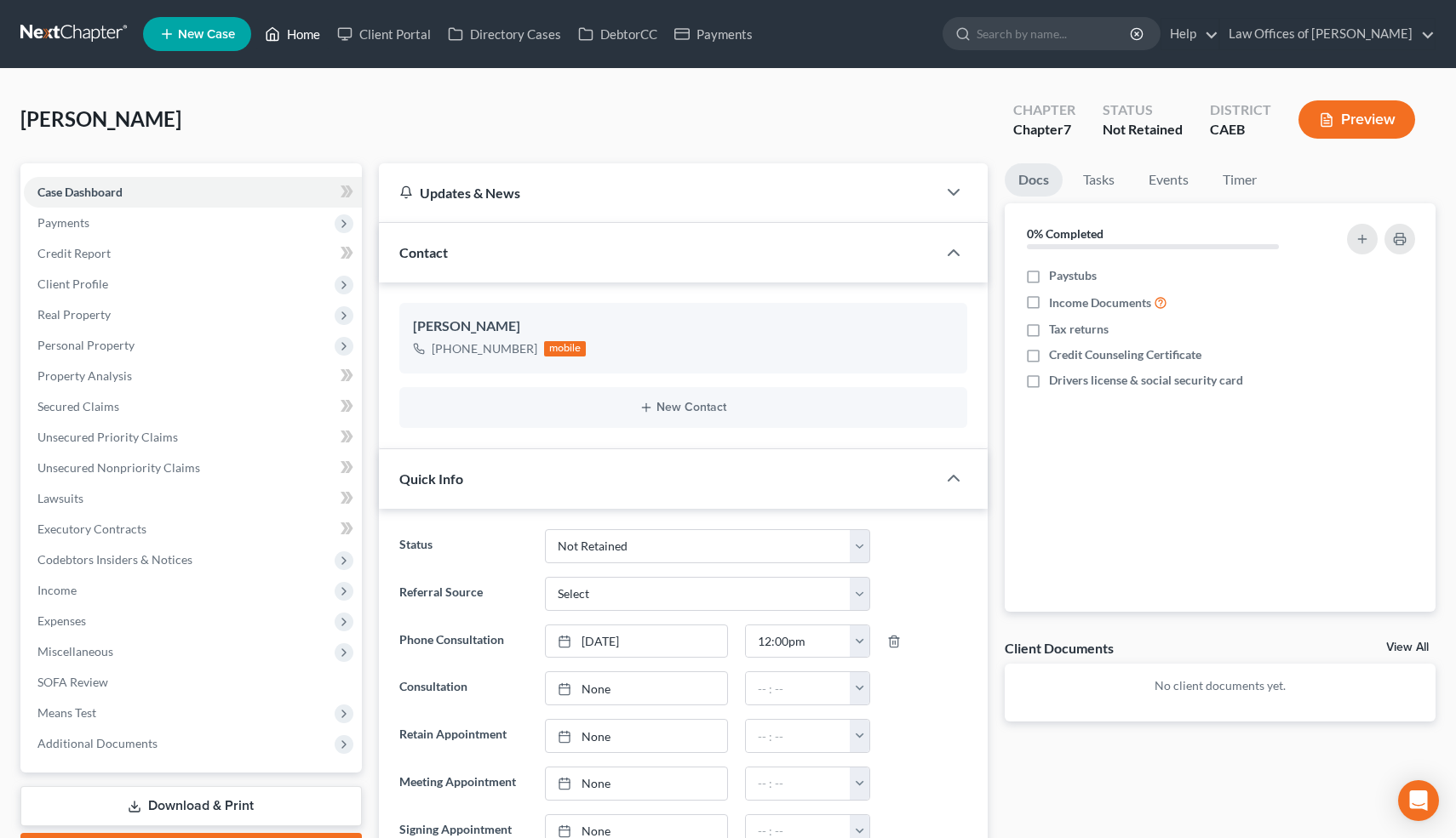
click at [301, 34] on link "Home" at bounding box center [292, 33] width 73 height 30
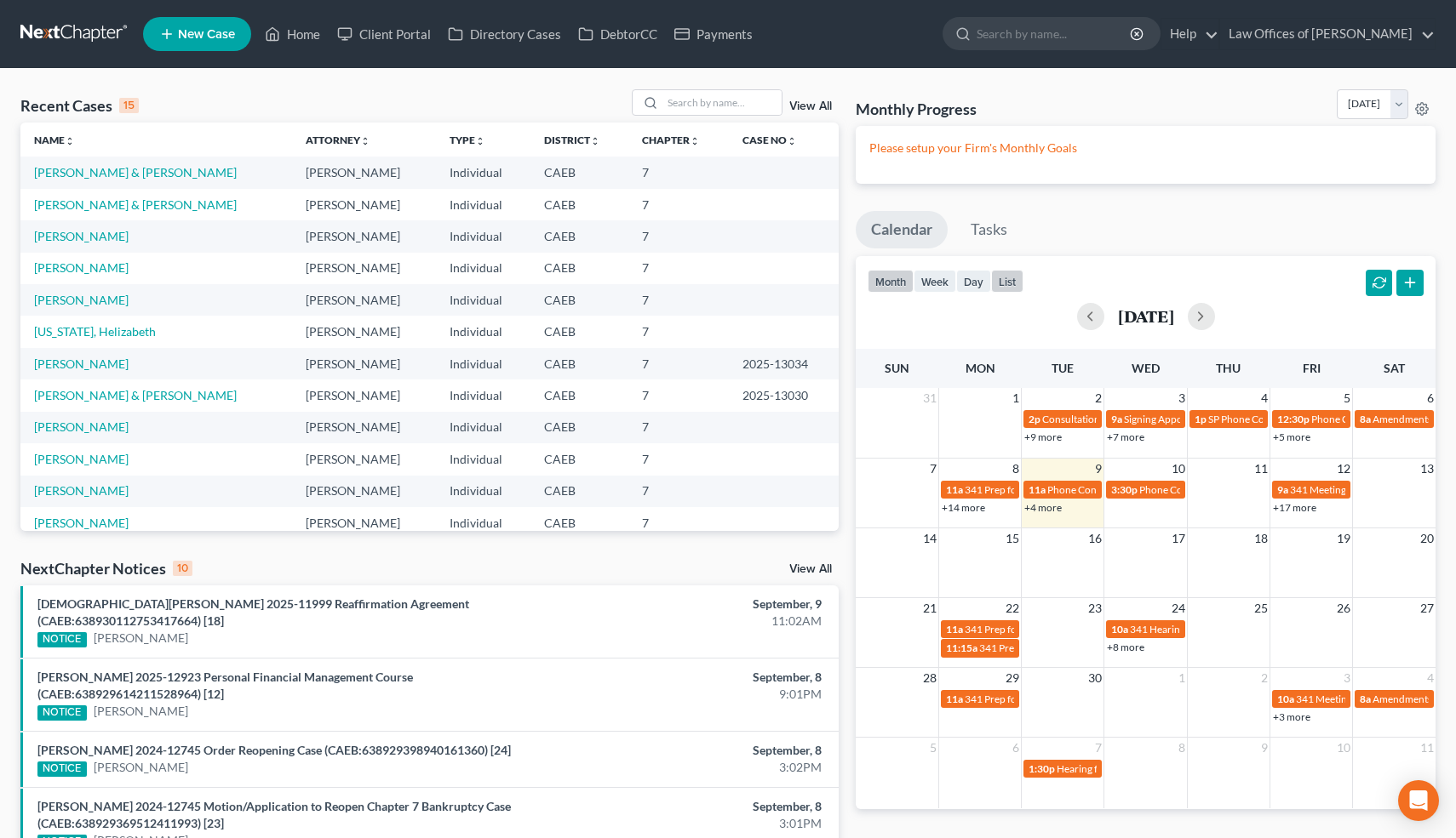
click at [1012, 279] on button "list" at bounding box center [1007, 281] width 32 height 23
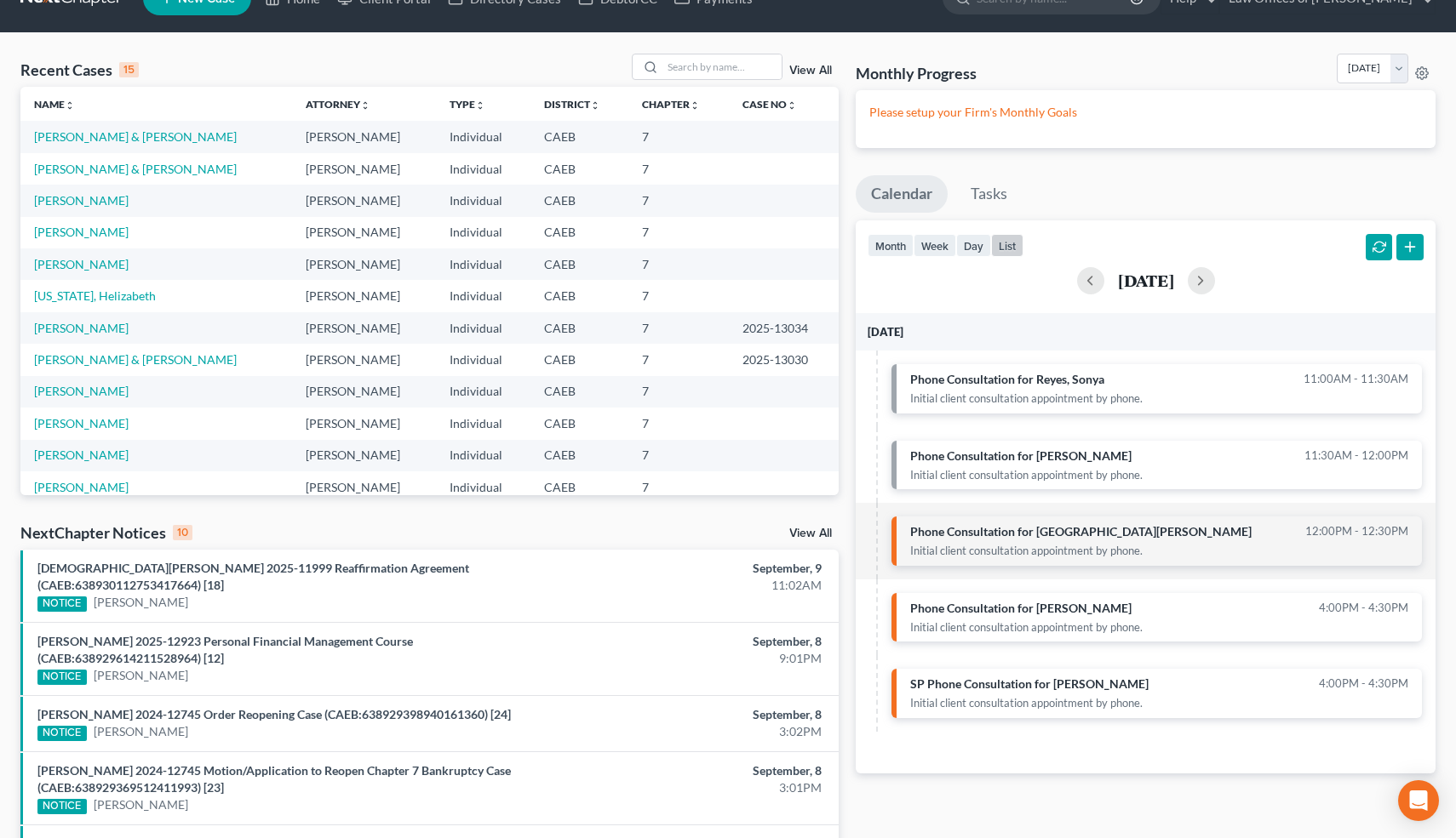
scroll to position [38, 0]
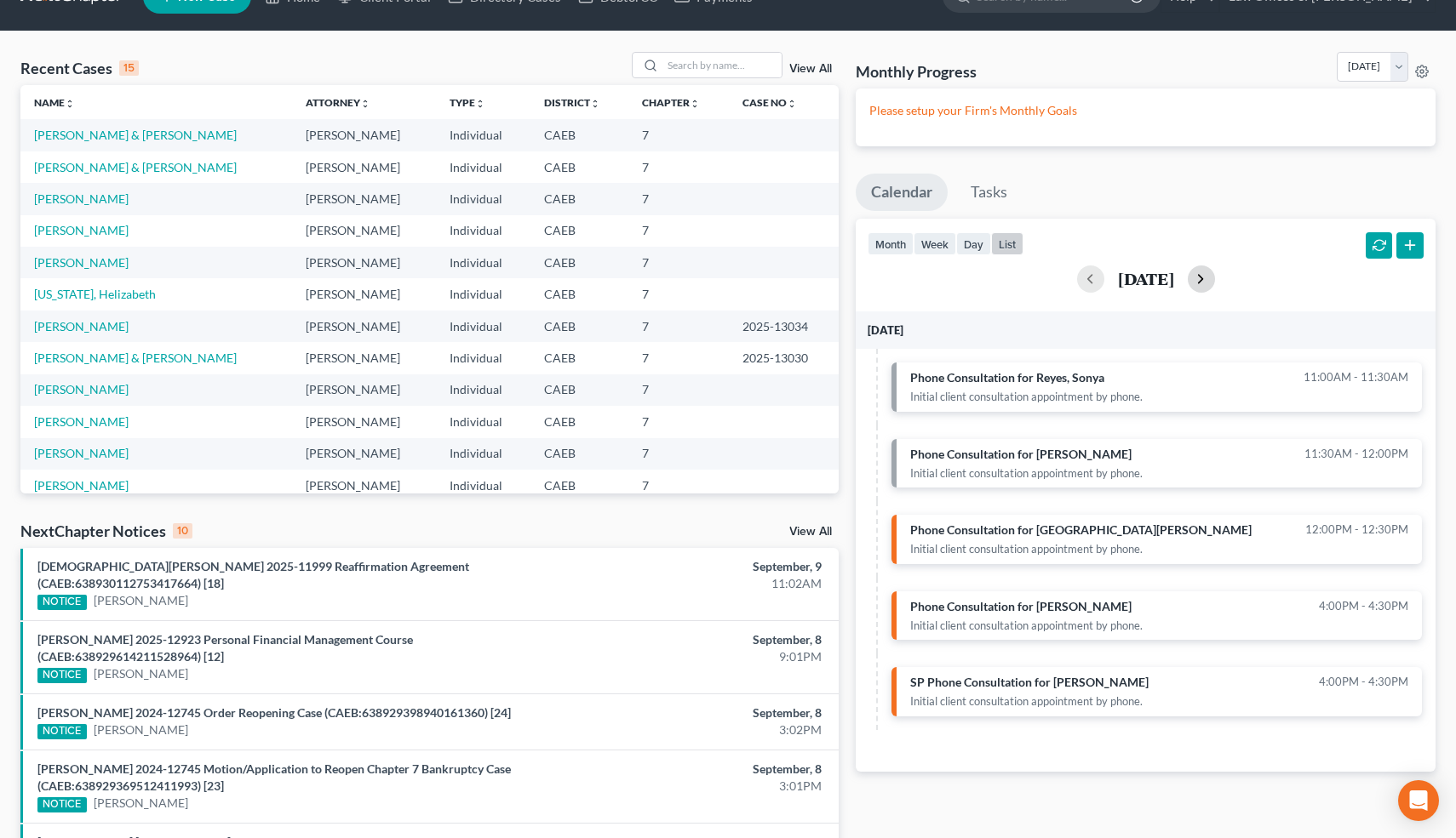
click at [1215, 275] on button "button" at bounding box center [1202, 280] width 28 height 28
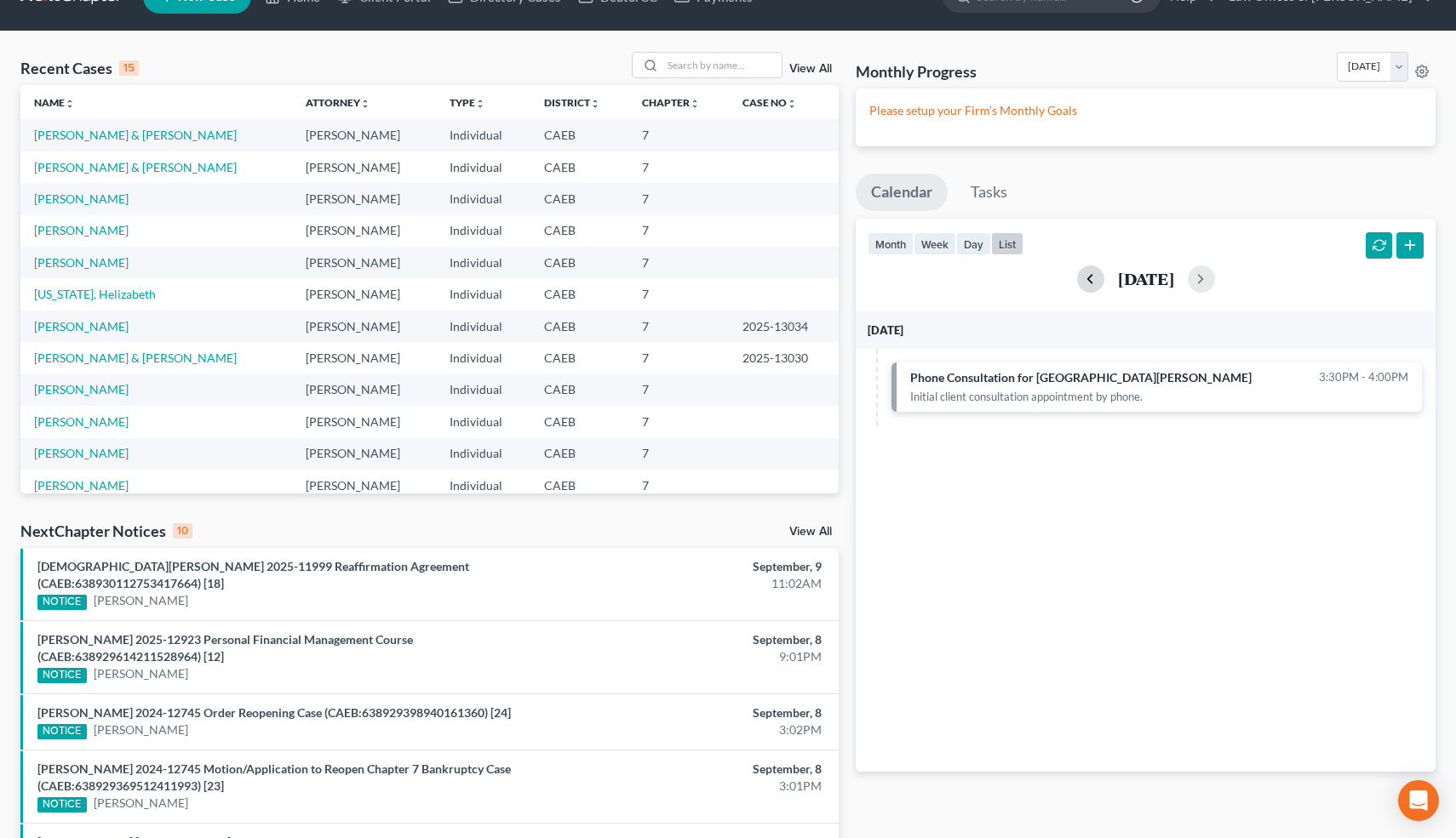
click at [1077, 277] on button "button" at bounding box center [1091, 280] width 28 height 28
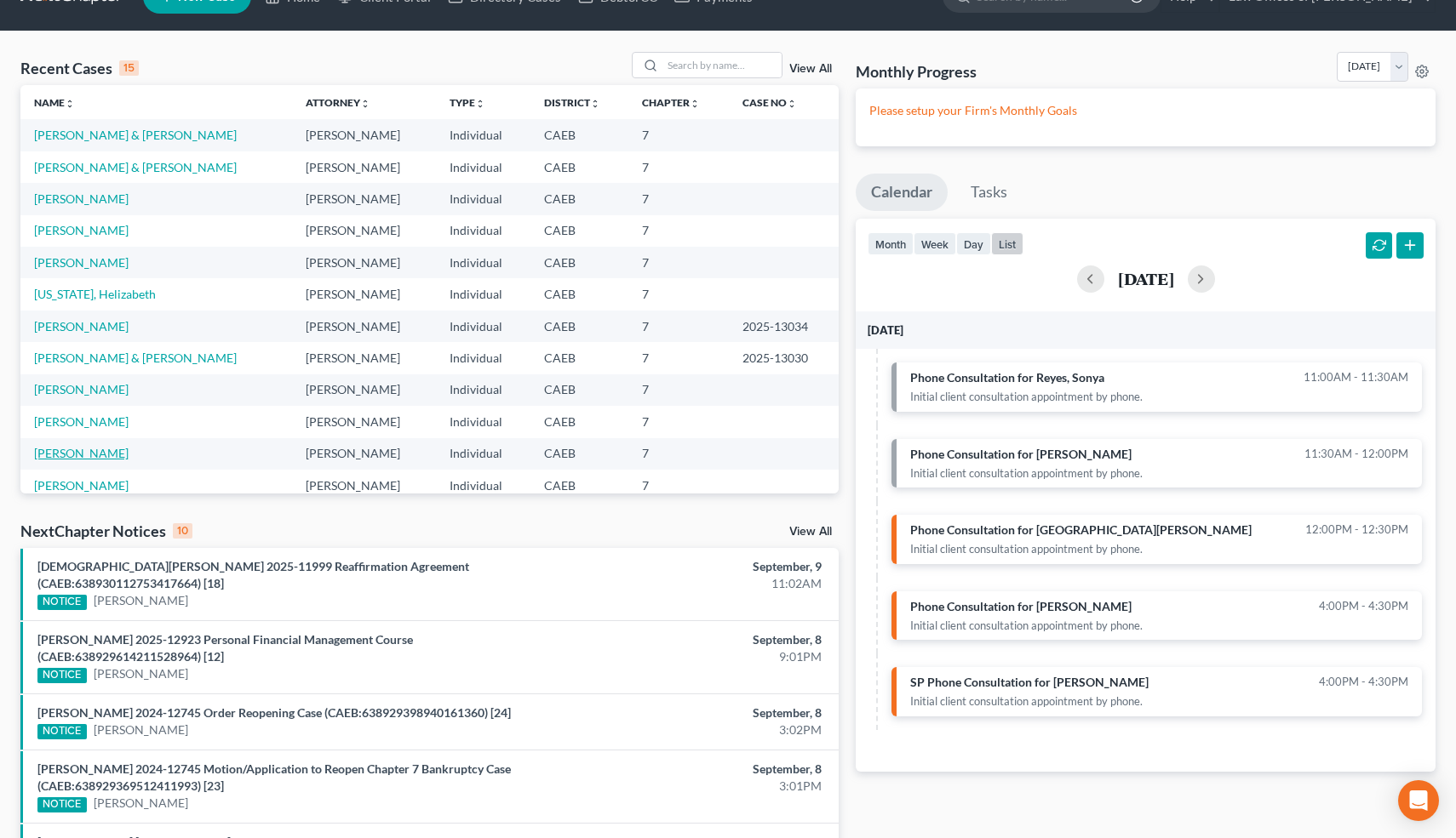
click at [93, 451] on link "[PERSON_NAME]" at bounding box center [81, 453] width 95 height 15
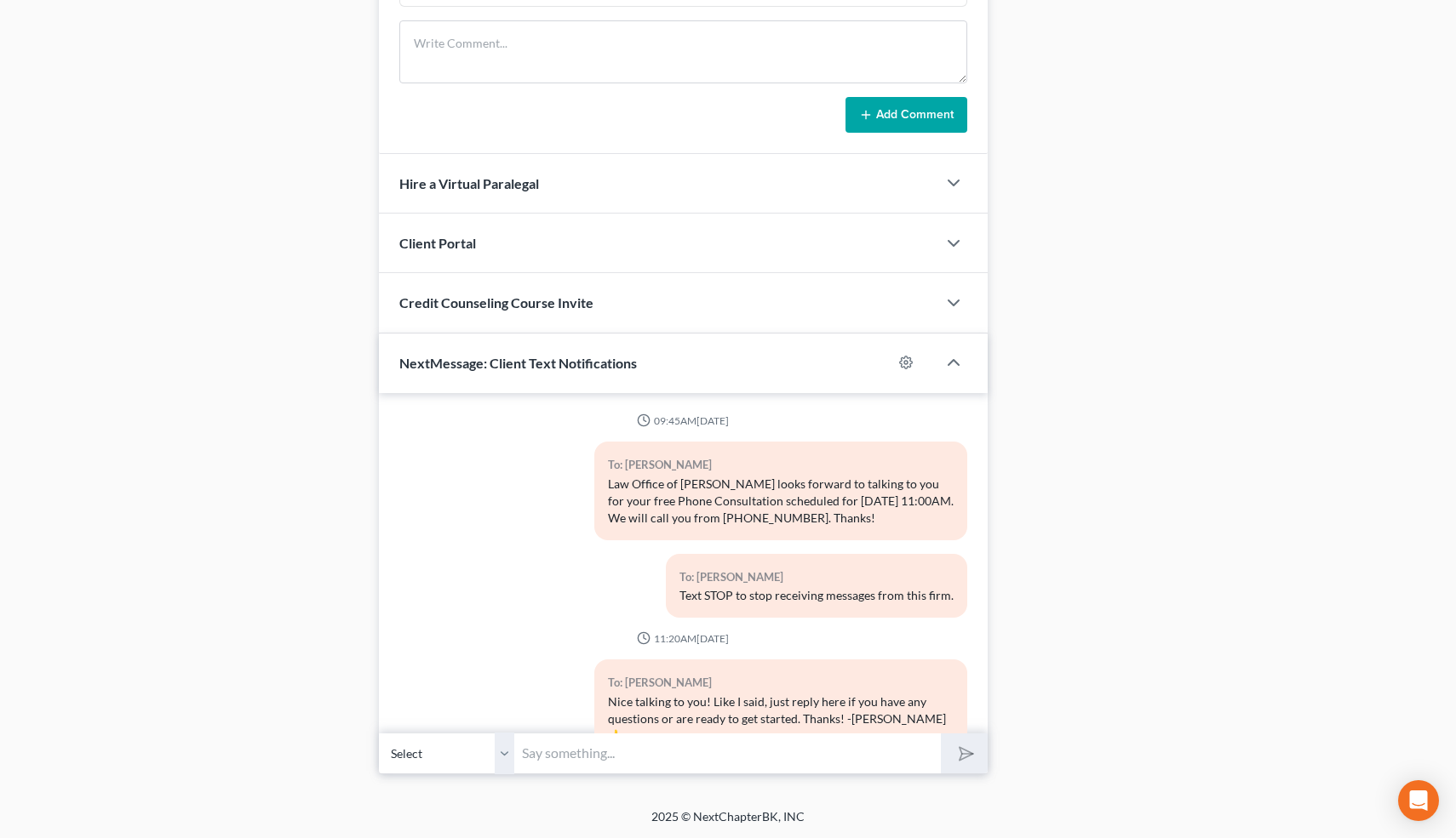
scroll to position [165, 0]
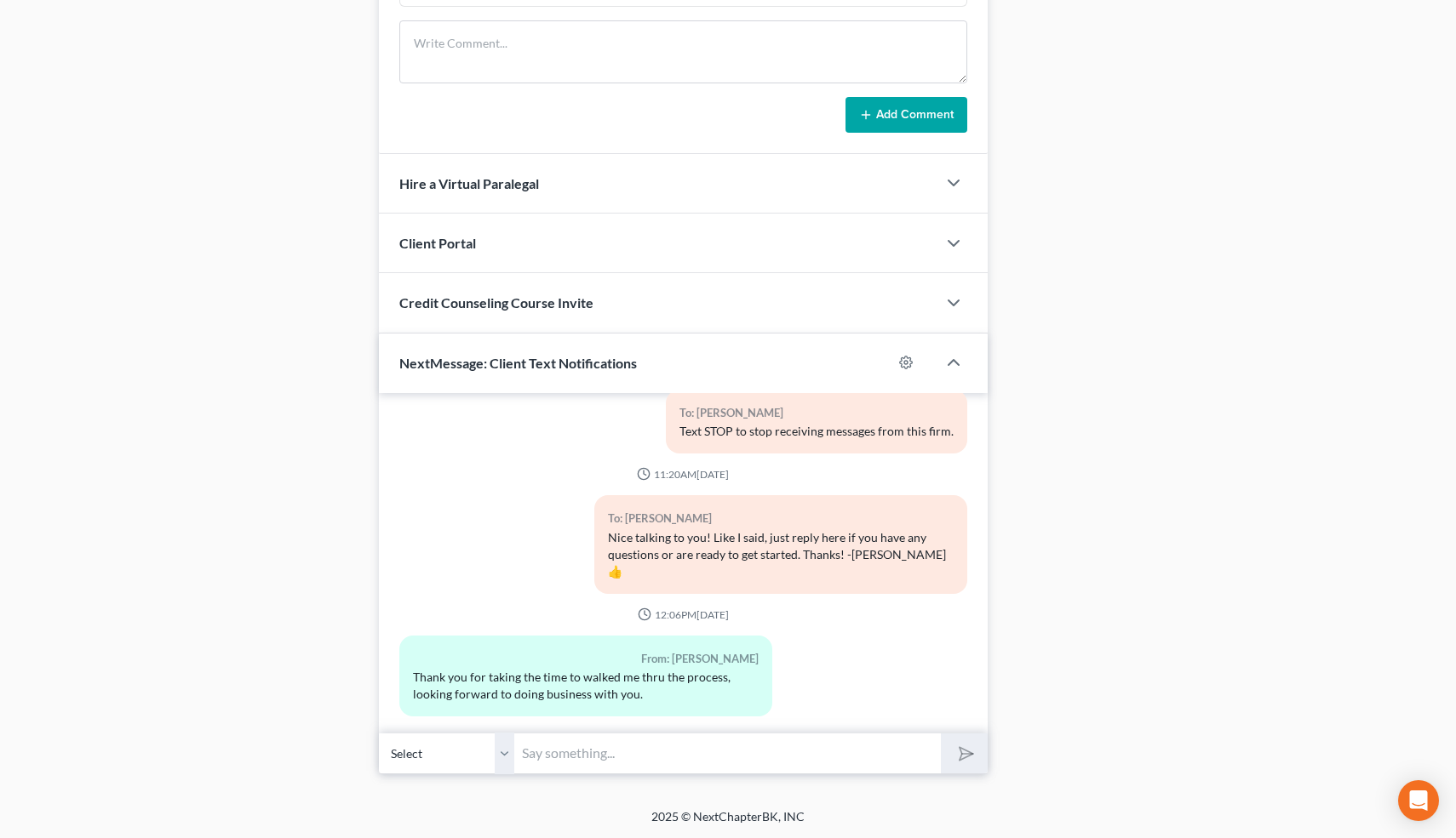
click at [609, 744] on input "text" at bounding box center [729, 753] width 427 height 41
type input "You're welcome!"
click at [971, 756] on icon "submit" at bounding box center [963, 753] width 24 height 24
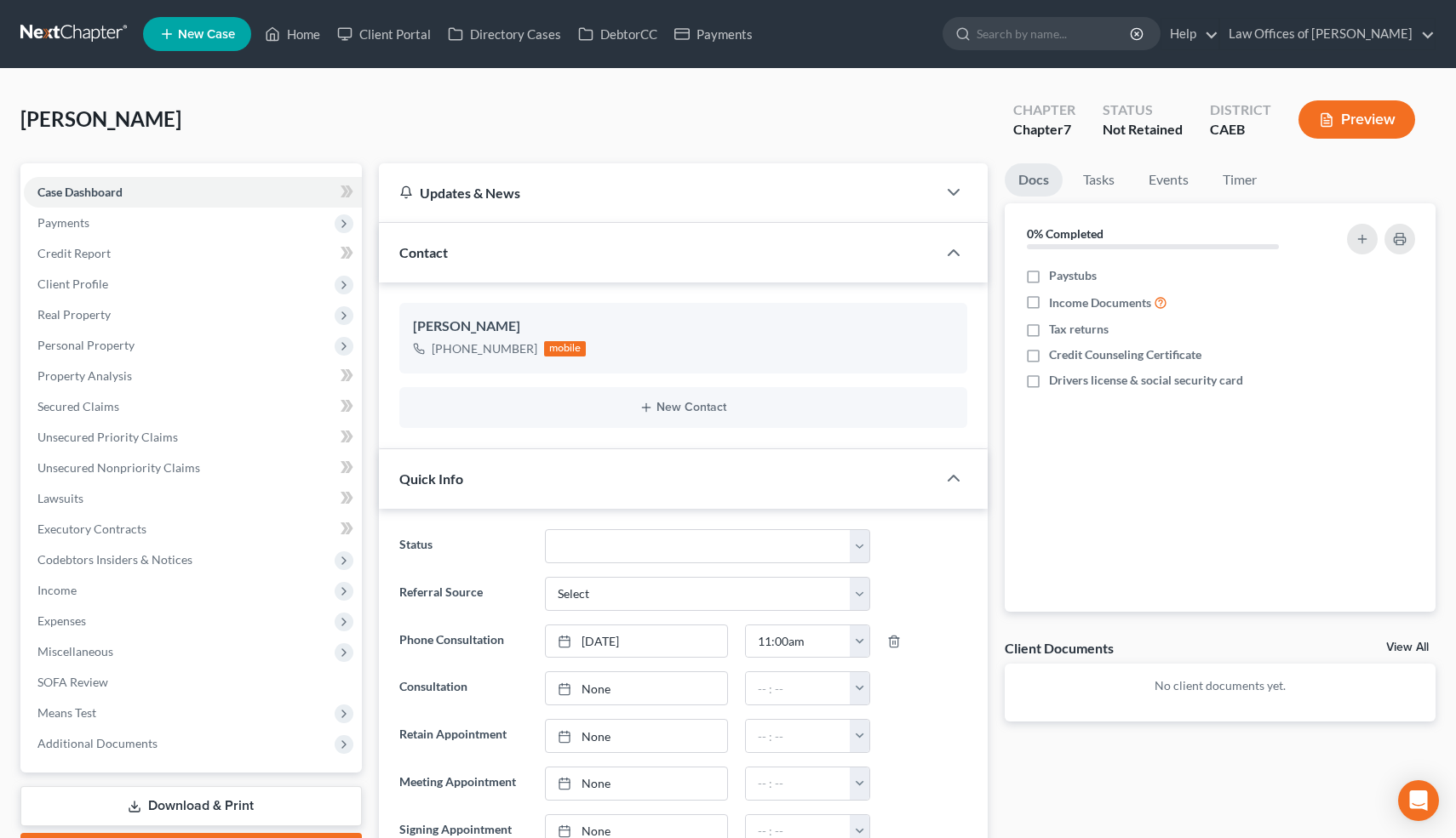
scroll to position [242, 0]
click at [302, 33] on link "Home" at bounding box center [292, 33] width 73 height 30
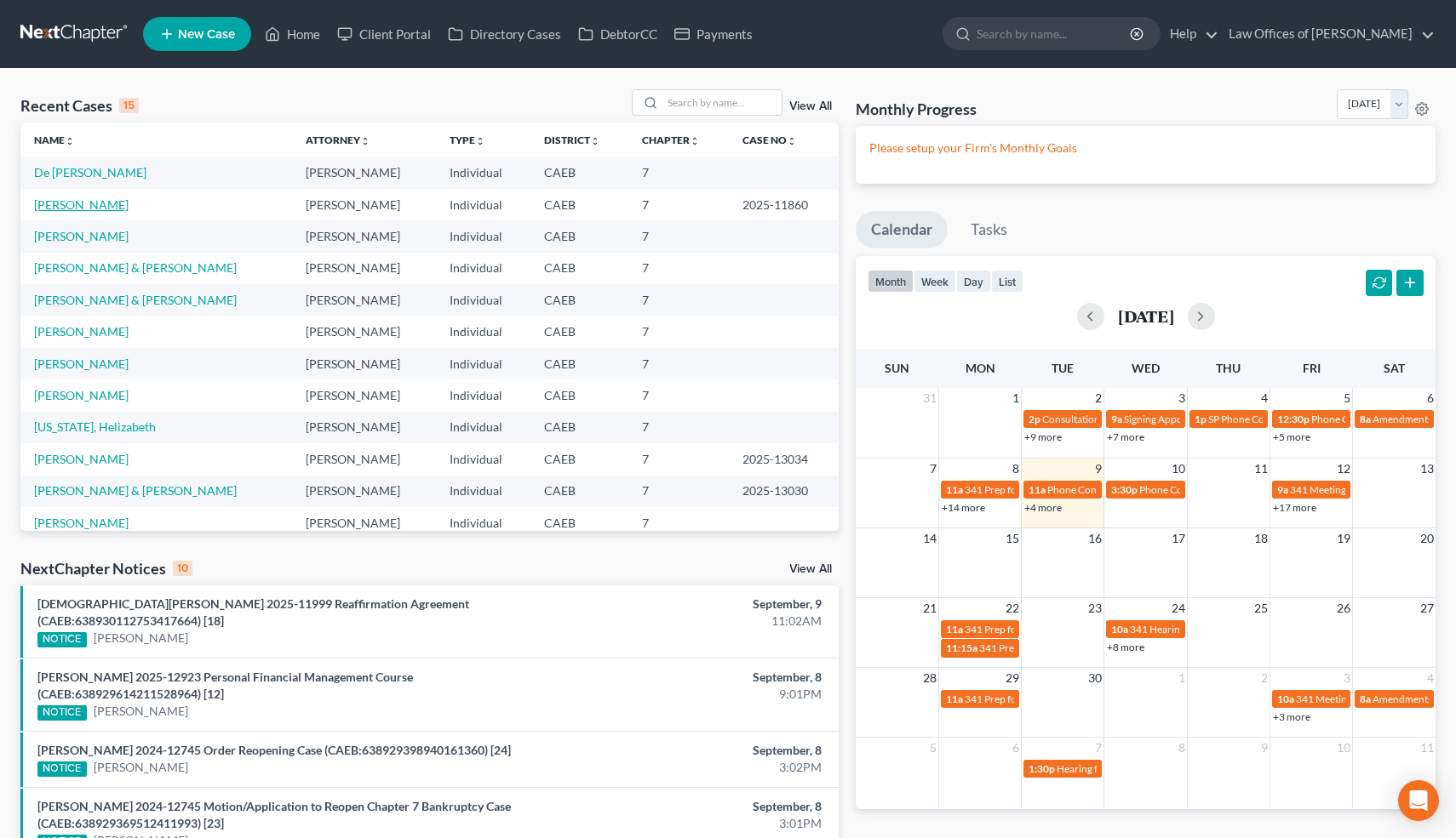
click at [129, 206] on link "Chaidez-Ontiveros, Mabel" at bounding box center [81, 205] width 95 height 15
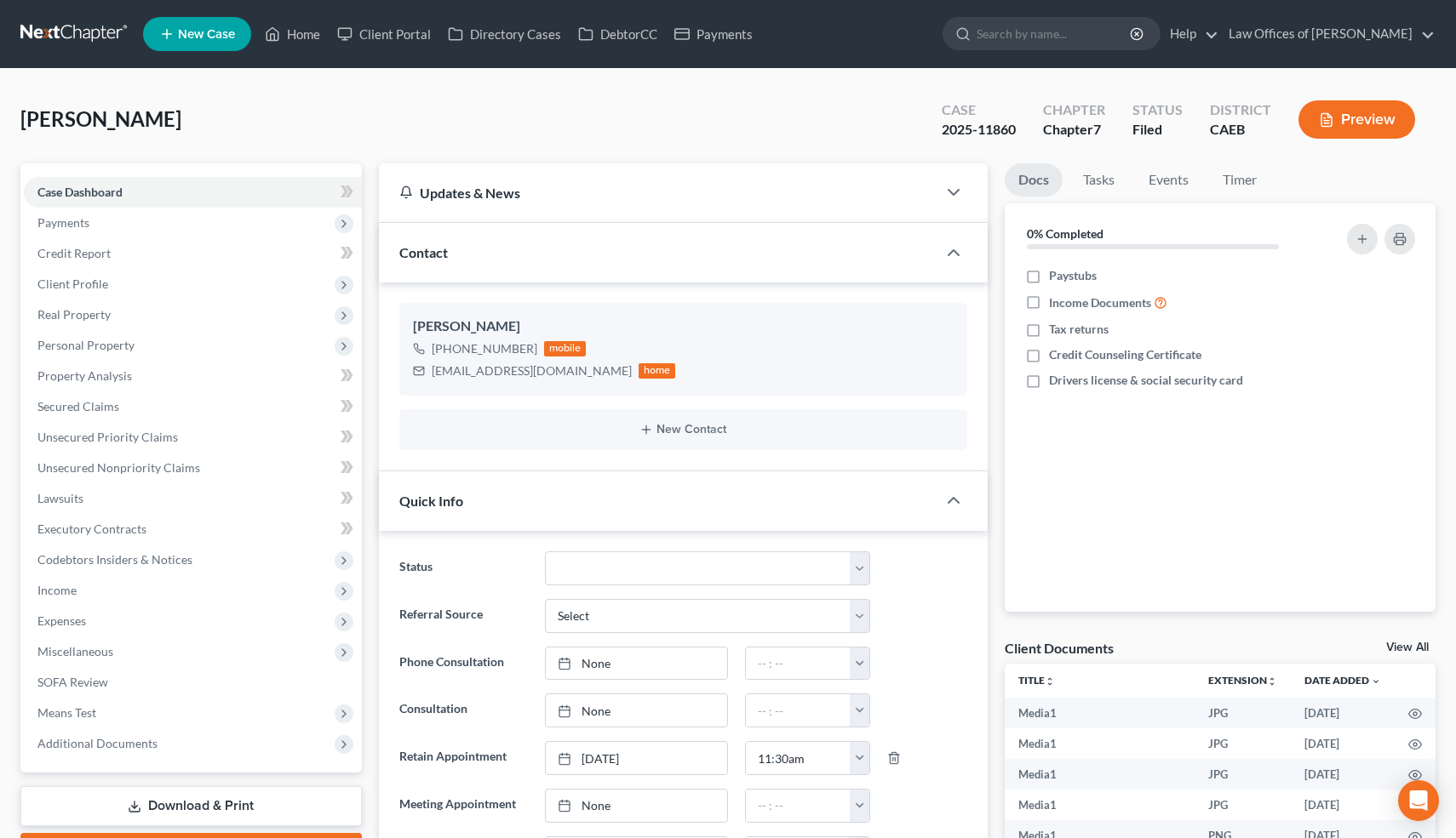
scroll to position [11440, 0]
click at [1161, 185] on link "Events" at bounding box center [1168, 180] width 67 height 33
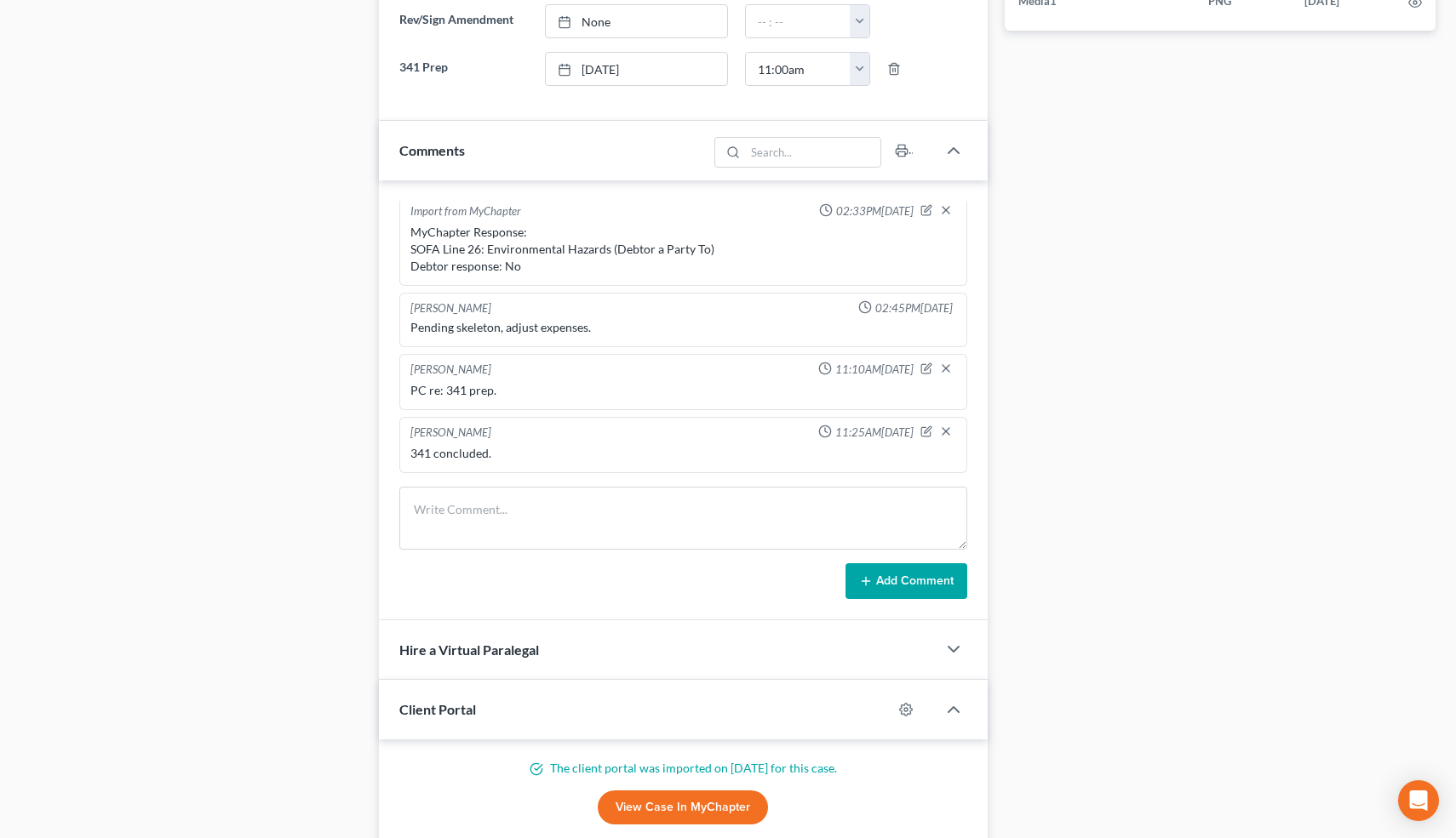
scroll to position [956, 0]
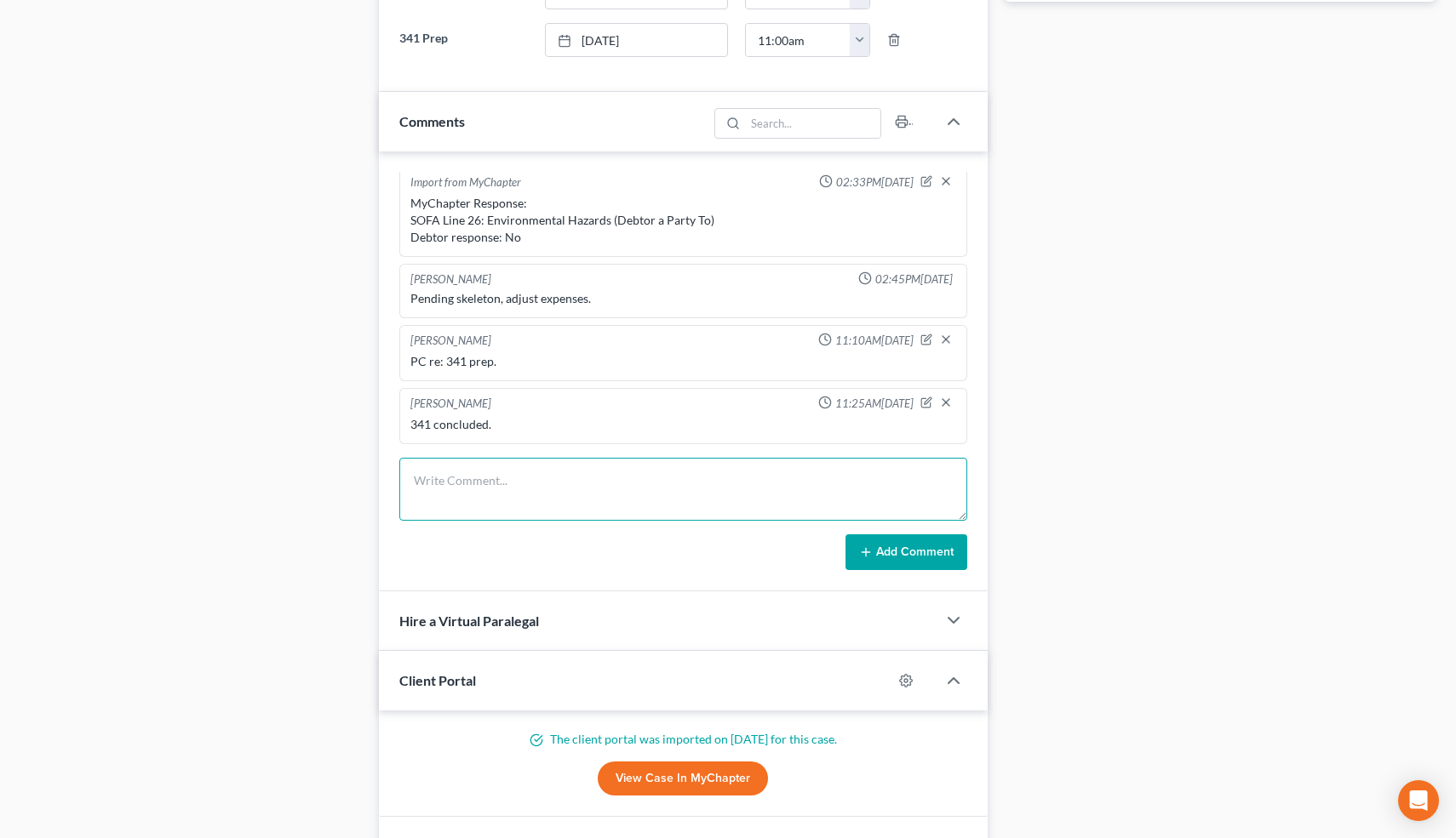
click at [479, 489] on textarea at bounding box center [684, 489] width 569 height 63
type textarea "PC w/Clt about parents selling the truck"
click at [915, 547] on button "Add Comment" at bounding box center [907, 552] width 121 height 36
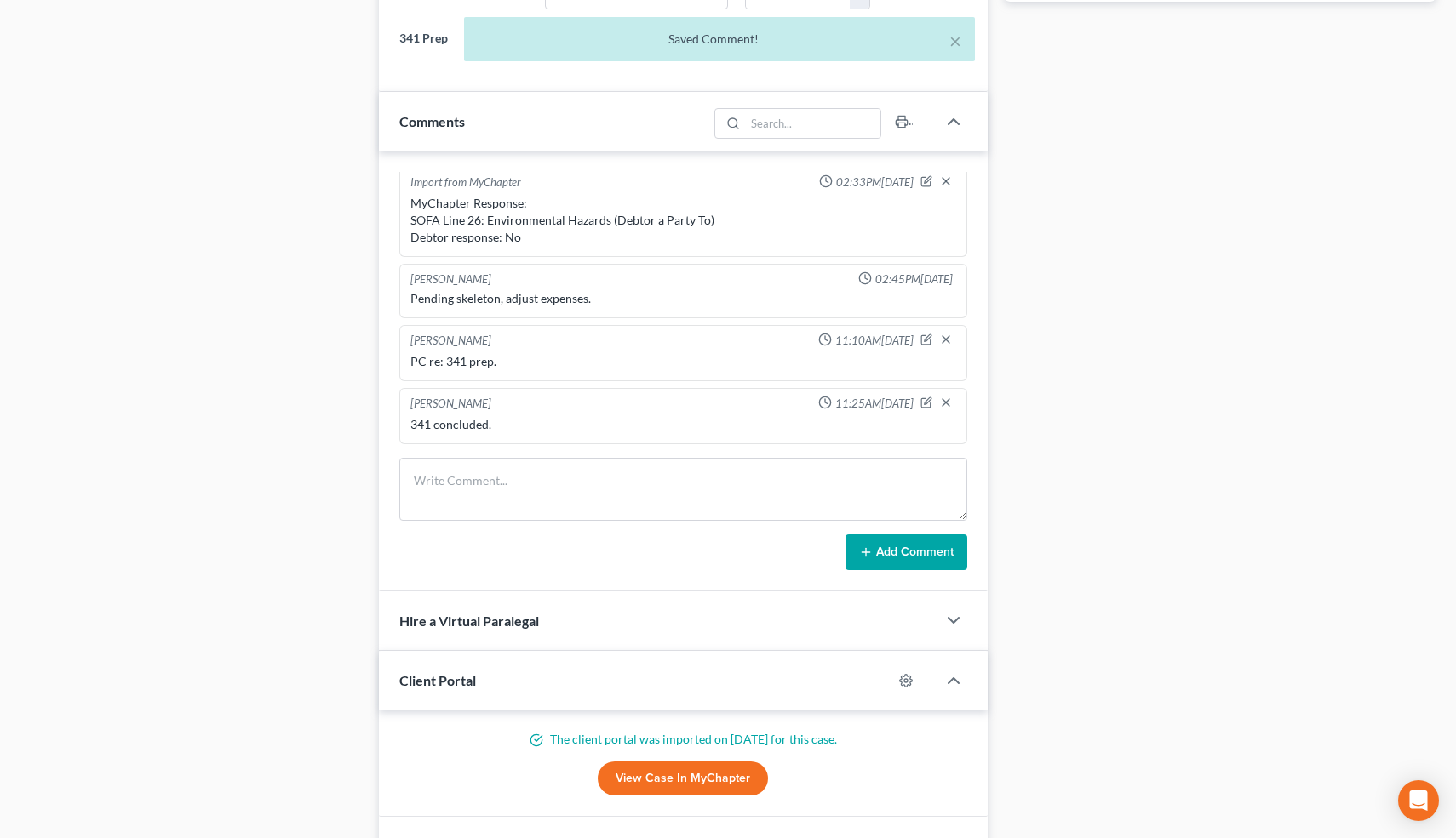
scroll to position [632, 0]
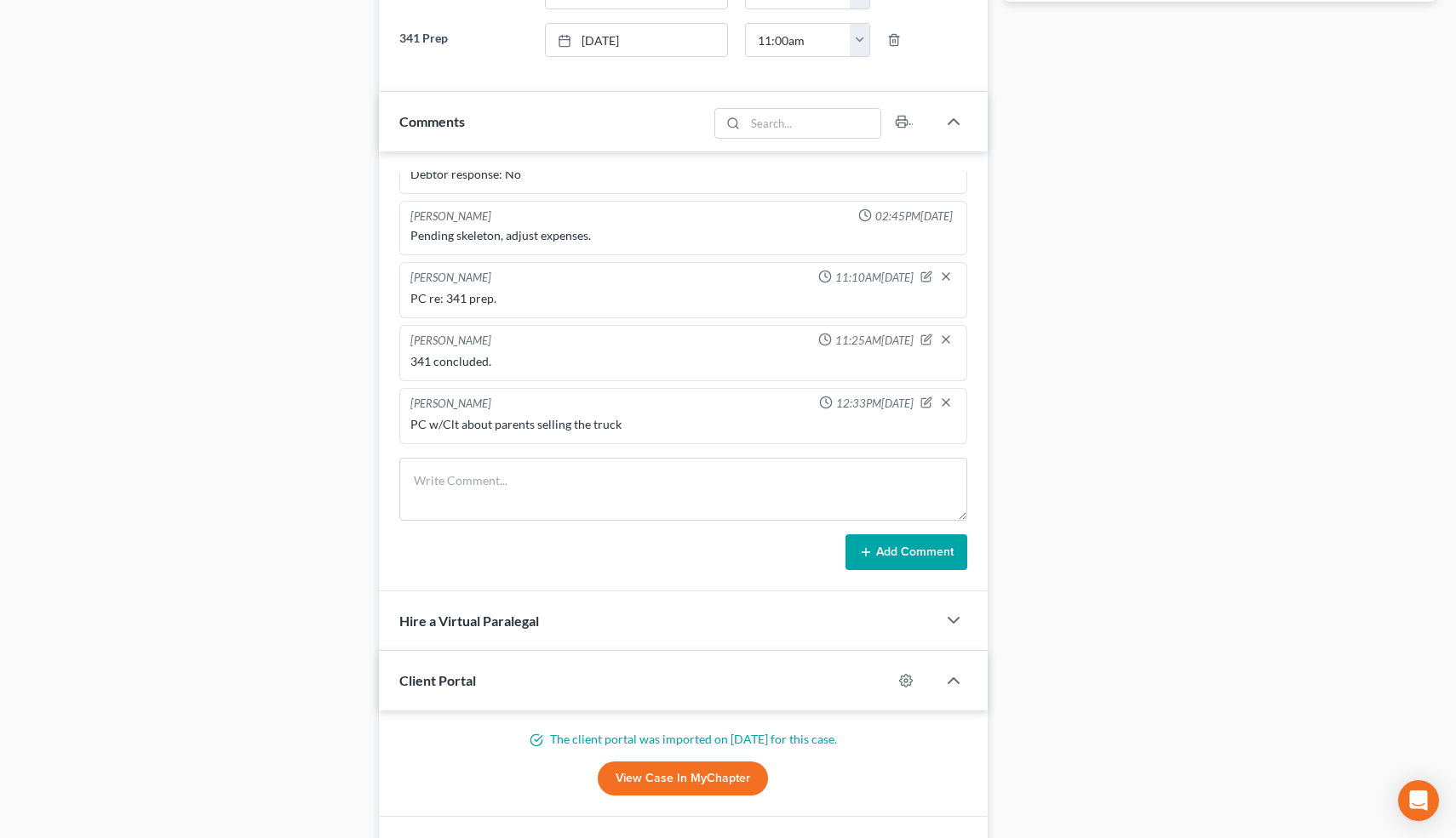
click at [280, 385] on div "Case Dashboard Payments Invoices Payments Payments Credit Report Client Profile" at bounding box center [191, 263] width 359 height 2111
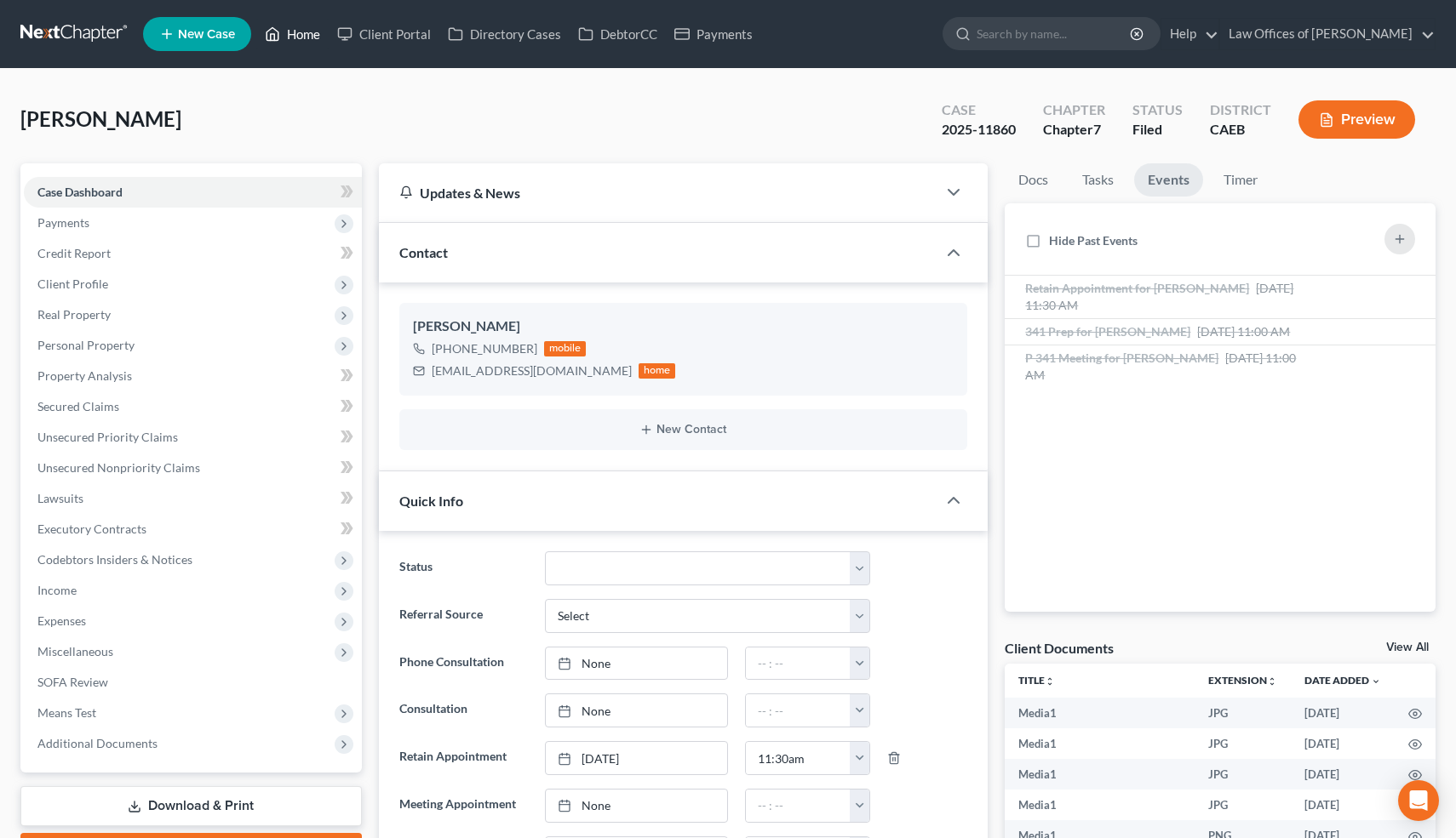
click at [312, 38] on link "Home" at bounding box center [292, 33] width 73 height 30
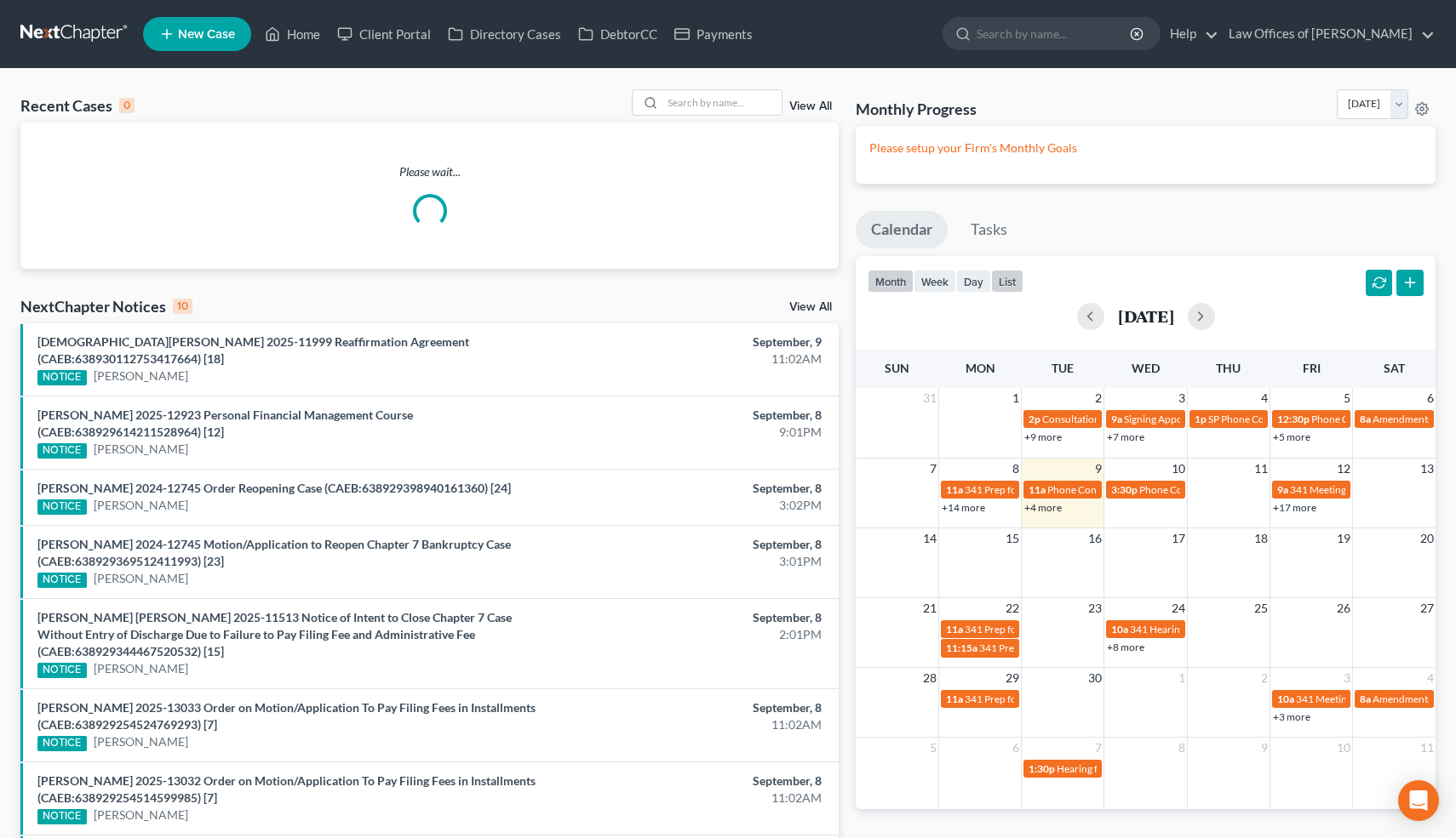
click at [1009, 280] on button "list" at bounding box center [1007, 281] width 32 height 23
